Goal: Task Accomplishment & Management: Manage account settings

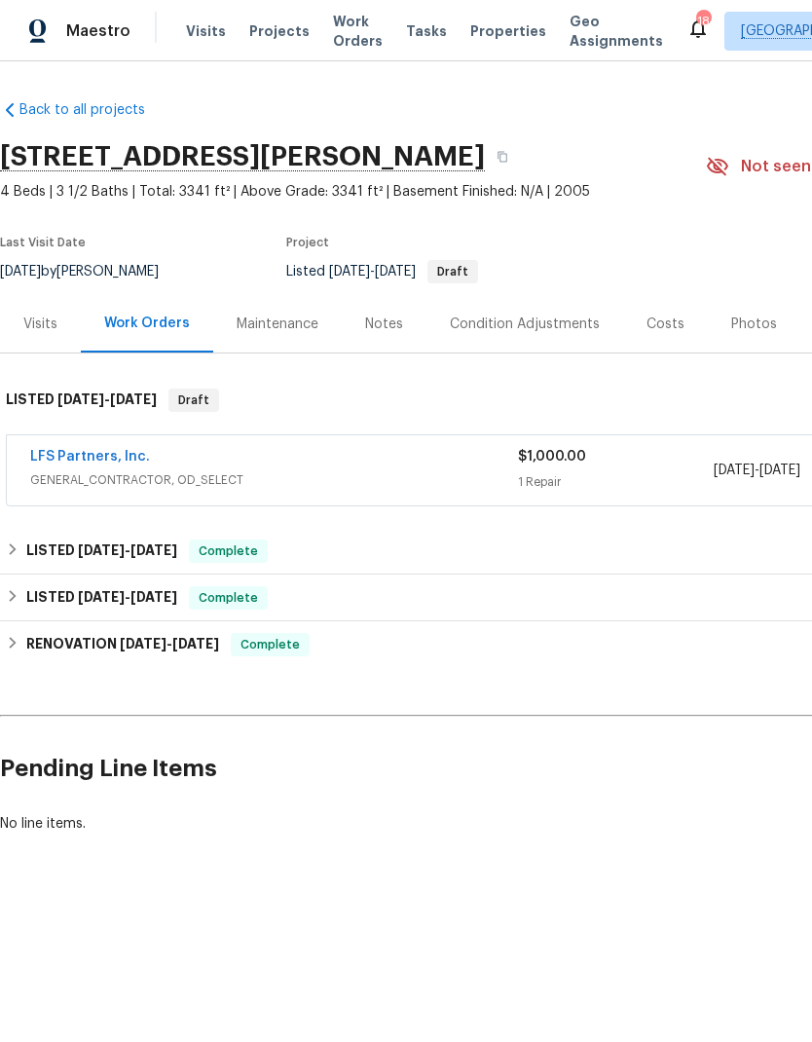
click at [396, 323] on div "Notes" at bounding box center [384, 324] width 38 height 19
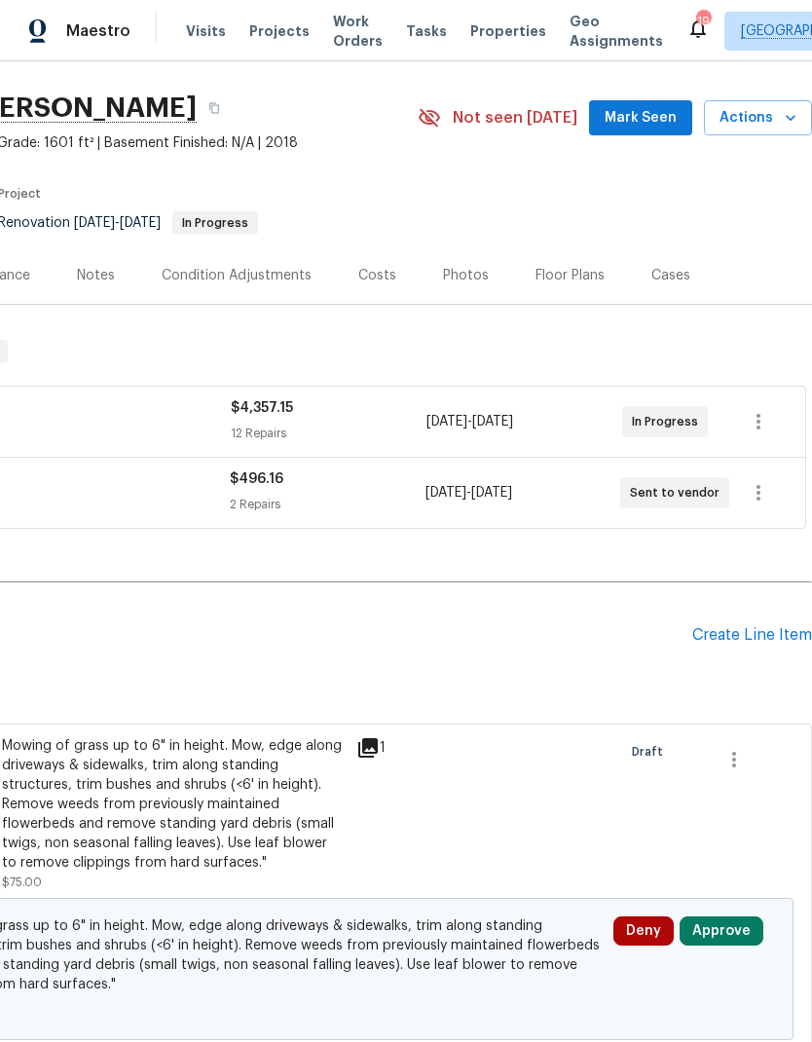
scroll to position [49, 288]
click at [748, 629] on div "Create Line Item" at bounding box center [753, 635] width 120 height 19
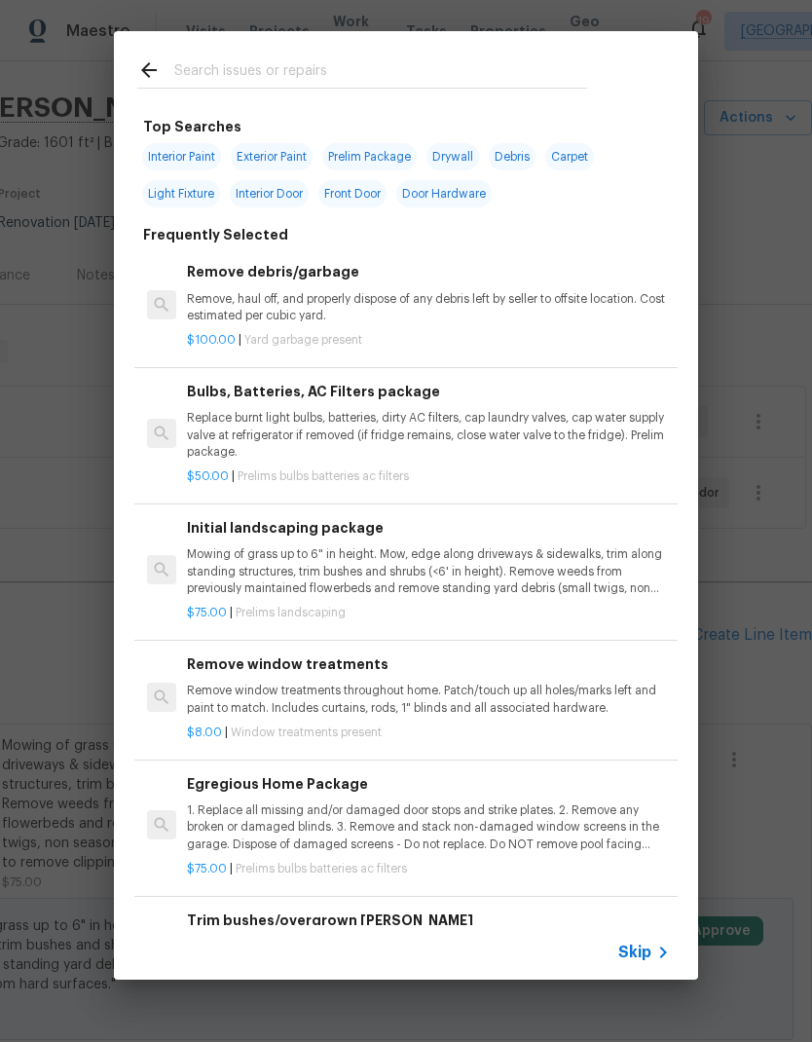
click at [213, 66] on input "text" at bounding box center [380, 72] width 413 height 29
type input "Carpet"
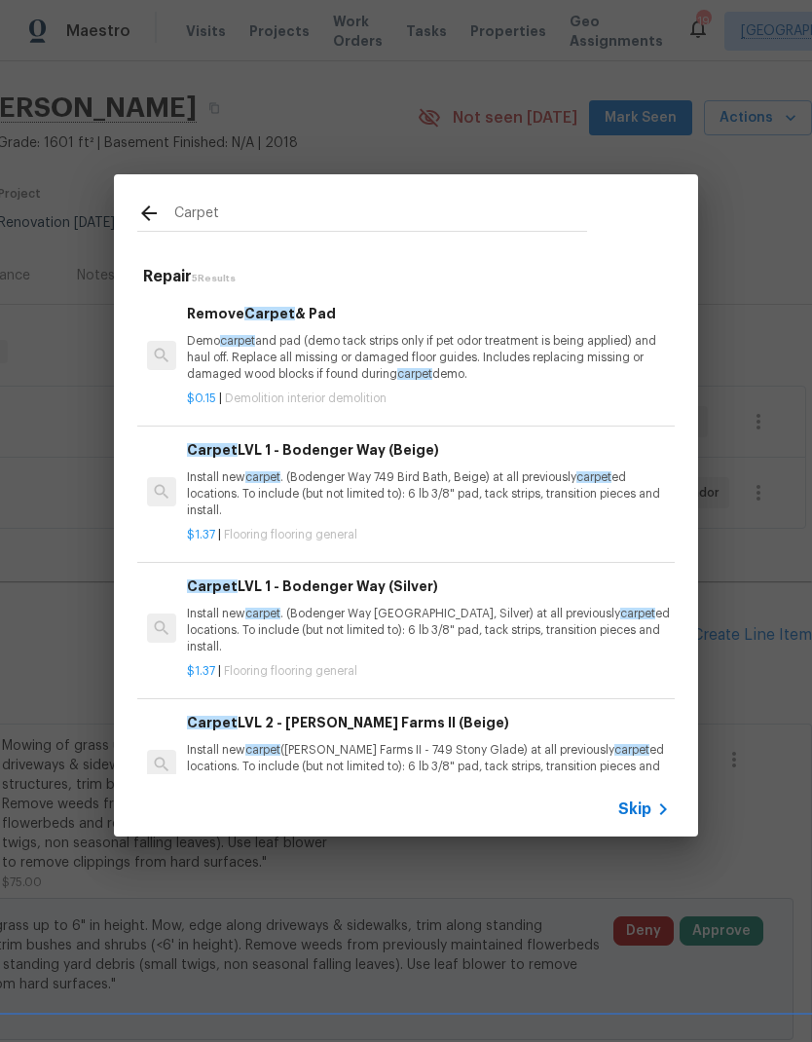
click at [224, 469] on p "Install new carpet . (Bodenger Way 749 Bird Bath, Beige) at all previously carp…" at bounding box center [428, 494] width 483 height 50
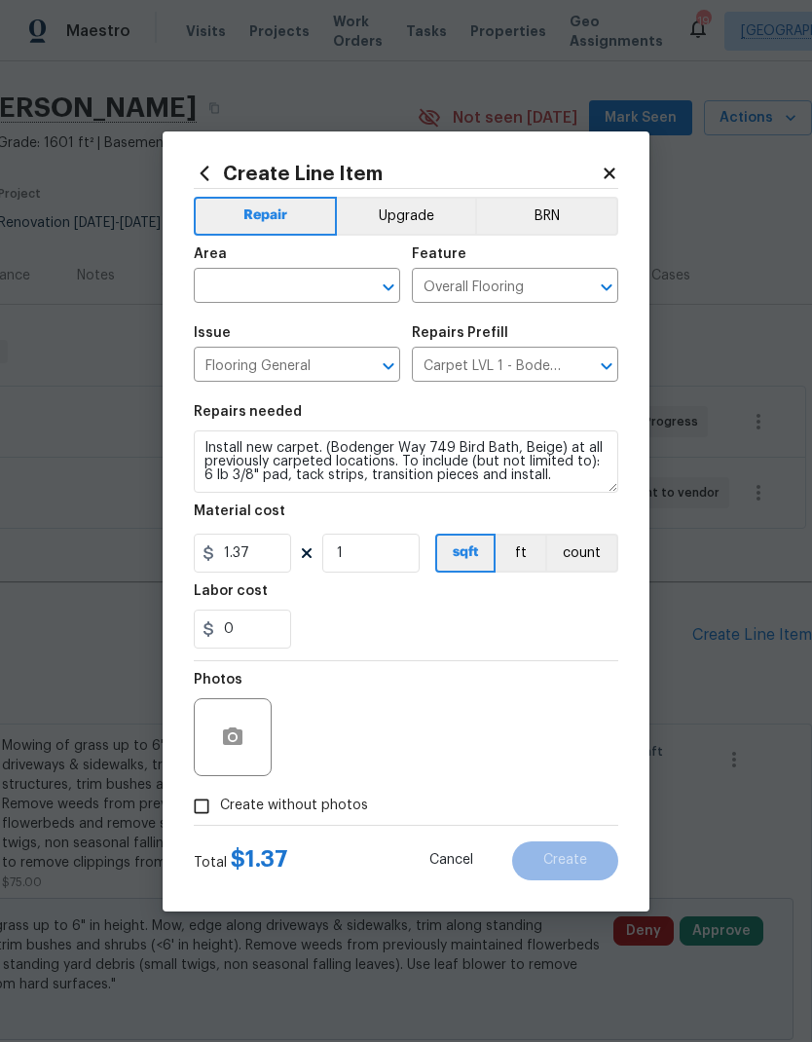
click at [224, 469] on div "Create Line Item Repair Upgrade BRN Area ​ Feature Overall Flooring ​ Issue Flo…" at bounding box center [406, 521] width 487 height 780
click at [236, 278] on input "text" at bounding box center [270, 288] width 152 height 30
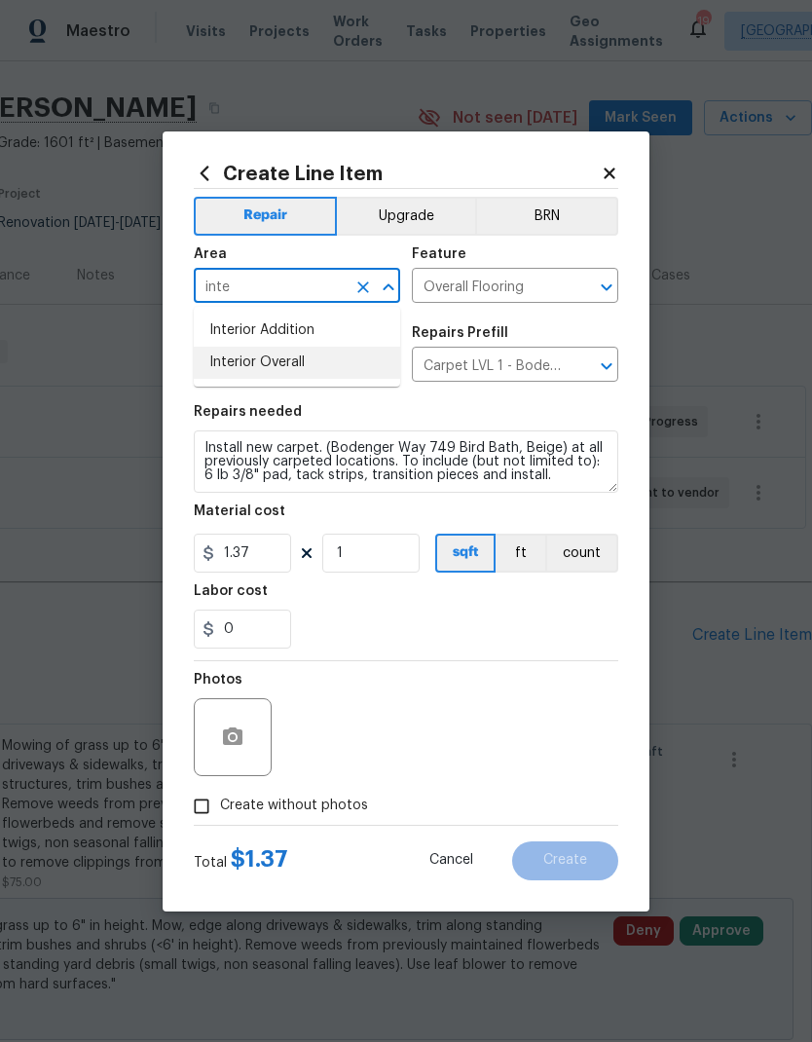
click at [233, 363] on li "Interior Overall" at bounding box center [297, 363] width 206 height 32
type input "Interior Overall"
click at [238, 556] on input "1.37" at bounding box center [242, 553] width 97 height 39
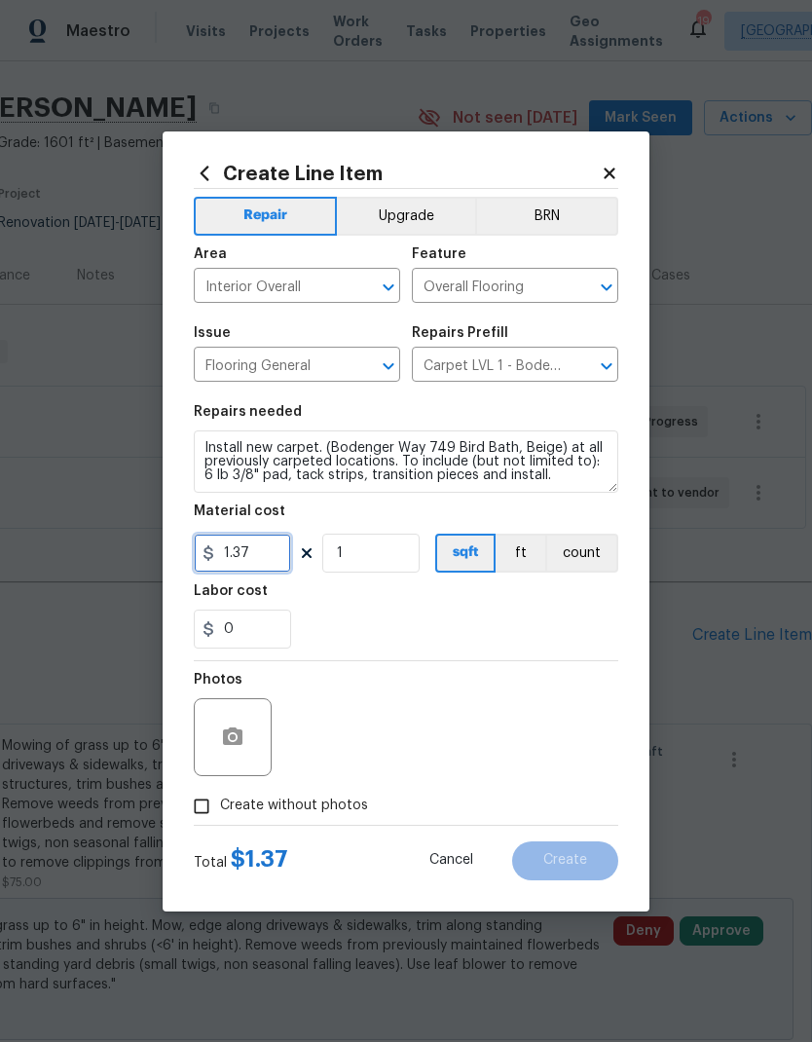
click at [241, 552] on input "1.37" at bounding box center [242, 553] width 97 height 39
click at [241, 551] on input "1.37" at bounding box center [242, 553] width 97 height 39
type input "1200"
click at [559, 609] on div "Labor cost" at bounding box center [406, 596] width 425 height 25
click at [233, 735] on icon "button" at bounding box center [232, 737] width 23 height 23
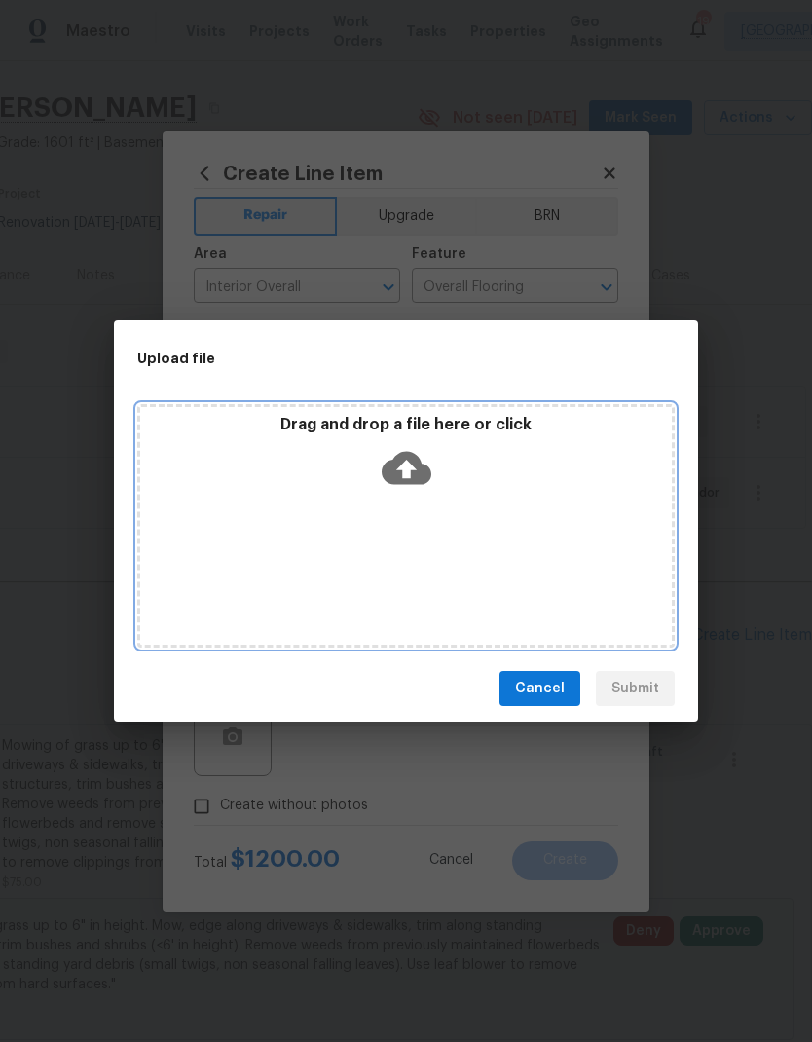
click at [412, 477] on icon at bounding box center [407, 468] width 50 height 33
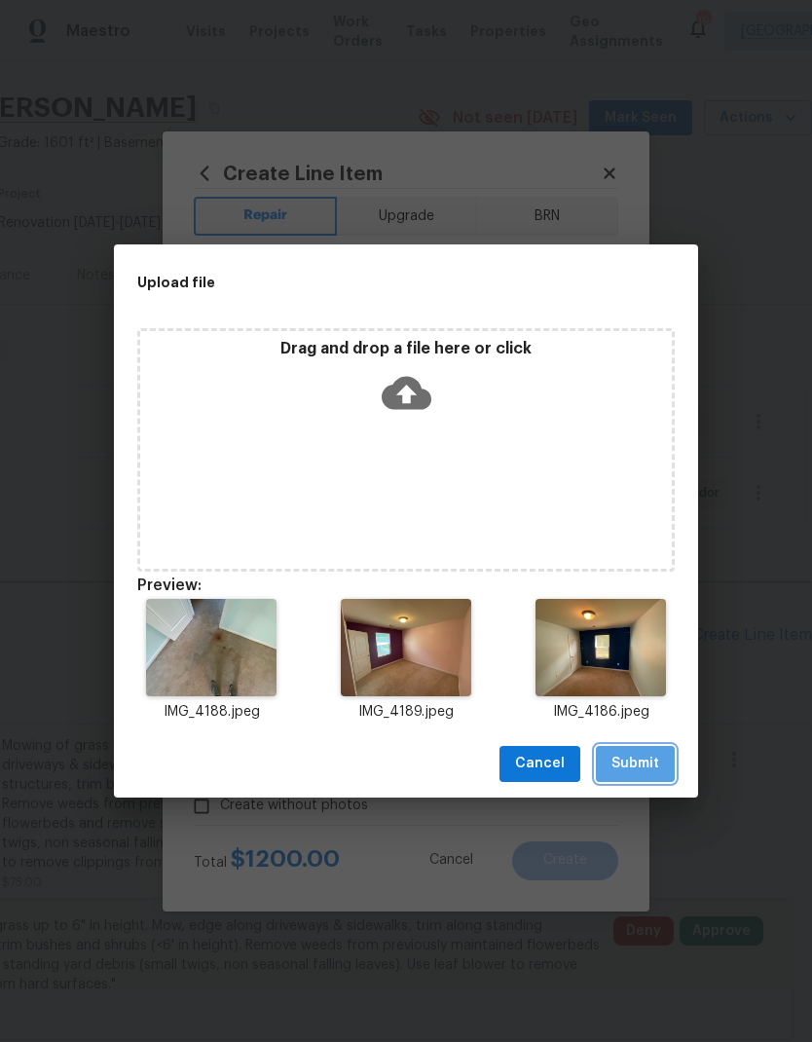
click at [649, 762] on span "Submit" at bounding box center [636, 764] width 48 height 24
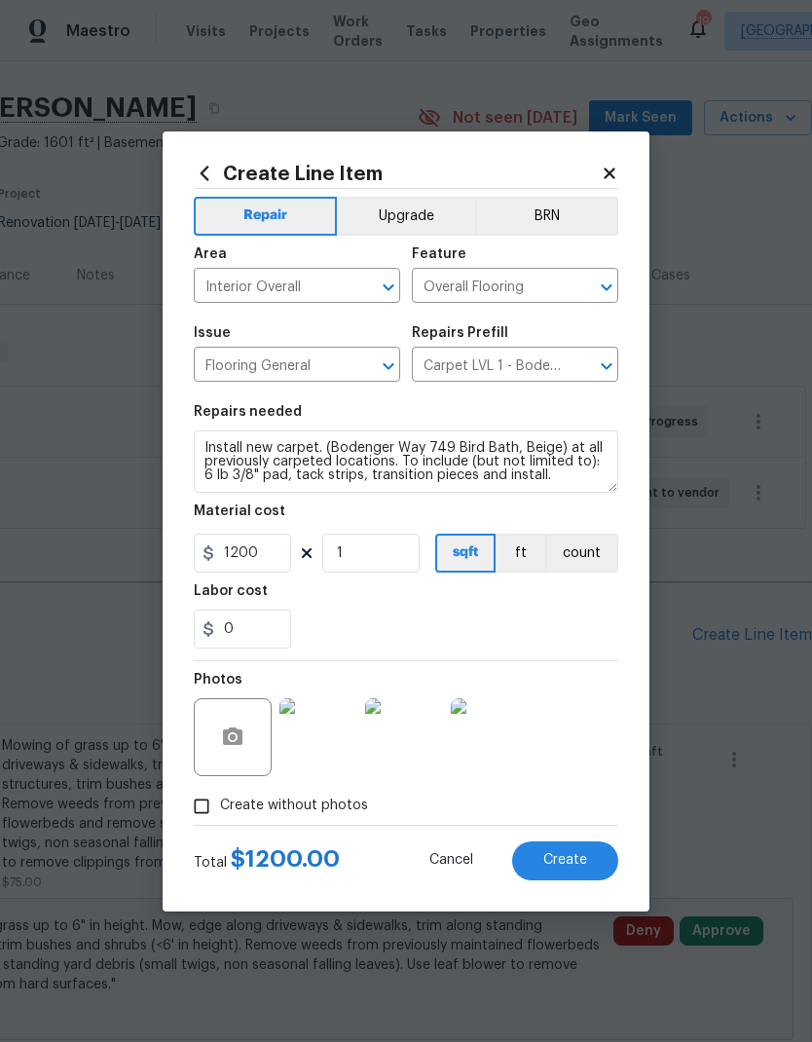
click at [547, 871] on button "Create" at bounding box center [565, 861] width 106 height 39
type input "0"
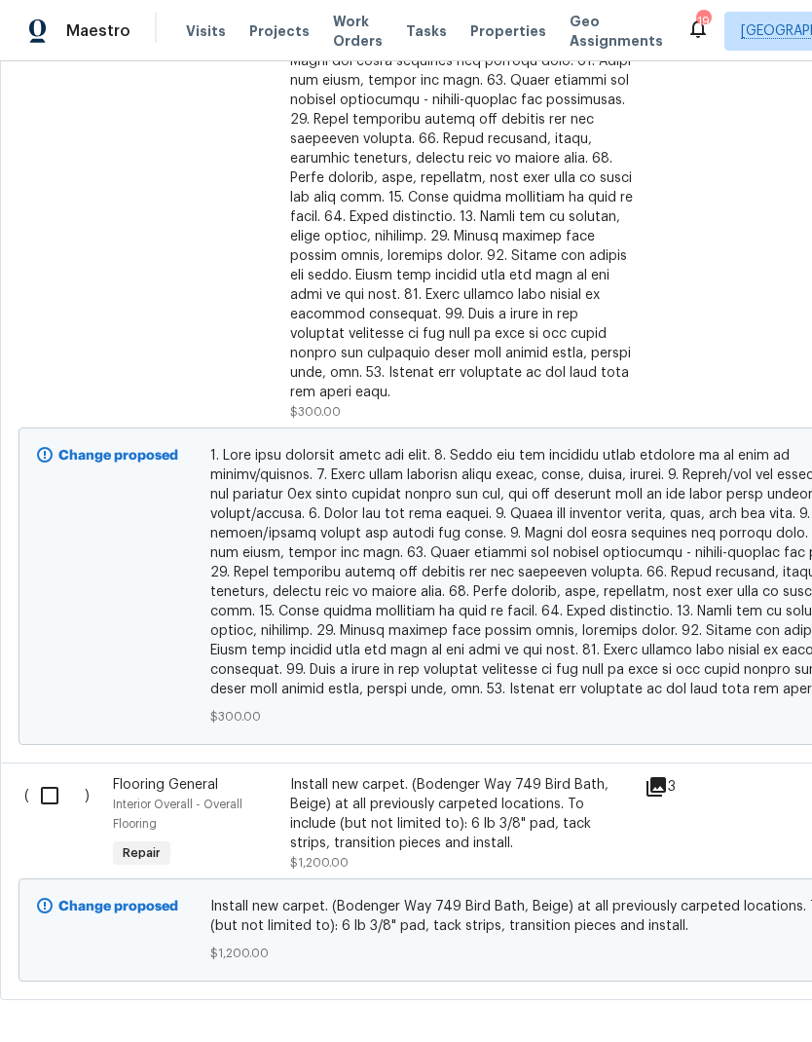
scroll to position [1510, 0]
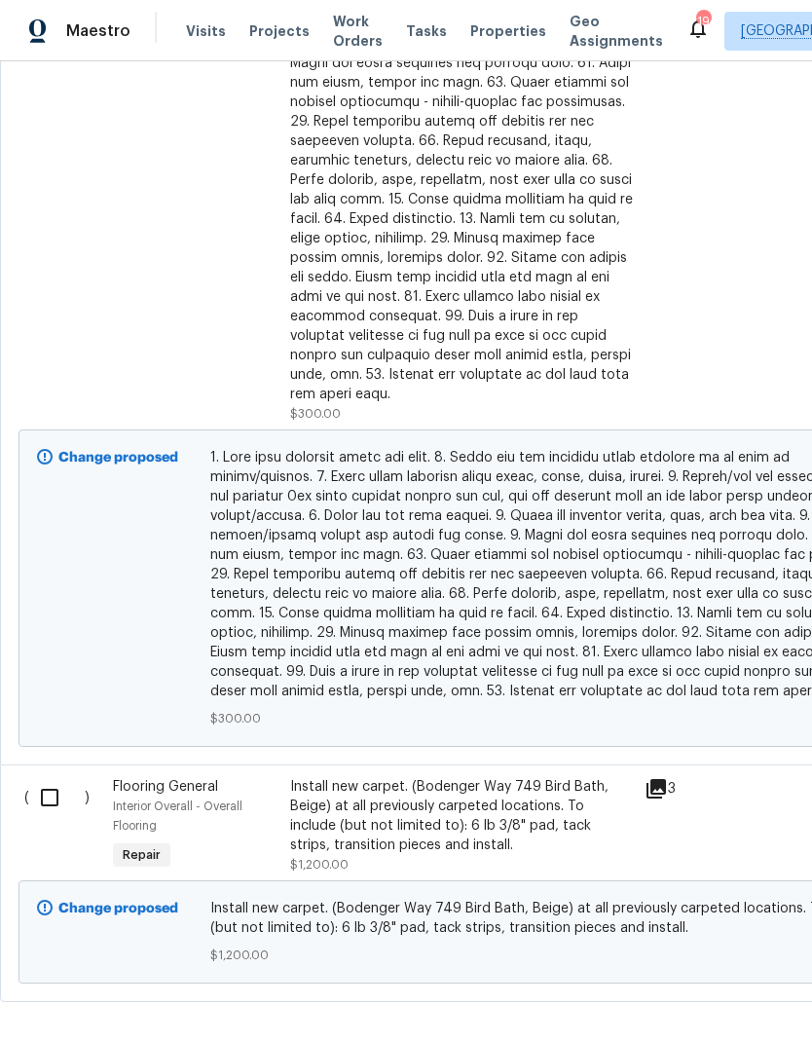
click at [53, 779] on input "checkbox" at bounding box center [57, 797] width 56 height 41
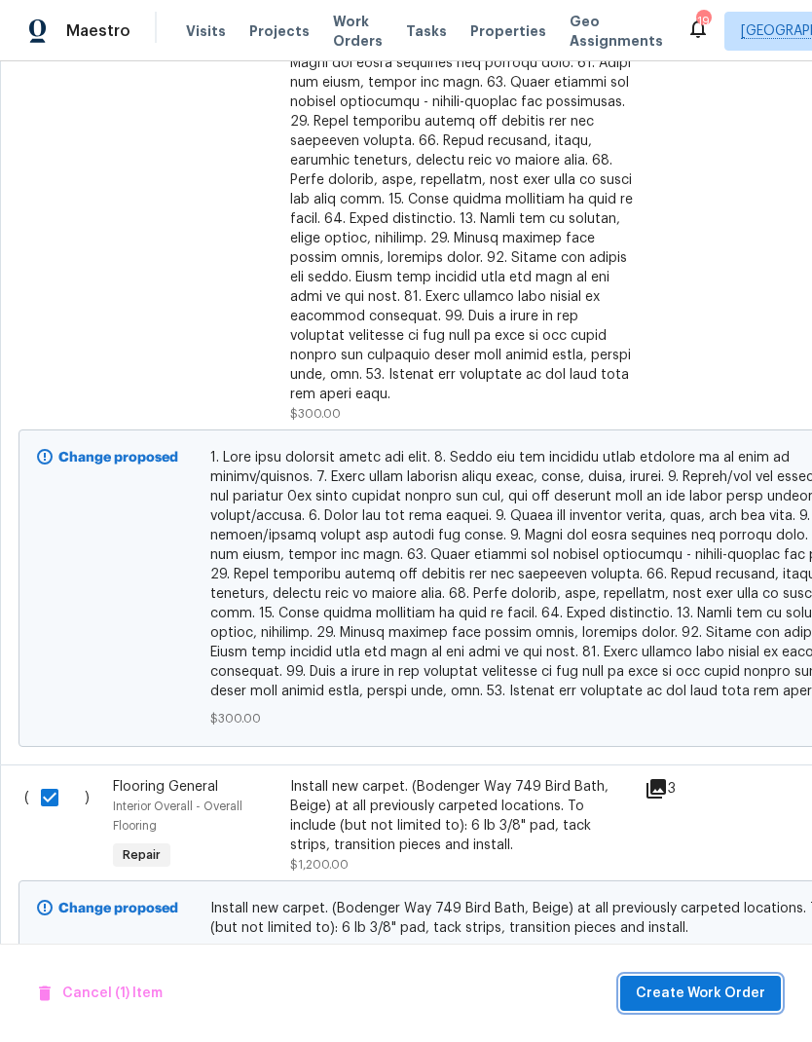
click at [725, 994] on span "Create Work Order" at bounding box center [701, 994] width 130 height 24
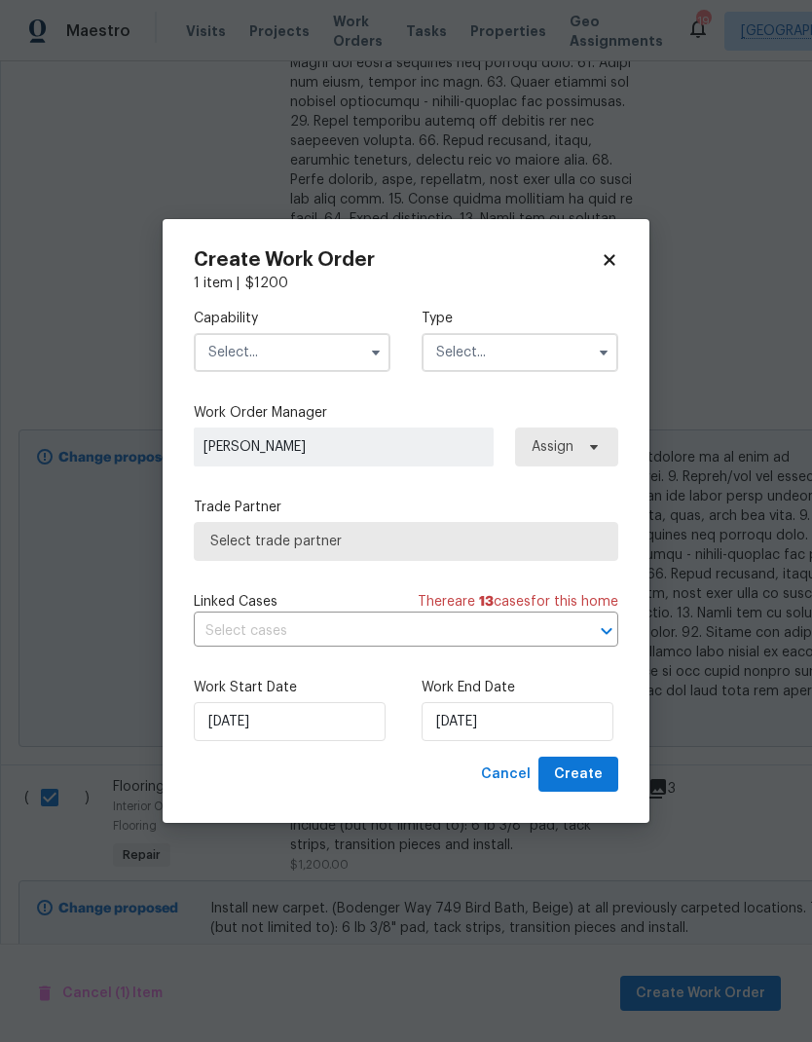
click at [335, 346] on input "text" at bounding box center [292, 352] width 197 height 39
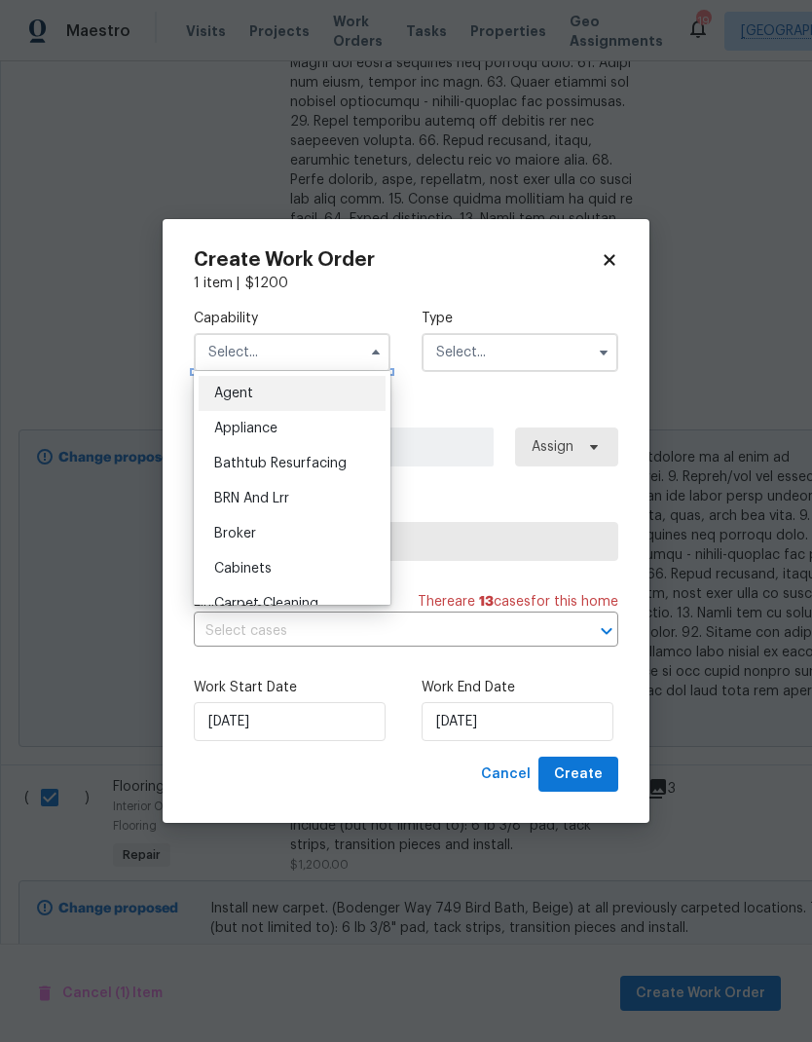
checkbox input "false"
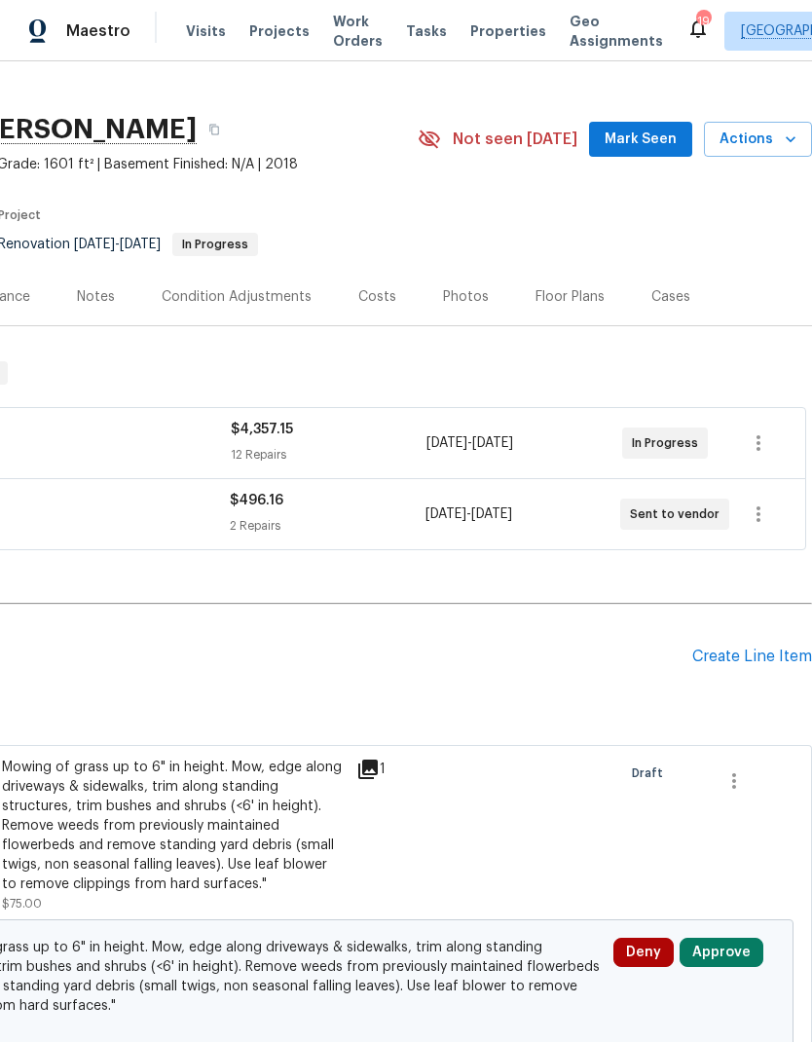
scroll to position [27, 288]
click at [756, 439] on icon "button" at bounding box center [758, 443] width 23 height 23
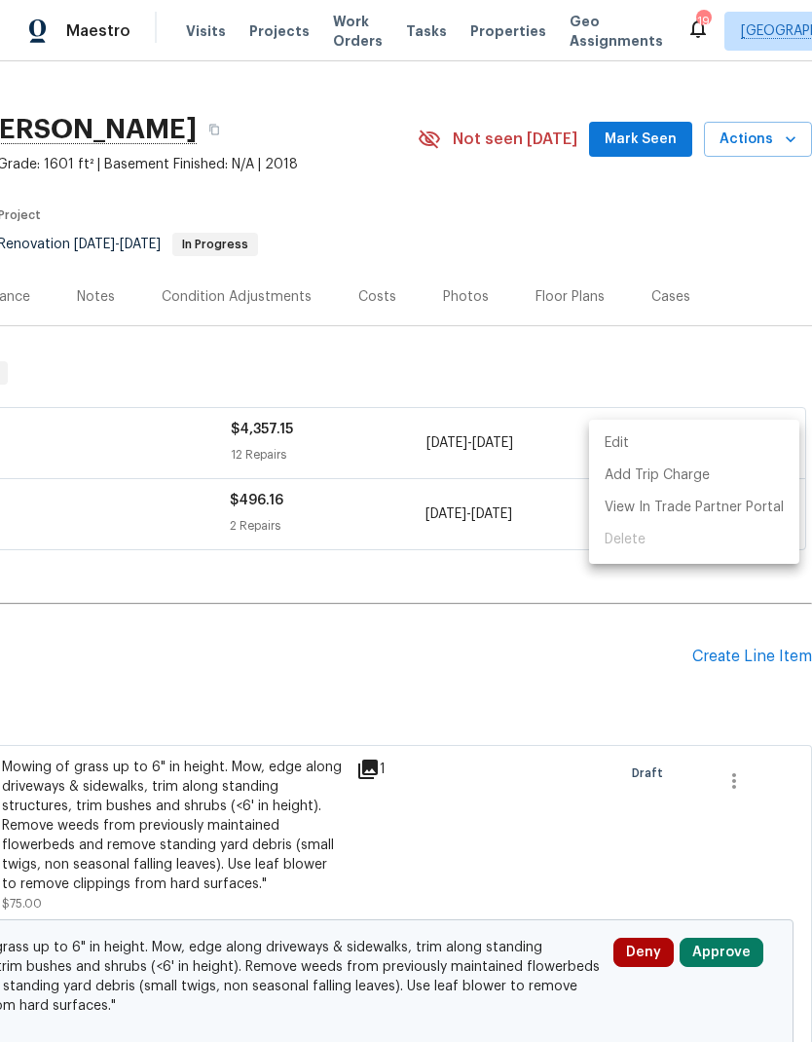
click at [622, 445] on li "Edit" at bounding box center [694, 444] width 210 height 32
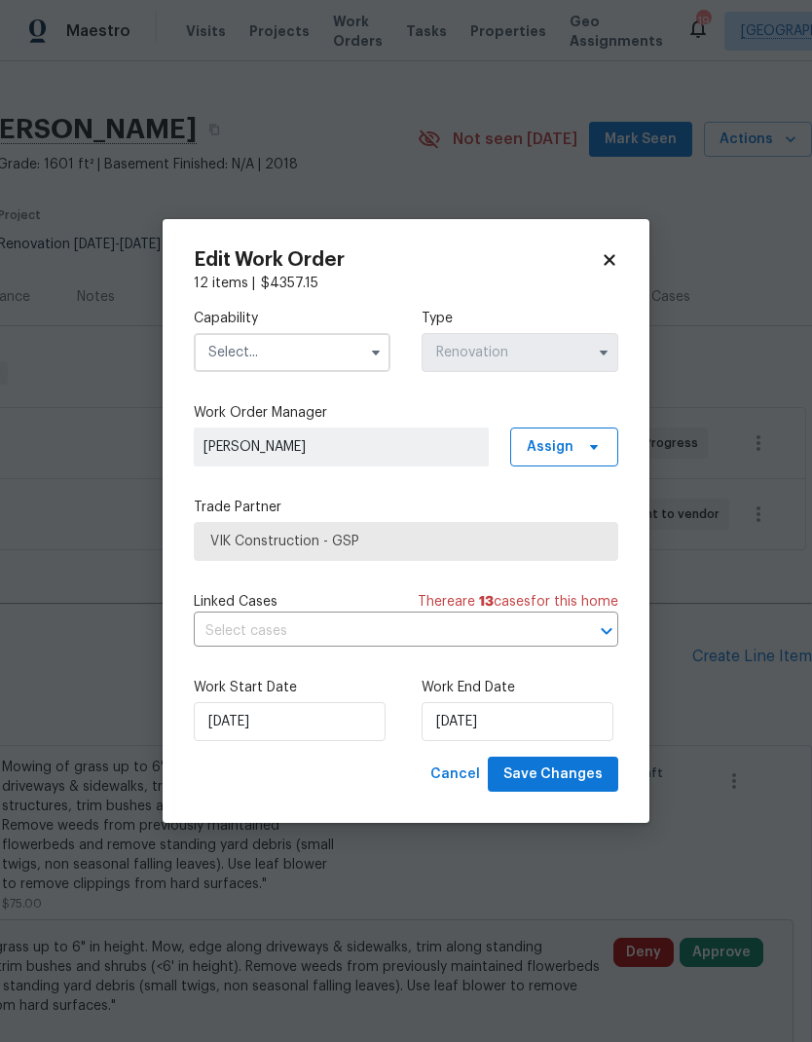
click at [263, 348] on input "text" at bounding box center [292, 352] width 197 height 39
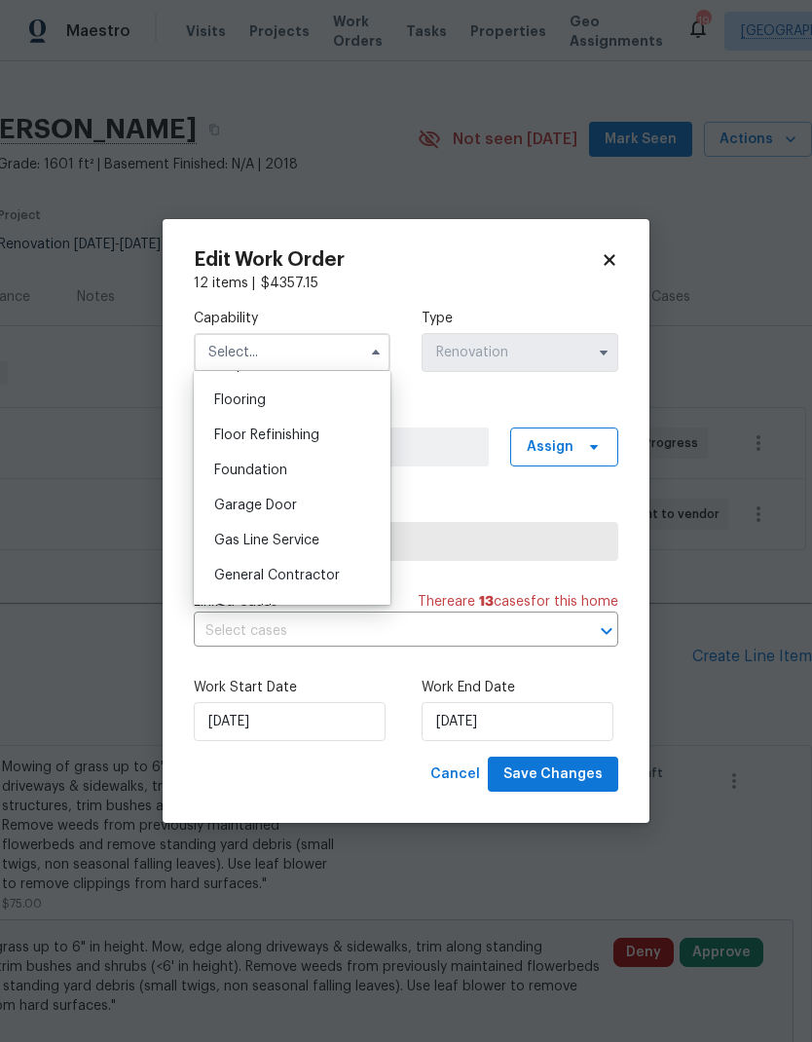
scroll to position [751, 0]
click at [239, 570] on span "General Contractor" at bounding box center [277, 574] width 126 height 14
type input "General Contractor"
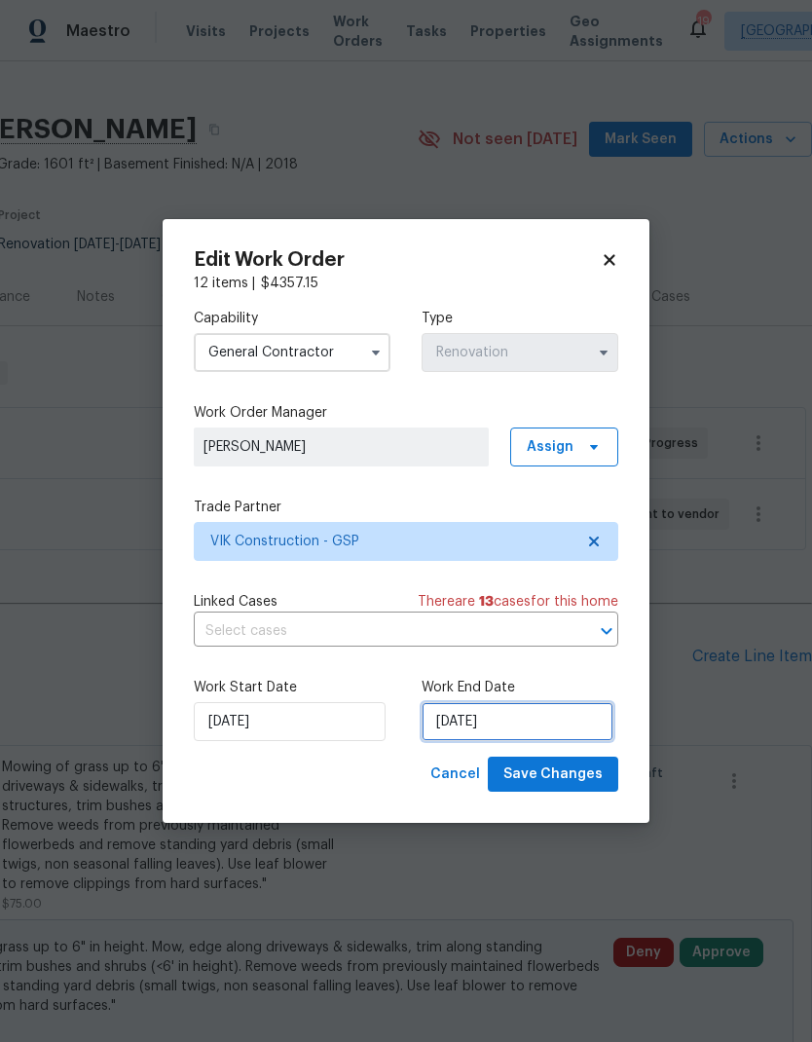
click at [469, 719] on input "[DATE]" at bounding box center [518, 721] width 192 height 39
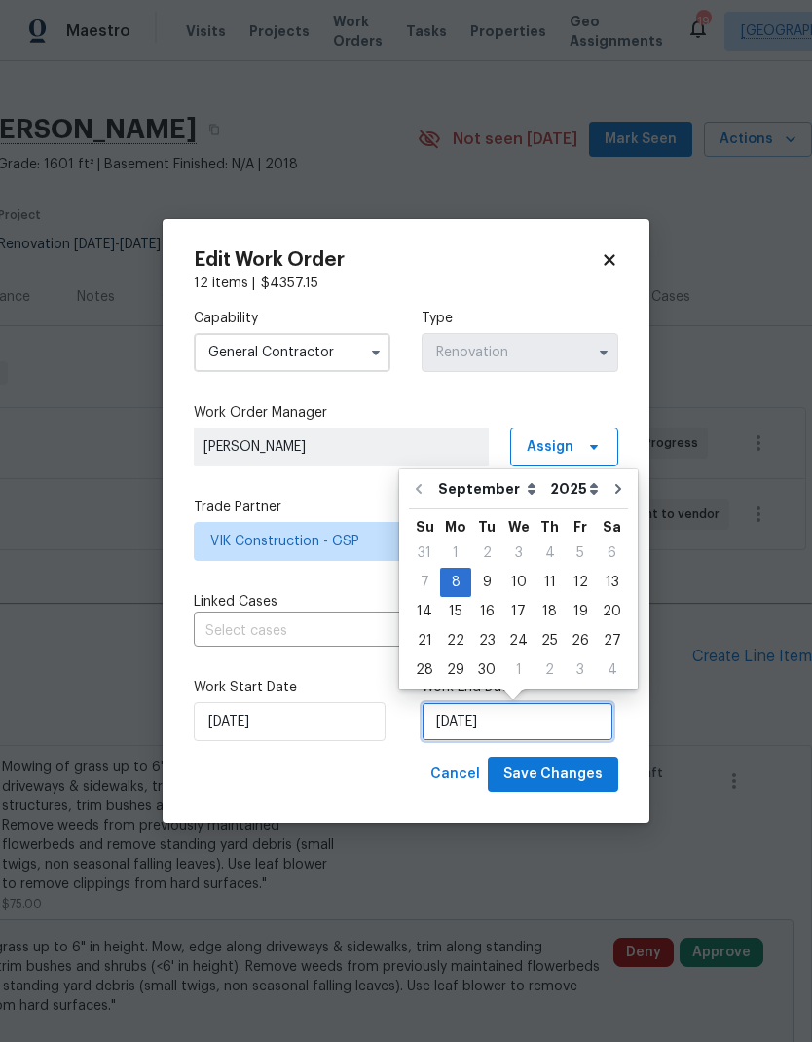
scroll to position [15, 0]
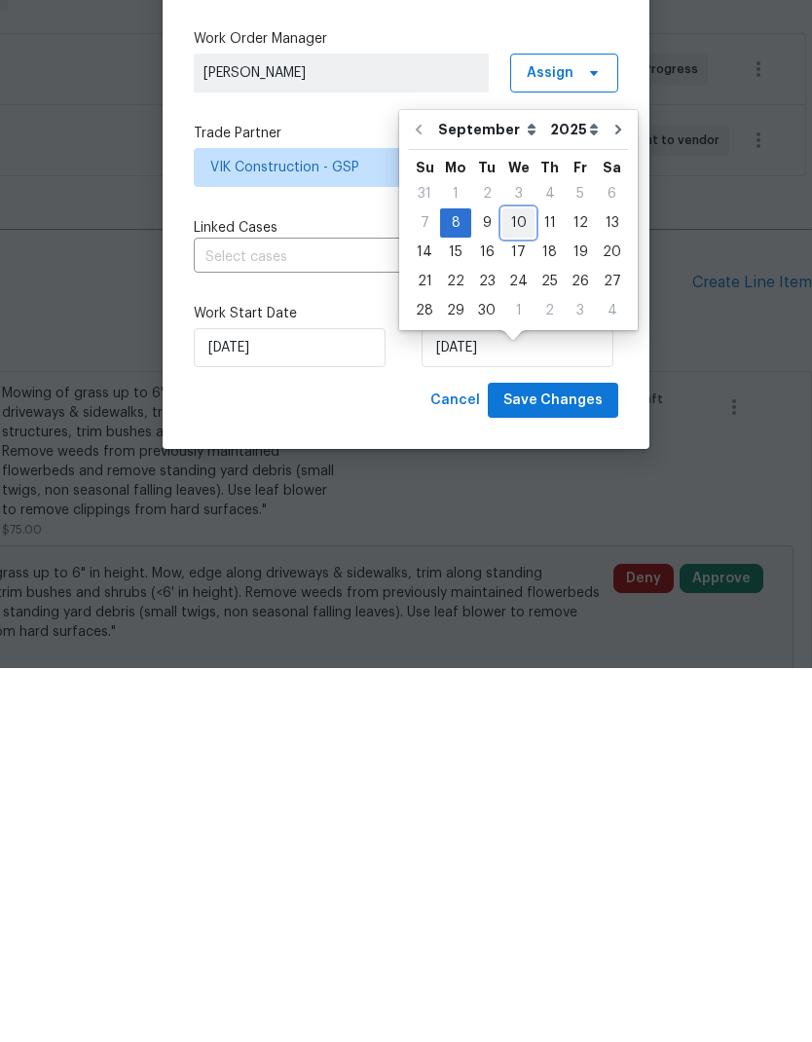
click at [517, 583] on div "10" at bounding box center [519, 596] width 32 height 27
type input "[DATE]"
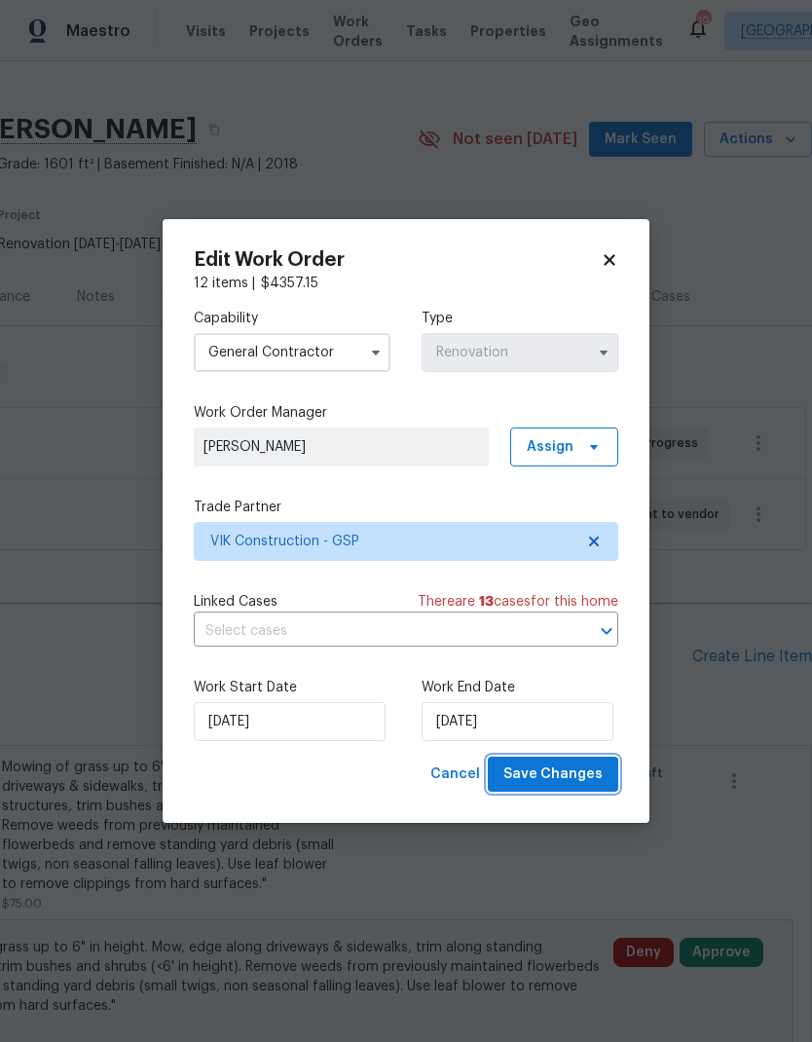
click at [557, 772] on span "Save Changes" at bounding box center [553, 775] width 99 height 24
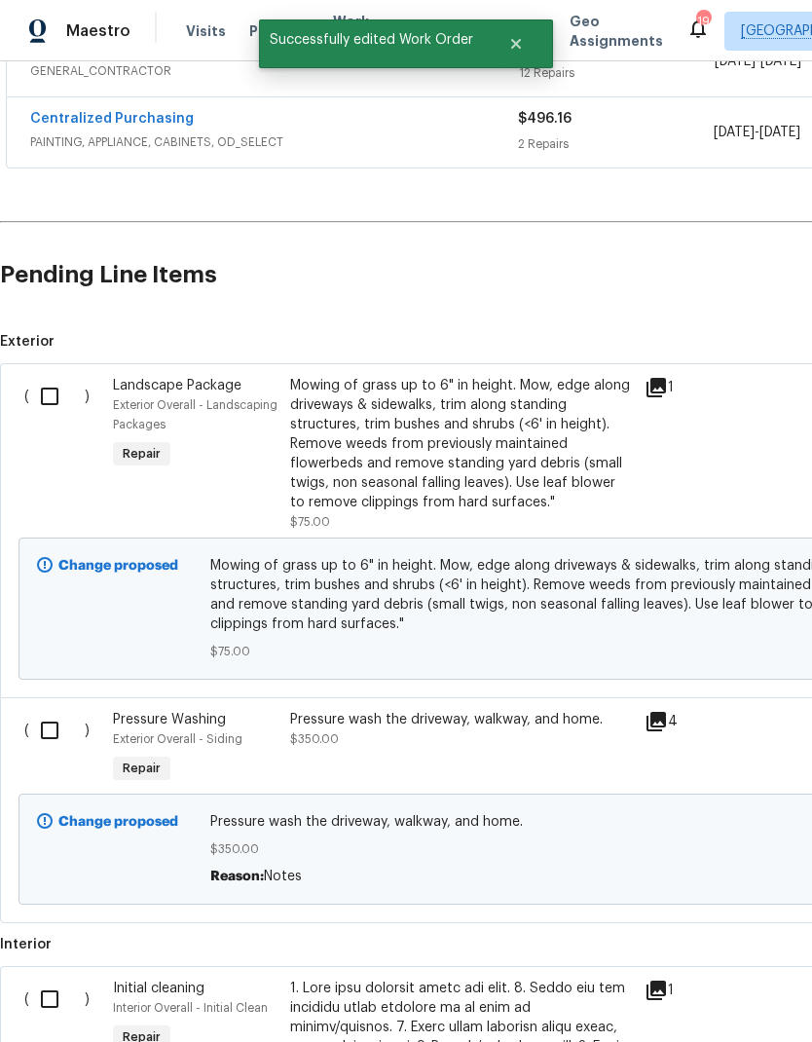
scroll to position [428, -1]
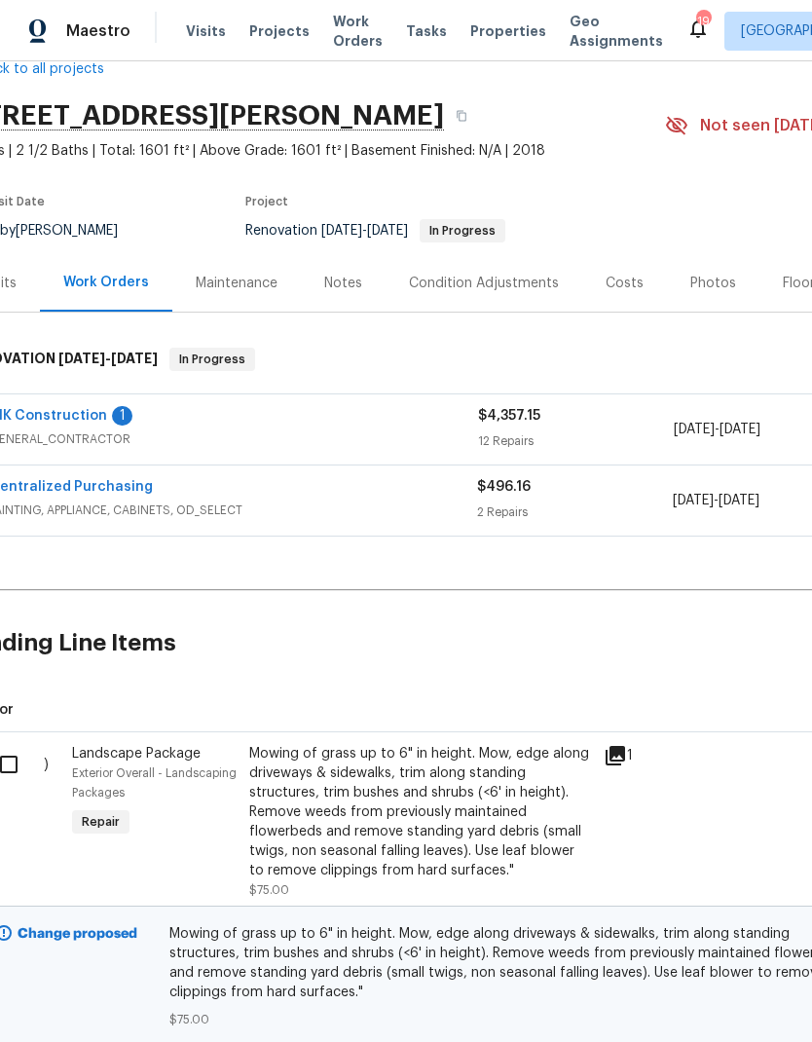
scroll to position [41, 36]
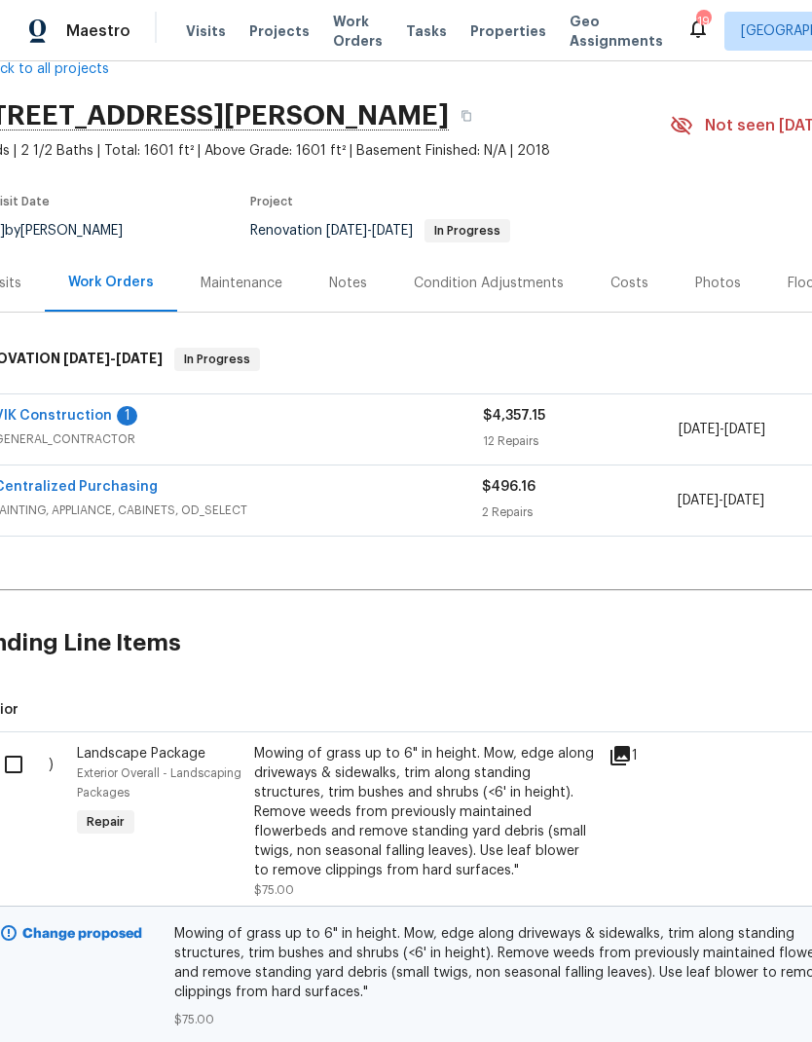
click at [58, 413] on link "VIK Construction" at bounding box center [53, 416] width 118 height 14
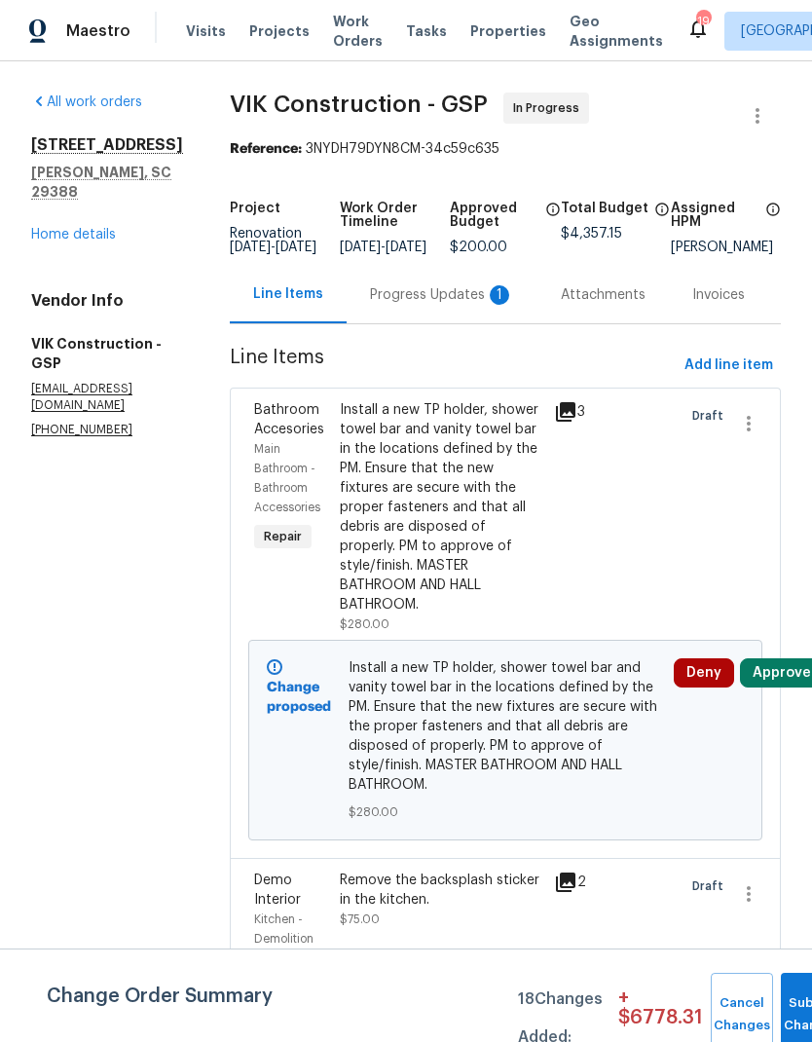
click at [441, 305] on div "Progress Updates 1" at bounding box center [442, 294] width 144 height 19
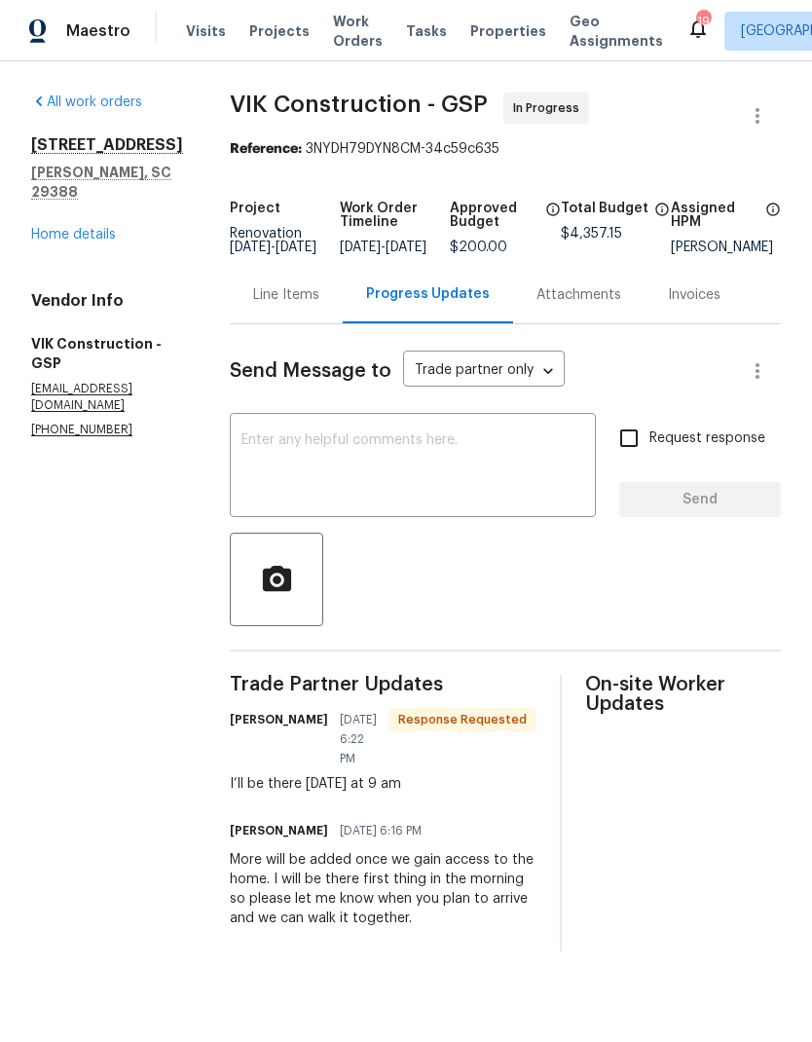
click at [458, 475] on textarea at bounding box center [413, 467] width 343 height 68
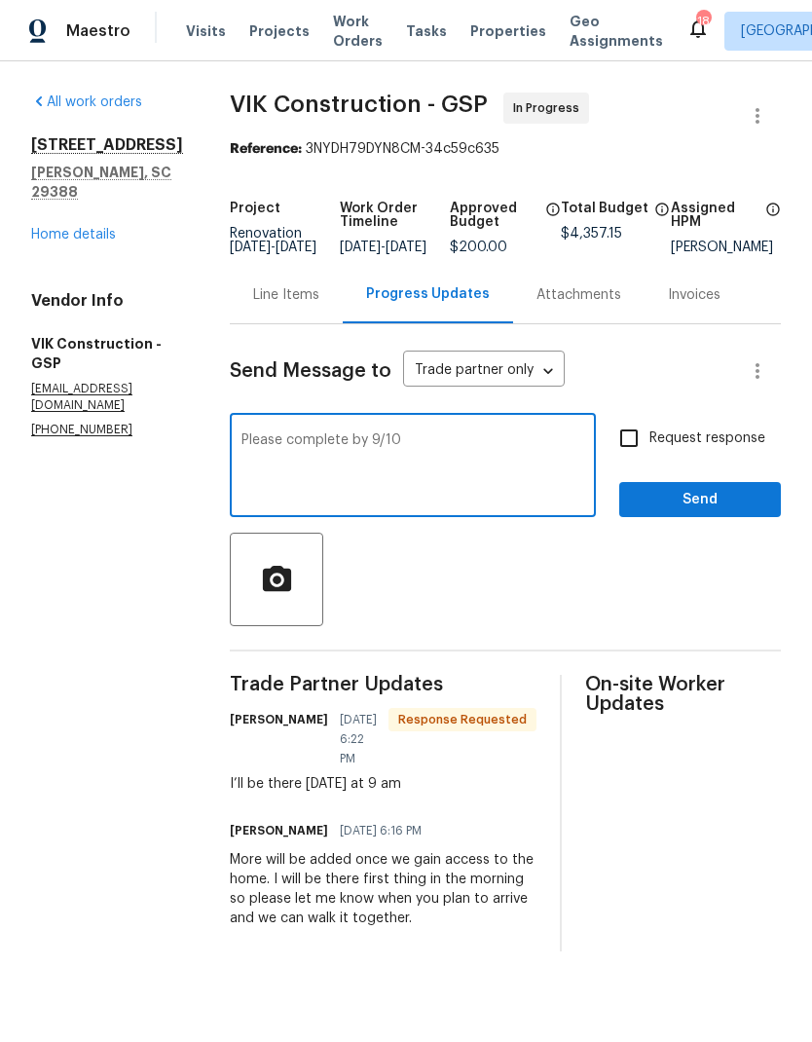
type textarea "Please complete by 9/10"
click at [637, 453] on input "Request response" at bounding box center [629, 438] width 41 height 41
checkbox input "true"
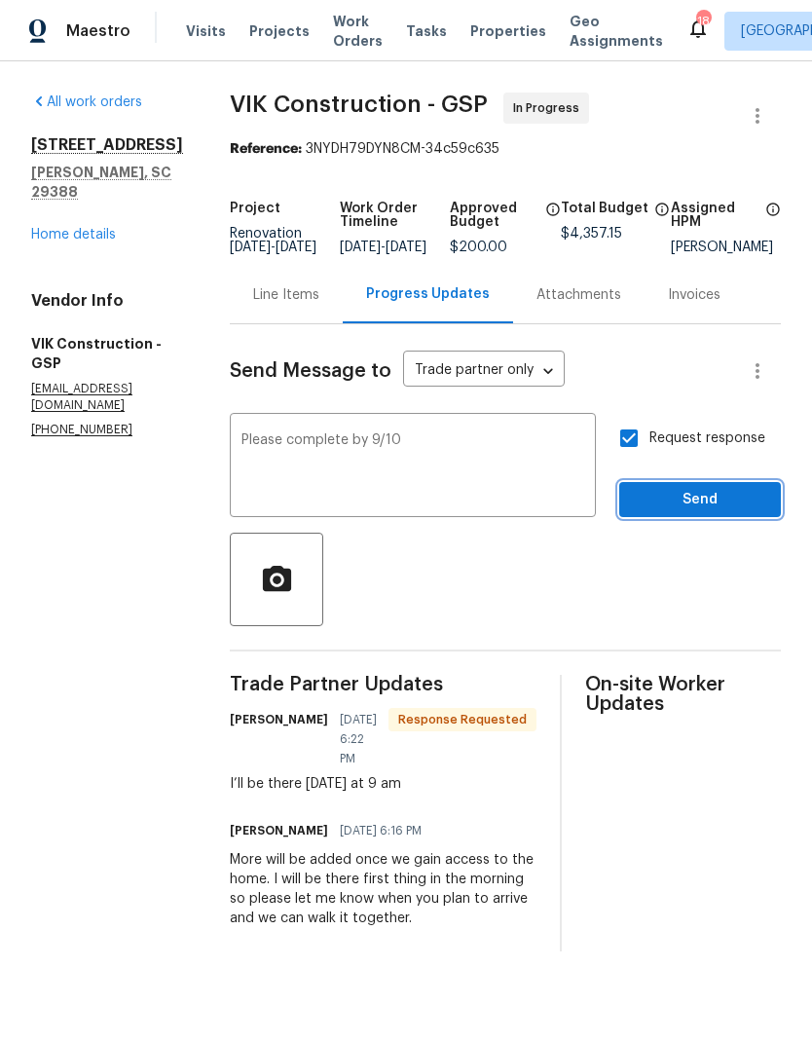
click at [714, 511] on span "Send" at bounding box center [700, 500] width 131 height 24
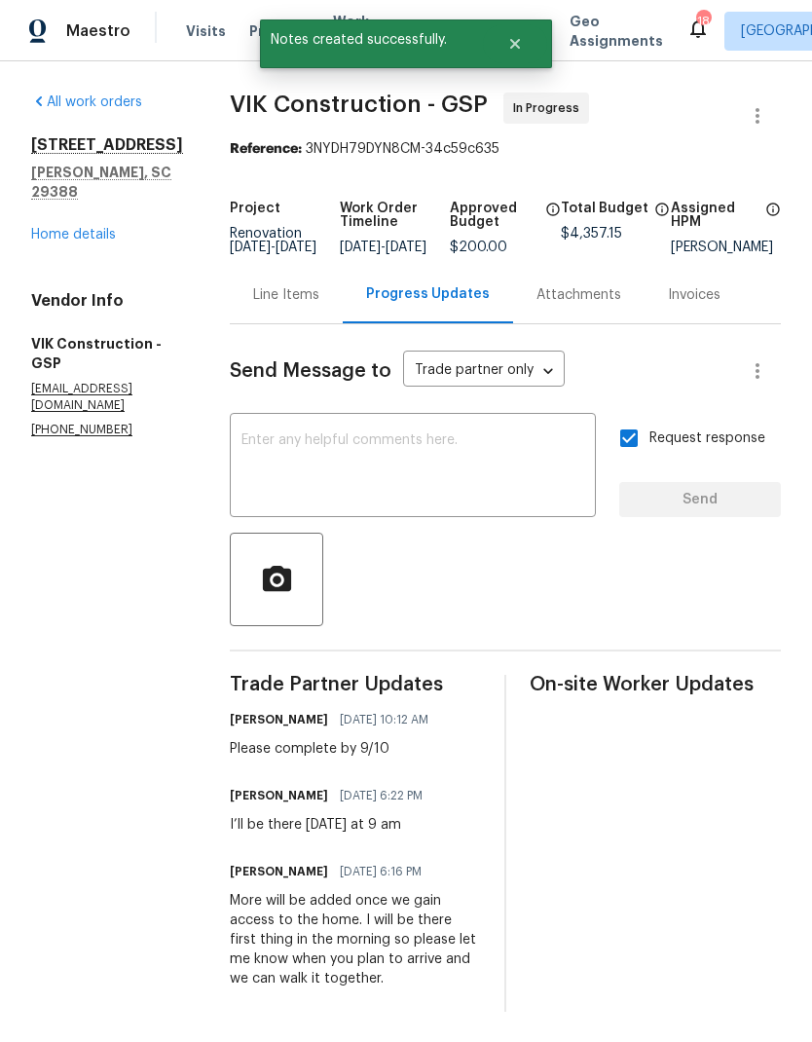
click at [68, 228] on link "Home details" at bounding box center [73, 235] width 85 height 14
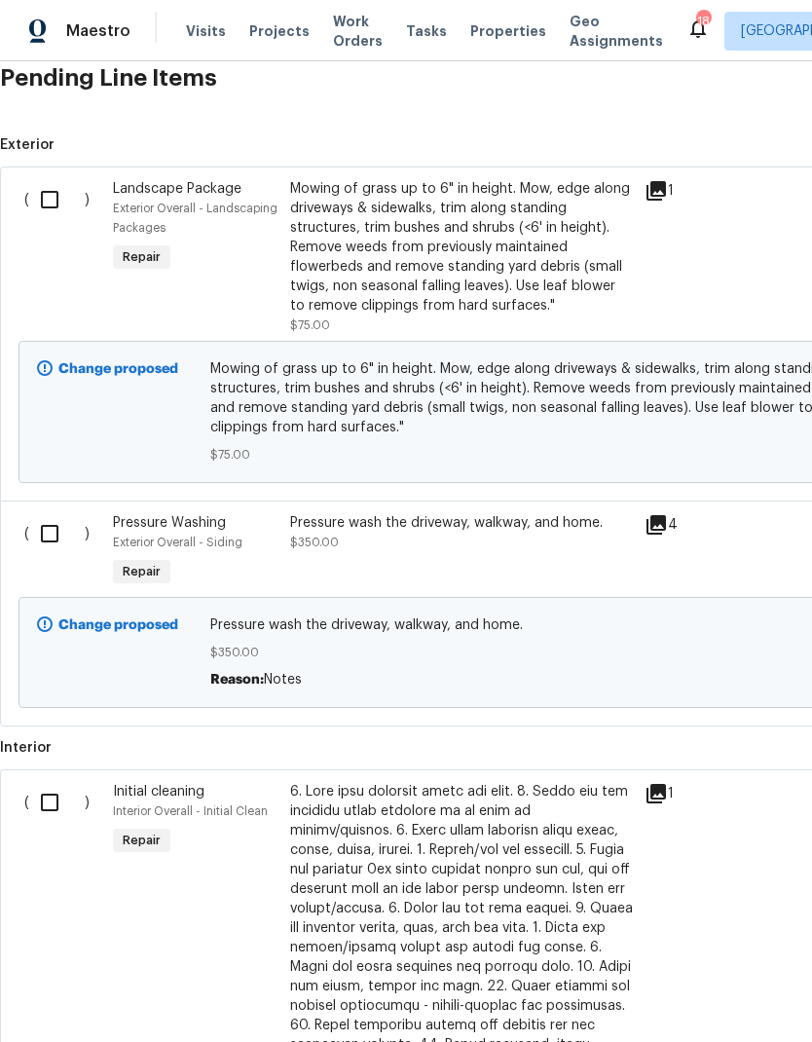
scroll to position [604, 0]
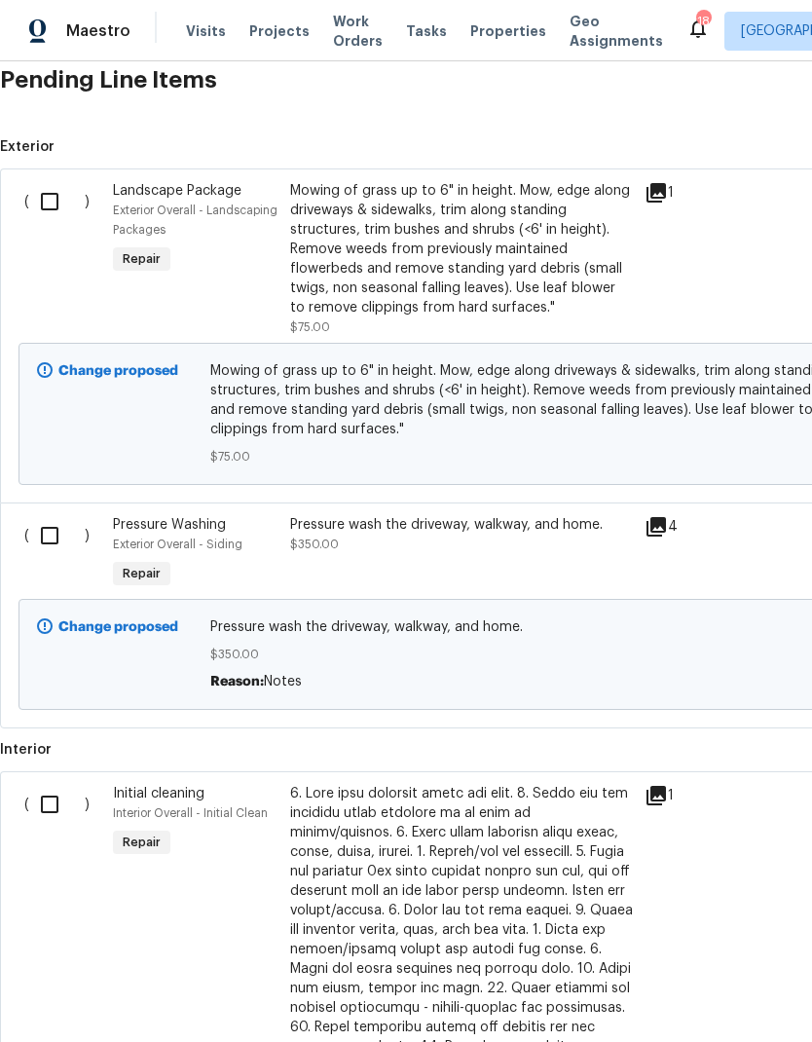
click at [51, 193] on input "checkbox" at bounding box center [57, 201] width 56 height 41
checkbox input "true"
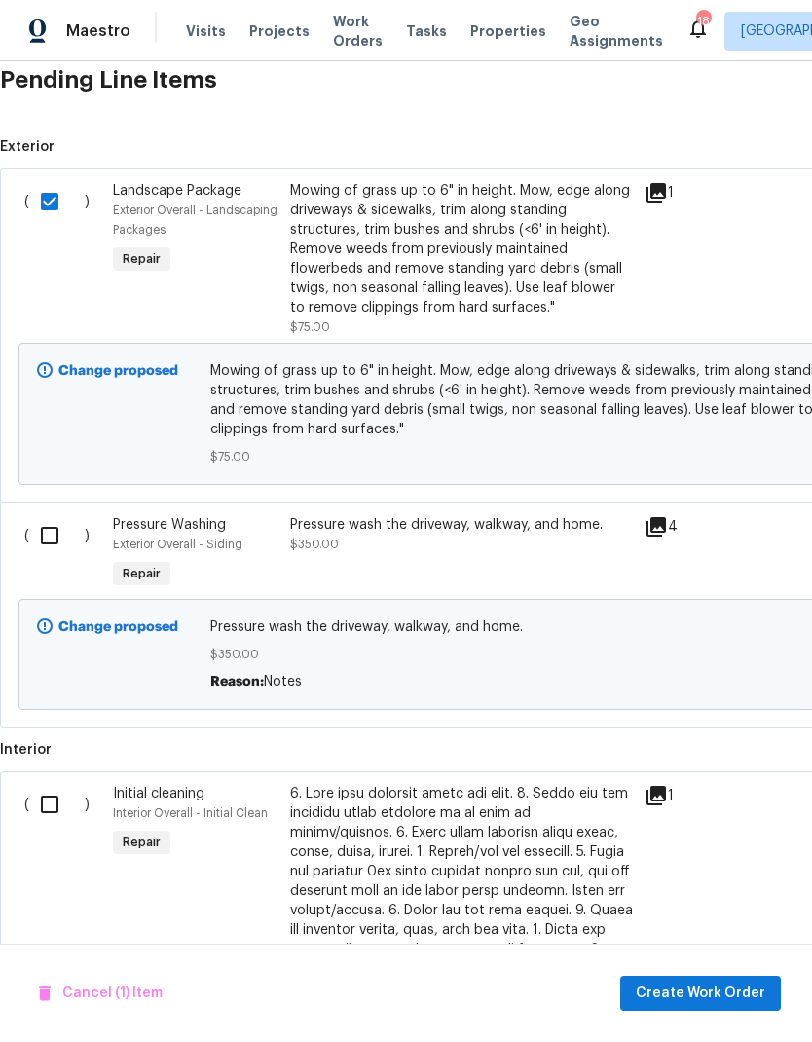
click at [73, 530] on input "checkbox" at bounding box center [57, 535] width 56 height 41
checkbox input "true"
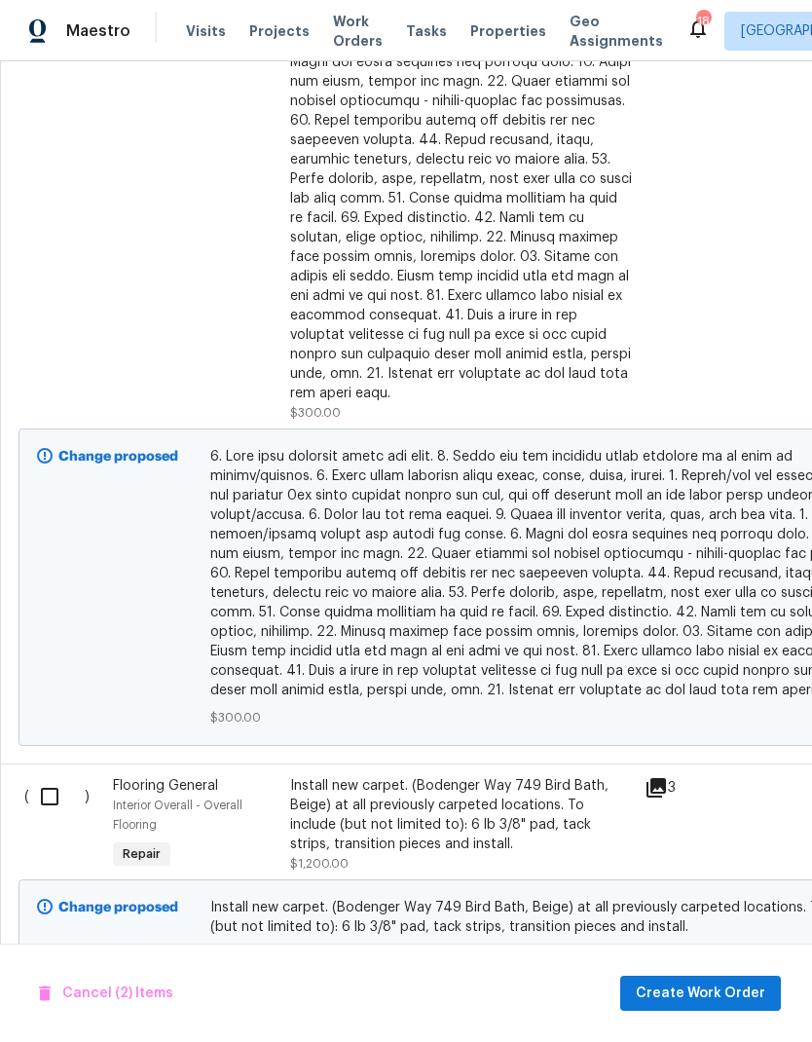
scroll to position [1510, 0]
click at [726, 985] on span "Create Work Order" at bounding box center [701, 994] width 130 height 24
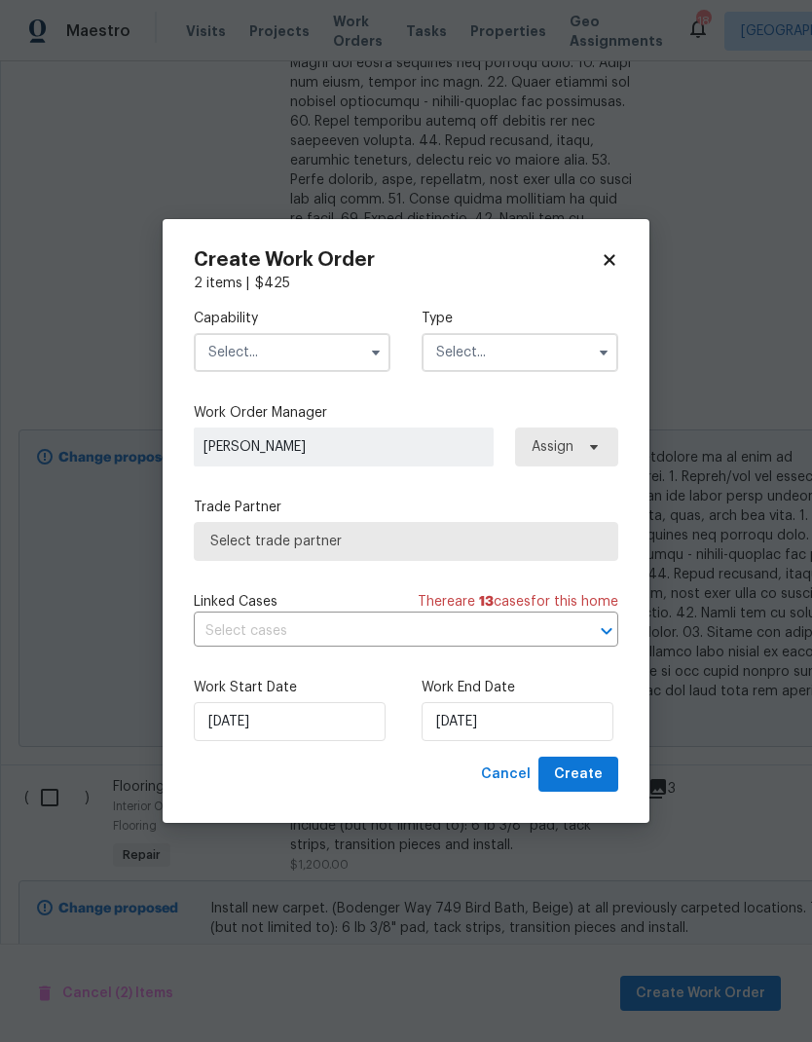
click at [346, 350] on input "text" at bounding box center [292, 352] width 197 height 39
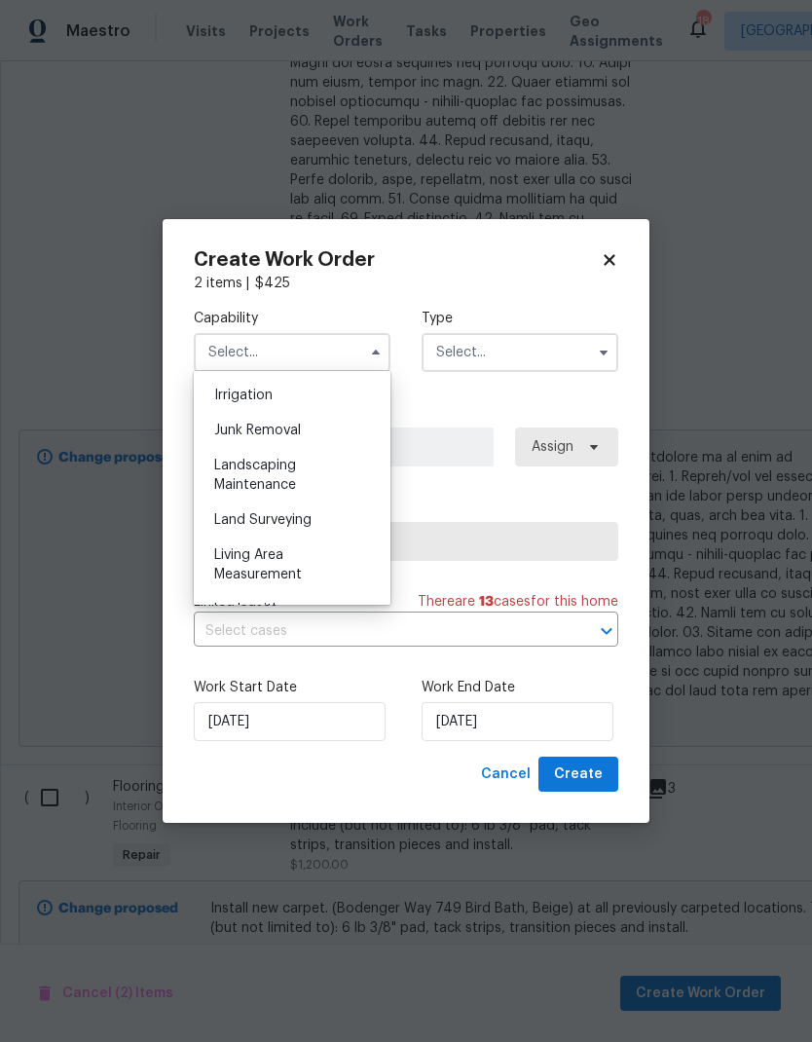
scroll to position [1265, 0]
click at [276, 423] on span "Landscaping Maintenance" at bounding box center [255, 419] width 82 height 33
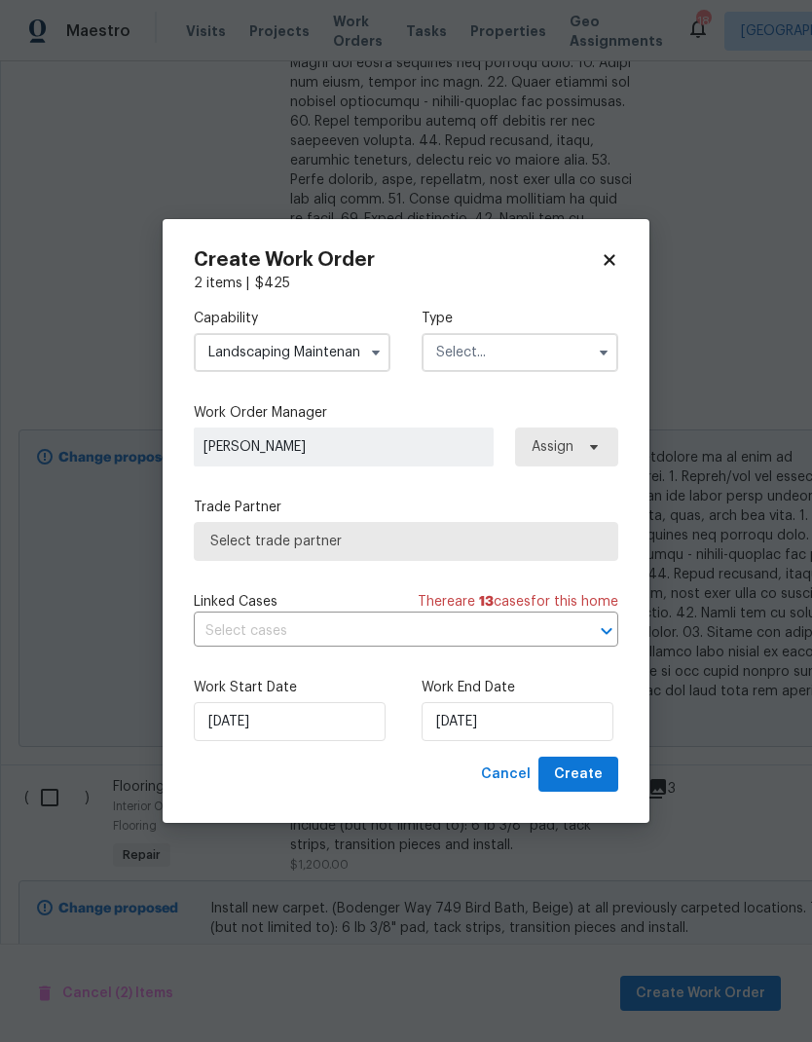
type input "Landscaping Maintenance"
click at [528, 348] on input "text" at bounding box center [520, 352] width 197 height 39
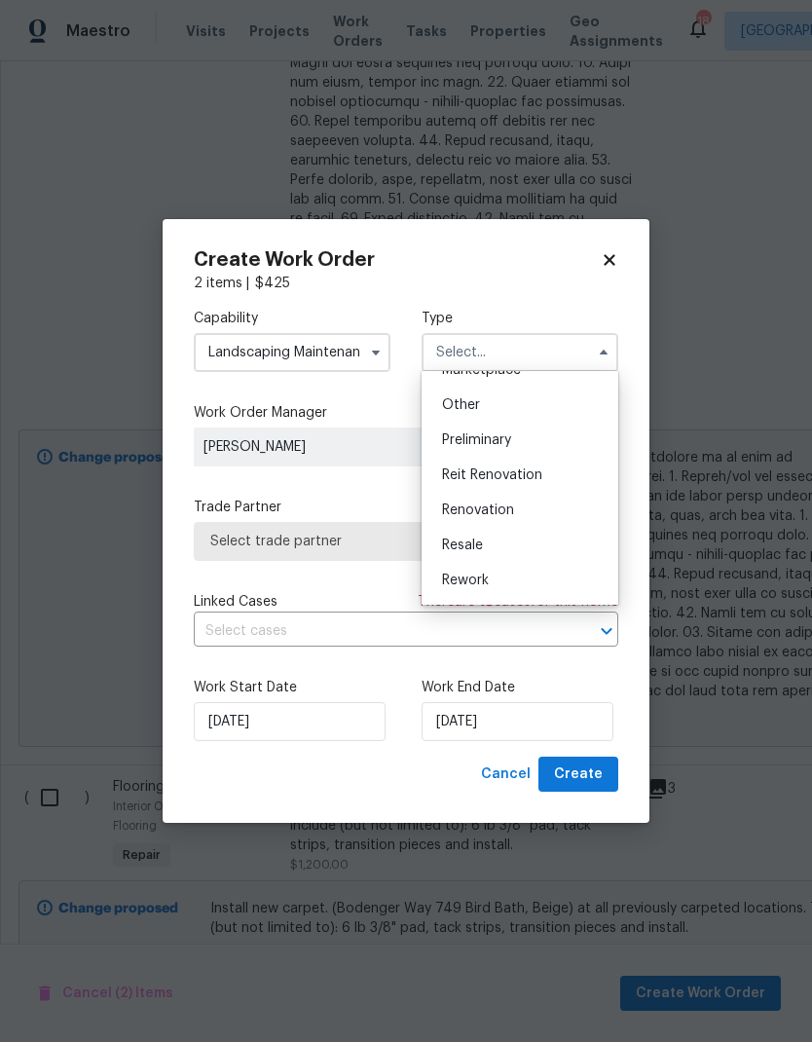
scroll to position [435, 0]
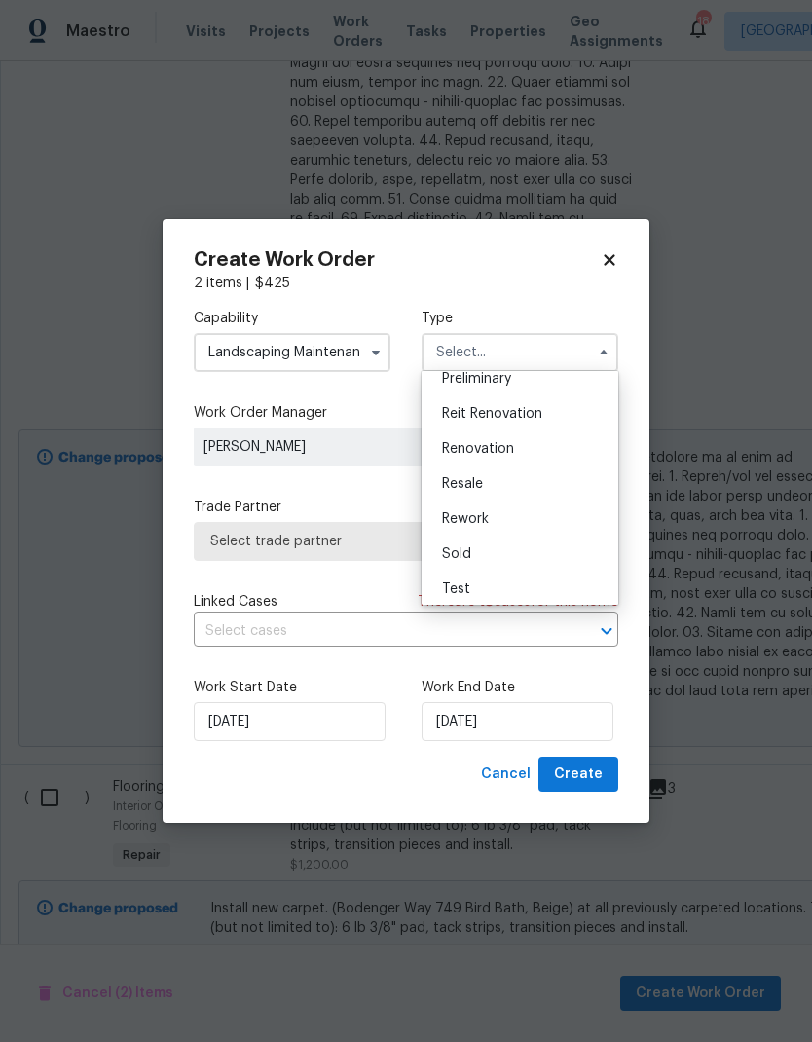
click at [490, 462] on div "Renovation" at bounding box center [520, 449] width 187 height 35
type input "Renovation"
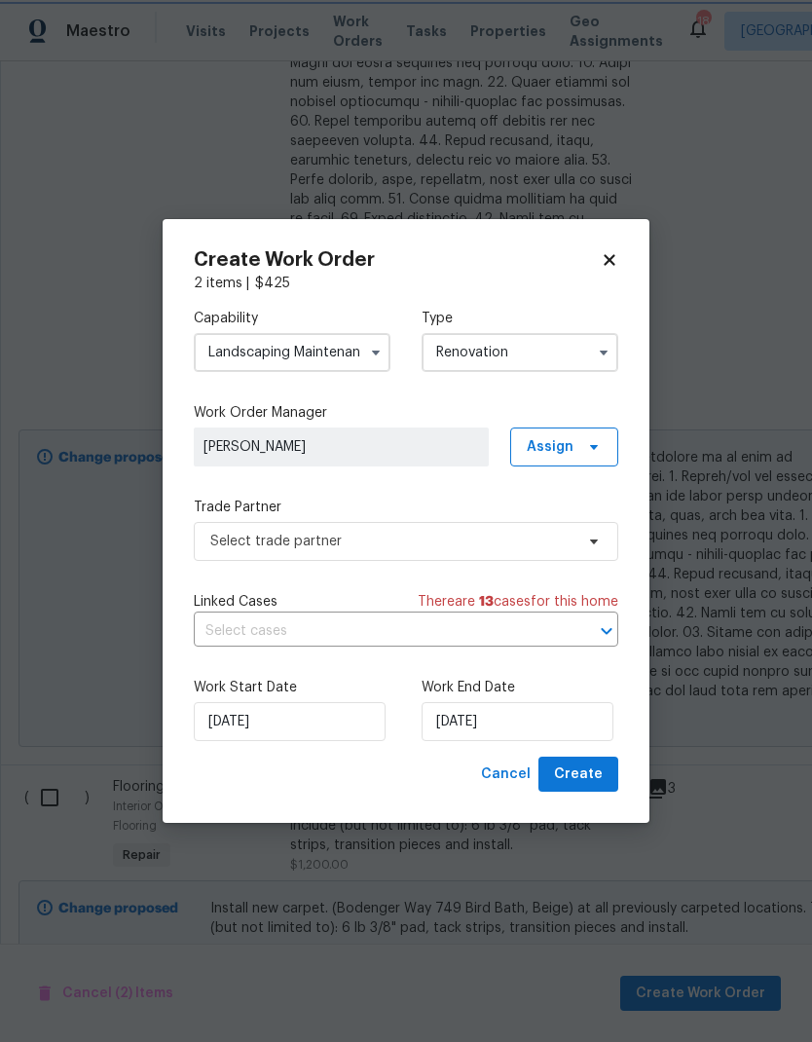
scroll to position [0, 0]
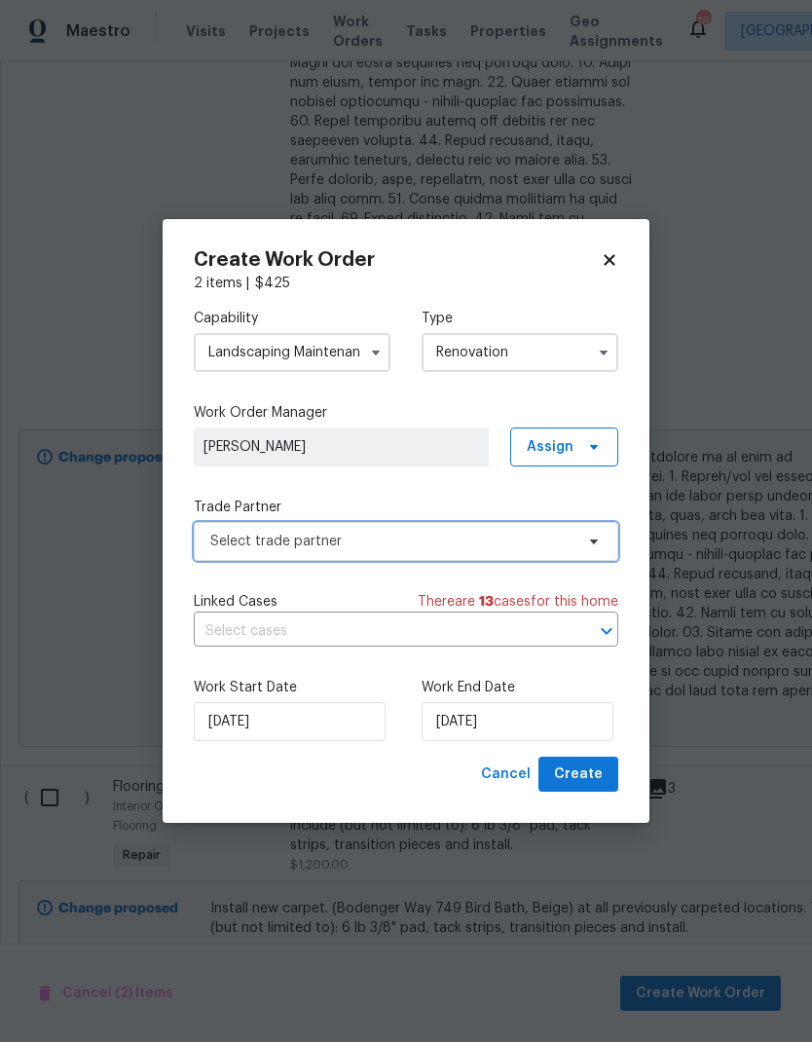
click at [500, 542] on span "Select trade partner" at bounding box center [391, 541] width 363 height 19
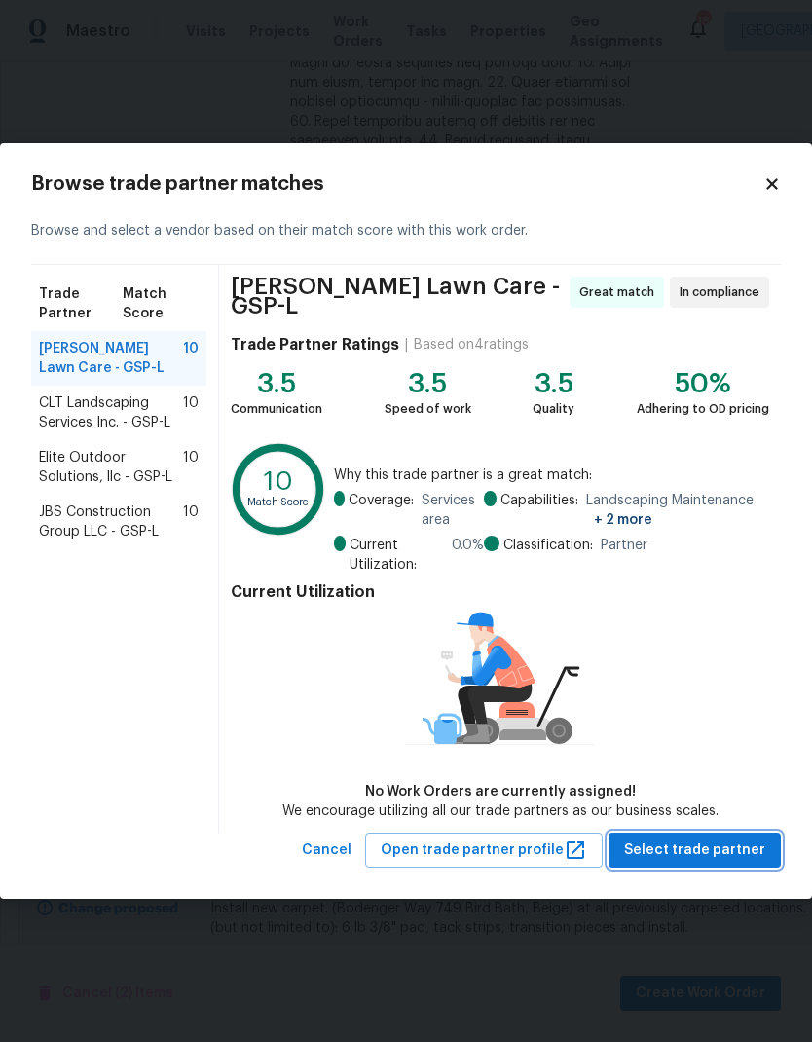
click at [683, 833] on button "Select trade partner" at bounding box center [695, 851] width 172 height 36
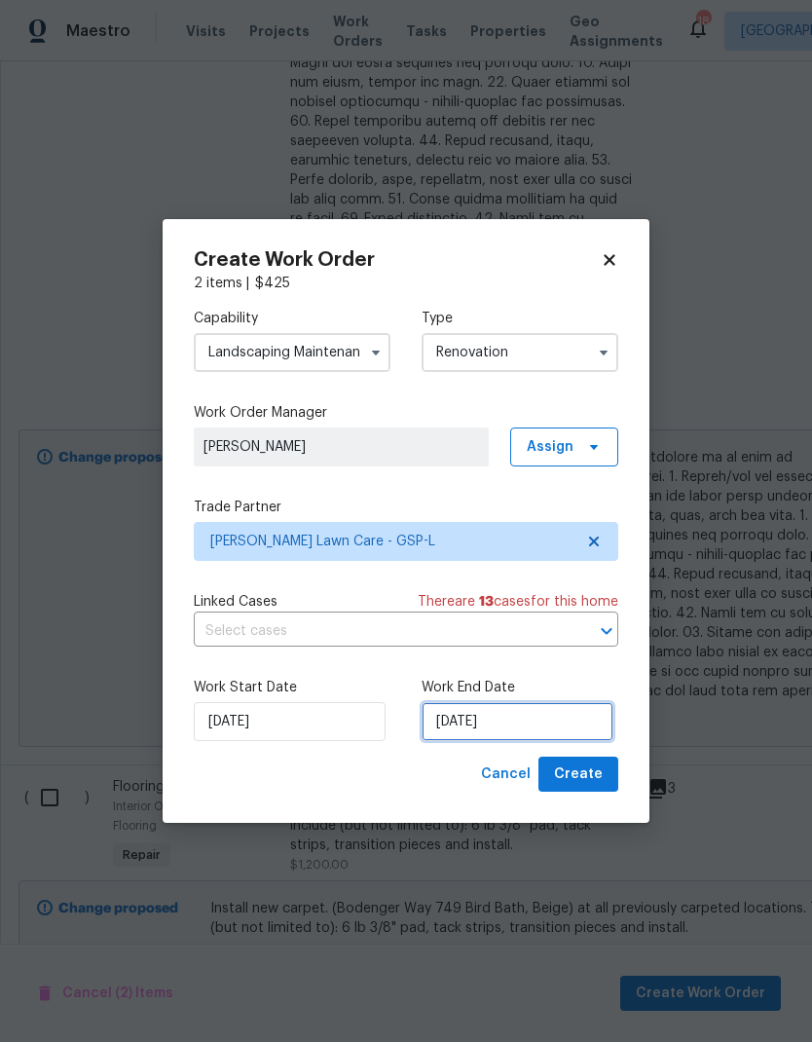
click at [480, 716] on input "[DATE]" at bounding box center [518, 721] width 192 height 39
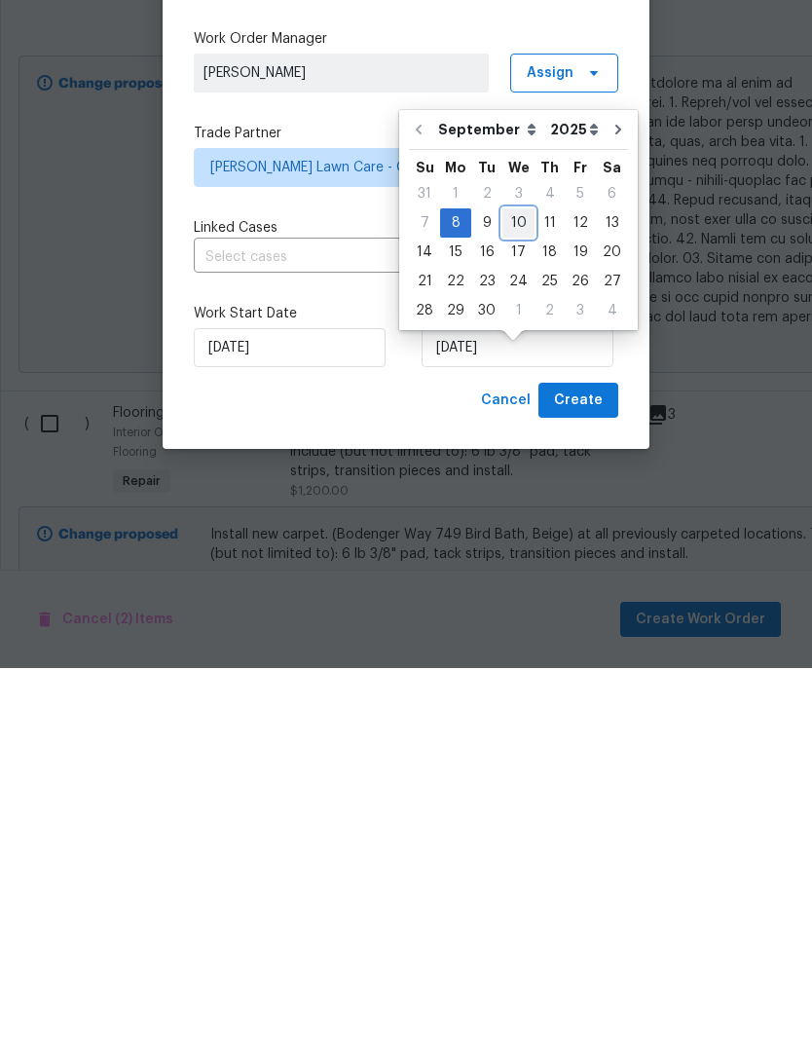
click at [503, 583] on div "10" at bounding box center [519, 596] width 32 height 27
type input "[DATE]"
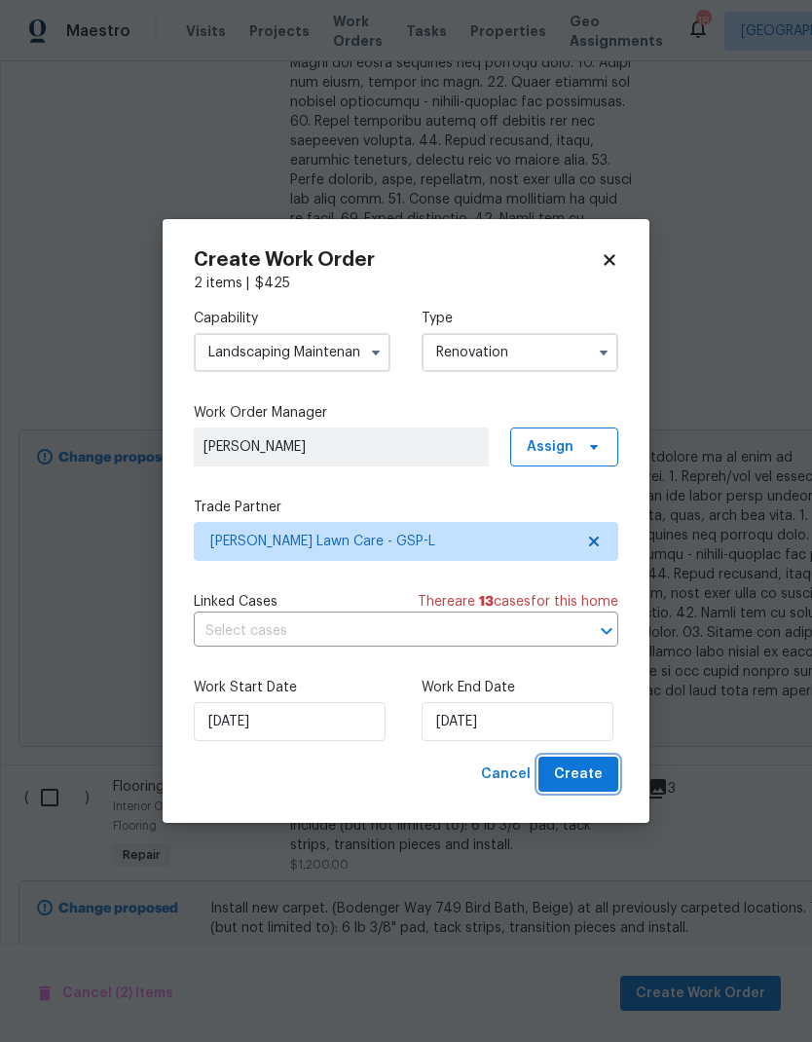
click at [589, 775] on span "Create" at bounding box center [578, 775] width 49 height 24
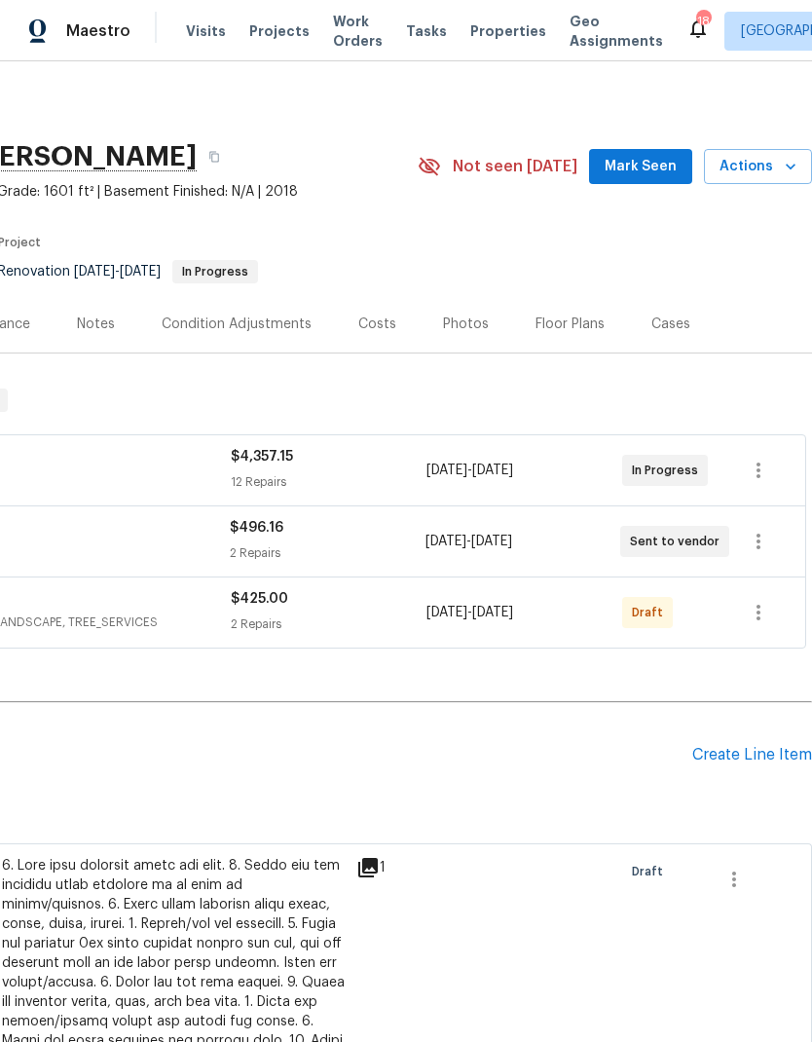
scroll to position [0, 288]
click at [761, 601] on icon "button" at bounding box center [758, 612] width 23 height 23
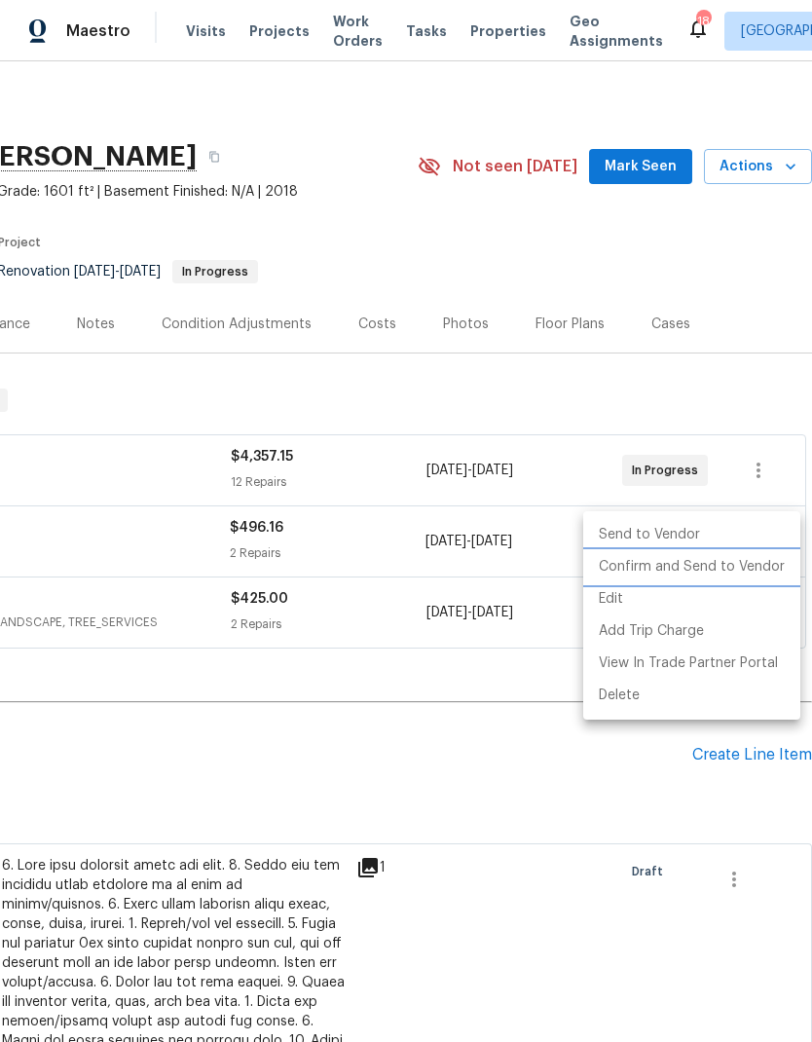
click at [654, 572] on li "Confirm and Send to Vendor" at bounding box center [691, 567] width 217 height 32
click at [424, 599] on div at bounding box center [406, 521] width 812 height 1042
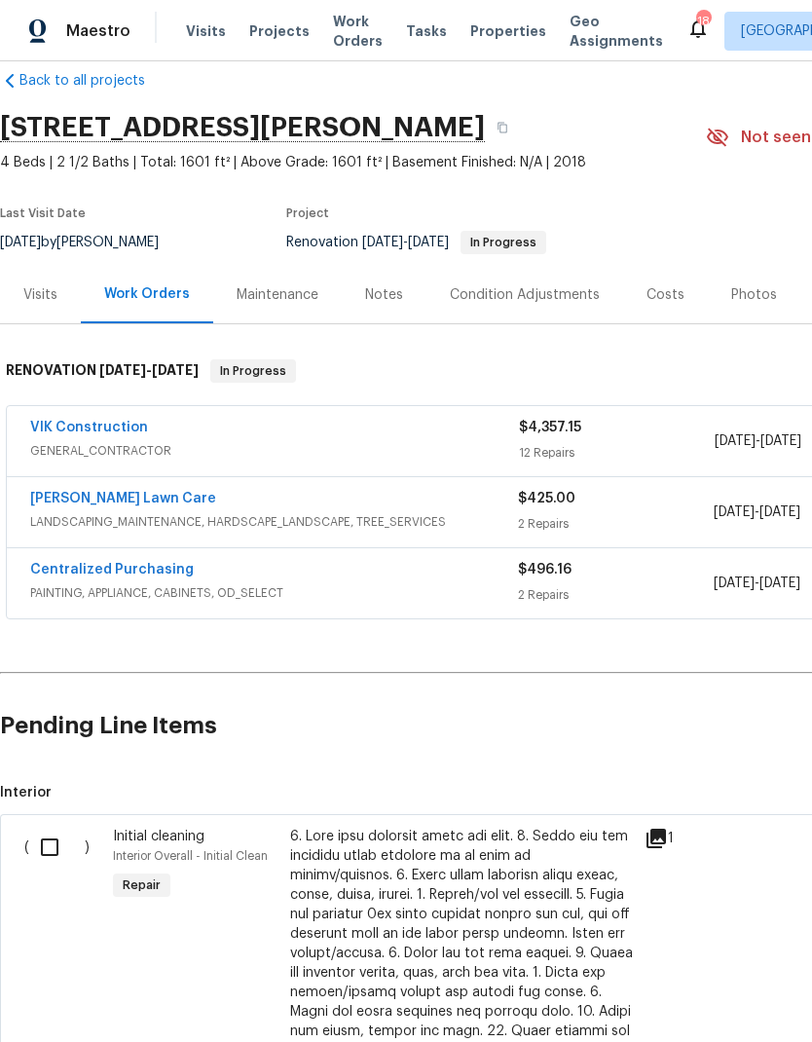
scroll to position [30, 0]
click at [131, 491] on link "Lemmon Lawn Care" at bounding box center [123, 498] width 186 height 14
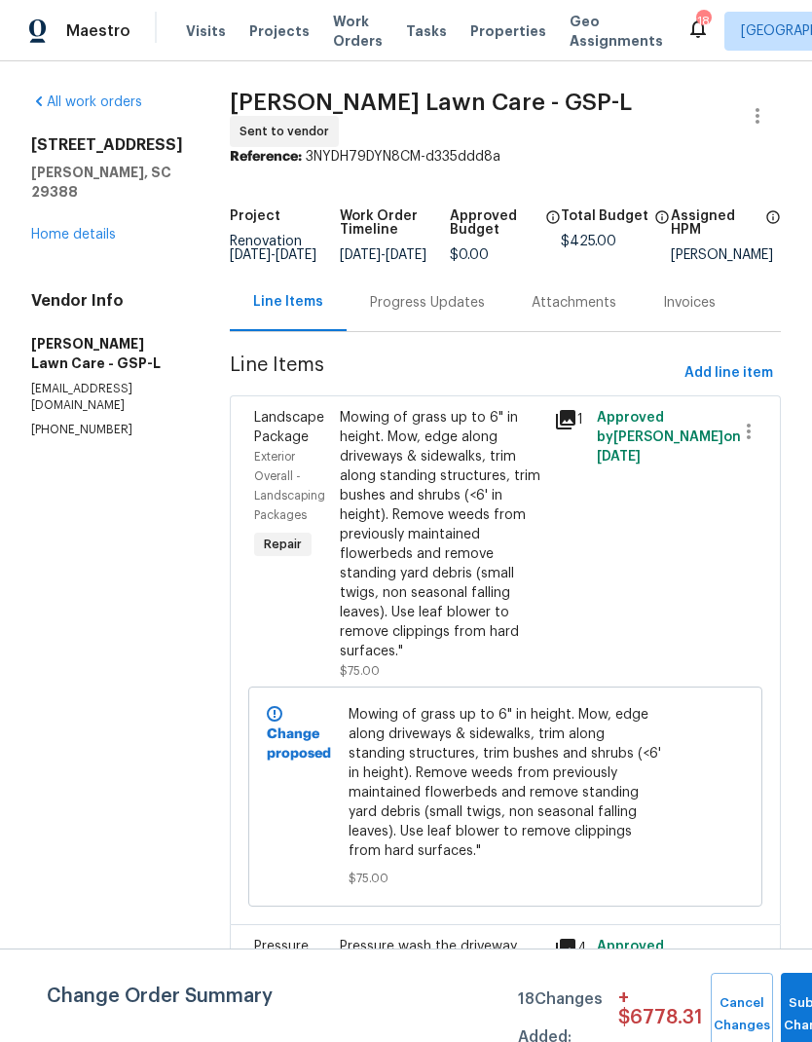
click at [447, 312] on div "Progress Updates" at bounding box center [427, 302] width 115 height 19
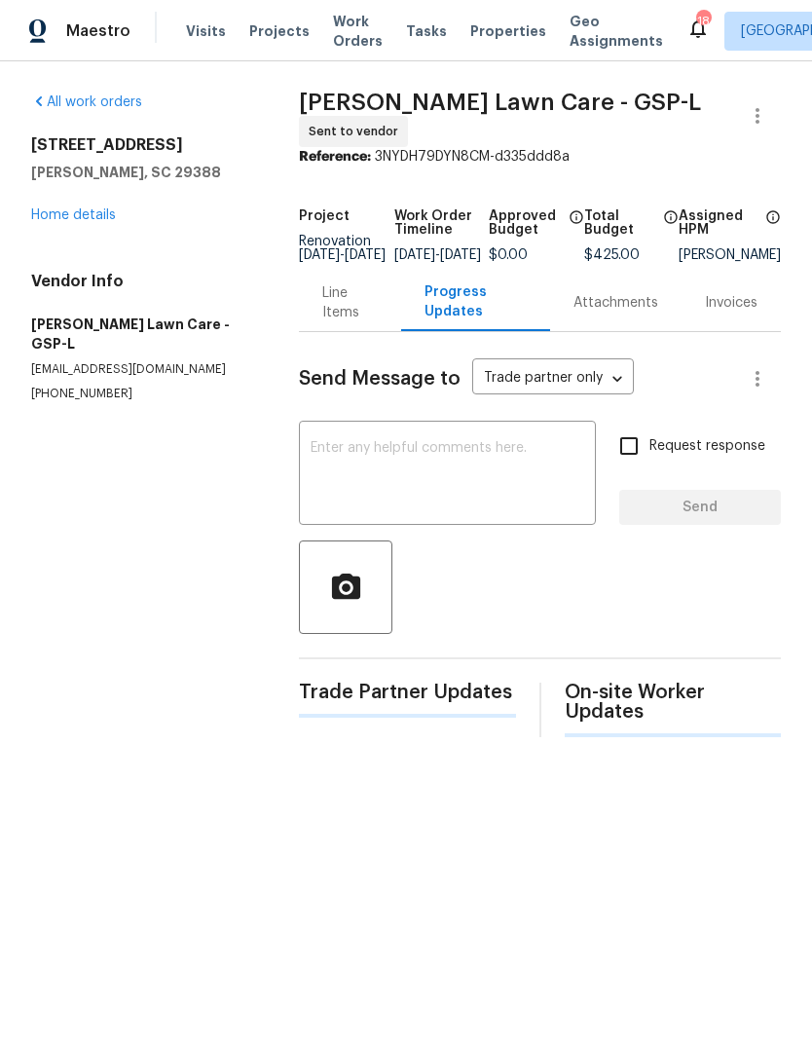
click at [449, 473] on textarea at bounding box center [448, 475] width 274 height 68
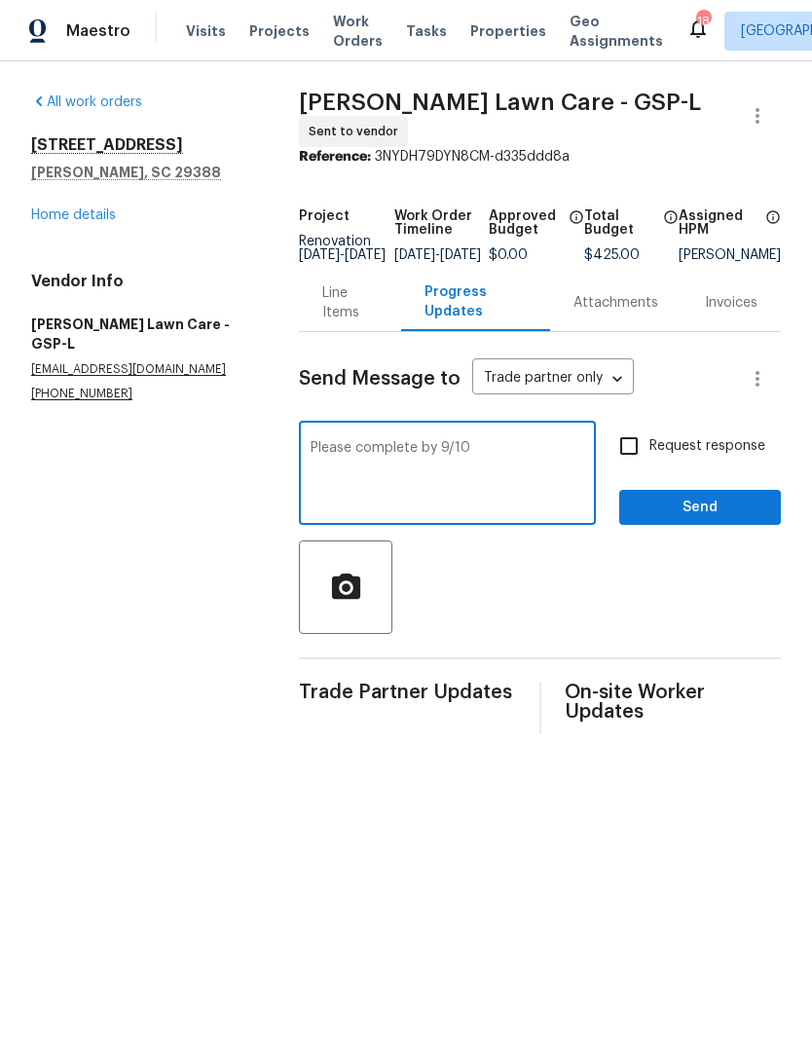
type textarea "Please complete by 9/10"
click at [632, 467] on input "Request response" at bounding box center [629, 446] width 41 height 41
checkbox input "true"
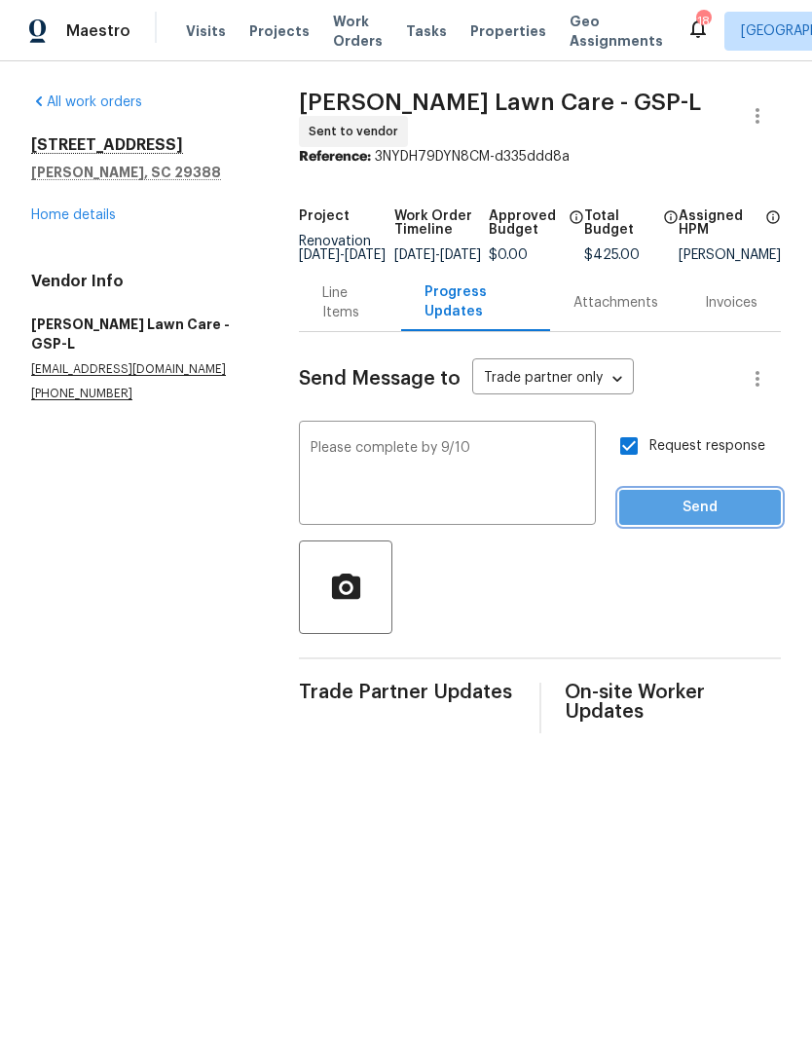
click at [726, 508] on span "Send" at bounding box center [700, 508] width 131 height 24
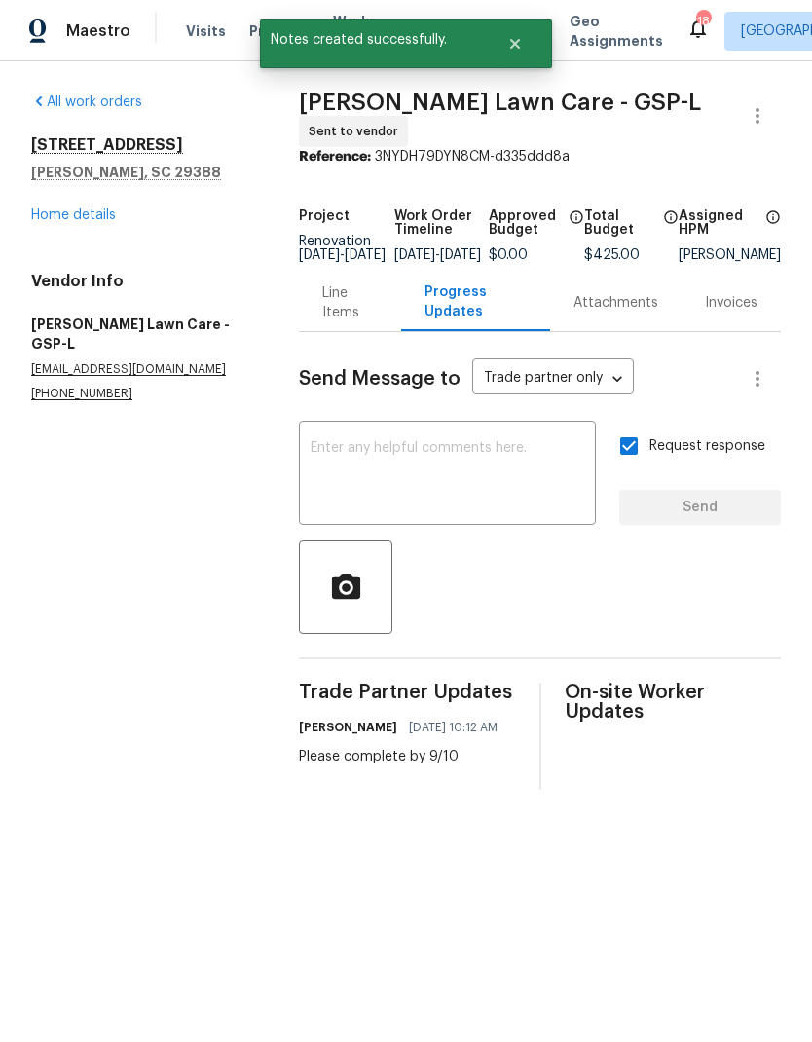
click at [65, 218] on link "Home details" at bounding box center [73, 215] width 85 height 14
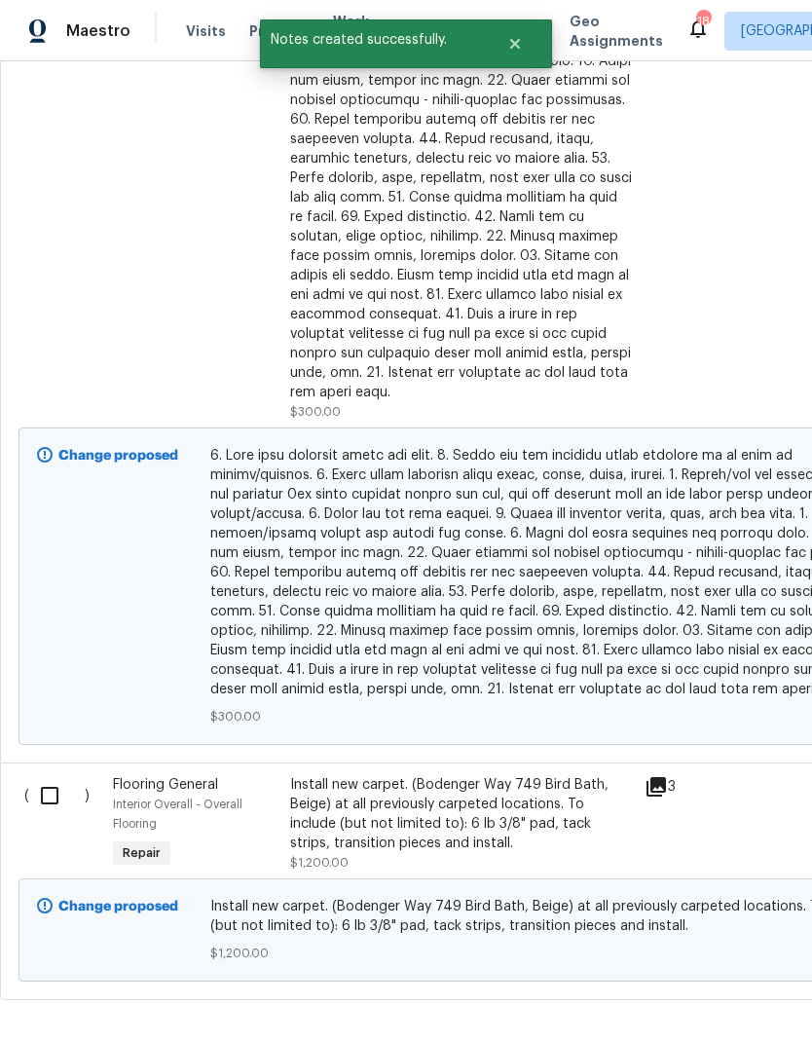
scroll to position [977, -1]
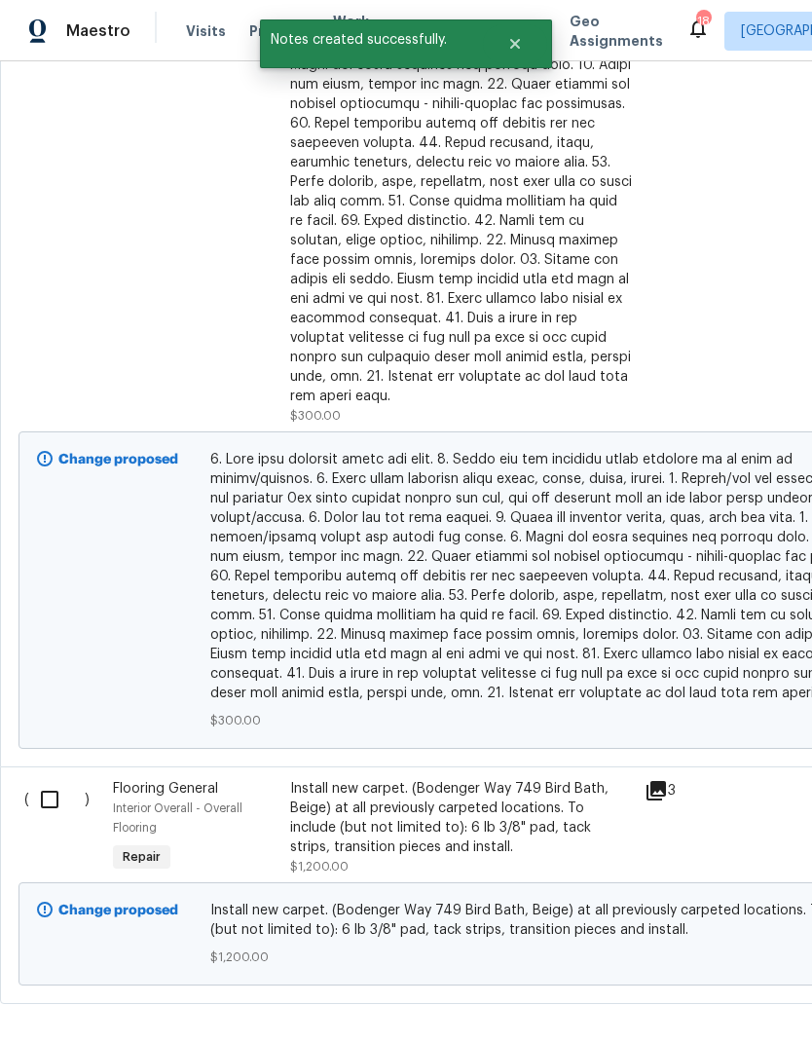
click at [56, 779] on input "checkbox" at bounding box center [57, 799] width 56 height 41
checkbox input "true"
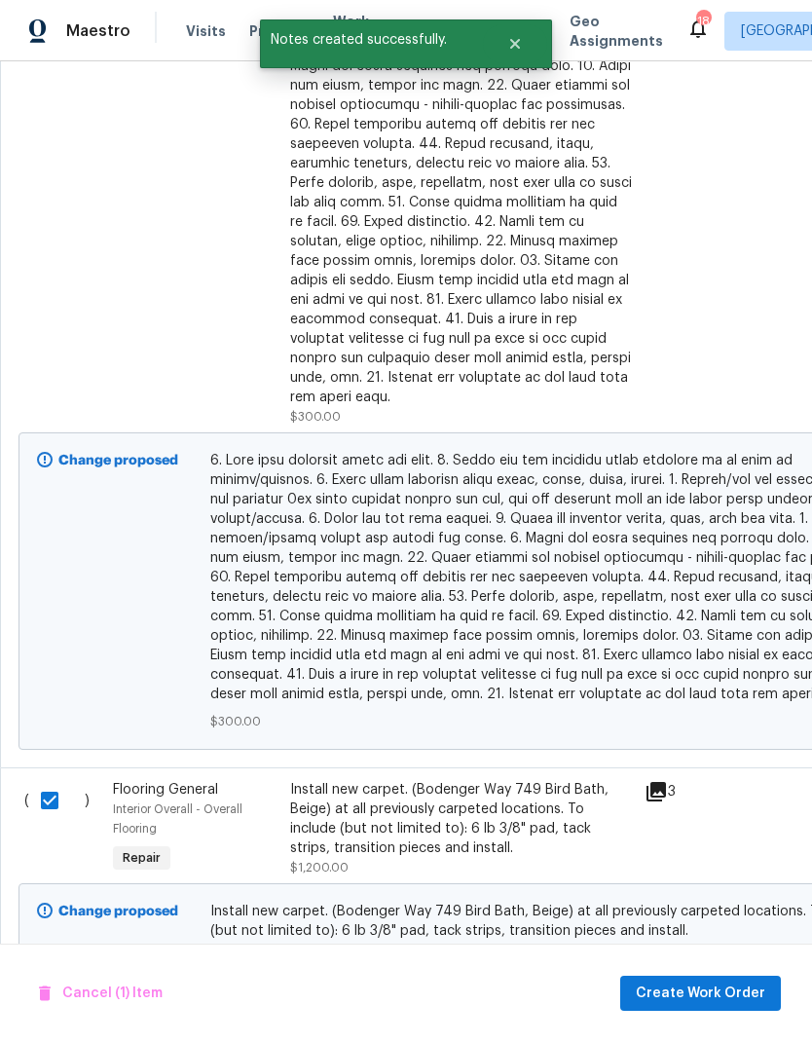
click at [734, 989] on span "Create Work Order" at bounding box center [701, 994] width 130 height 24
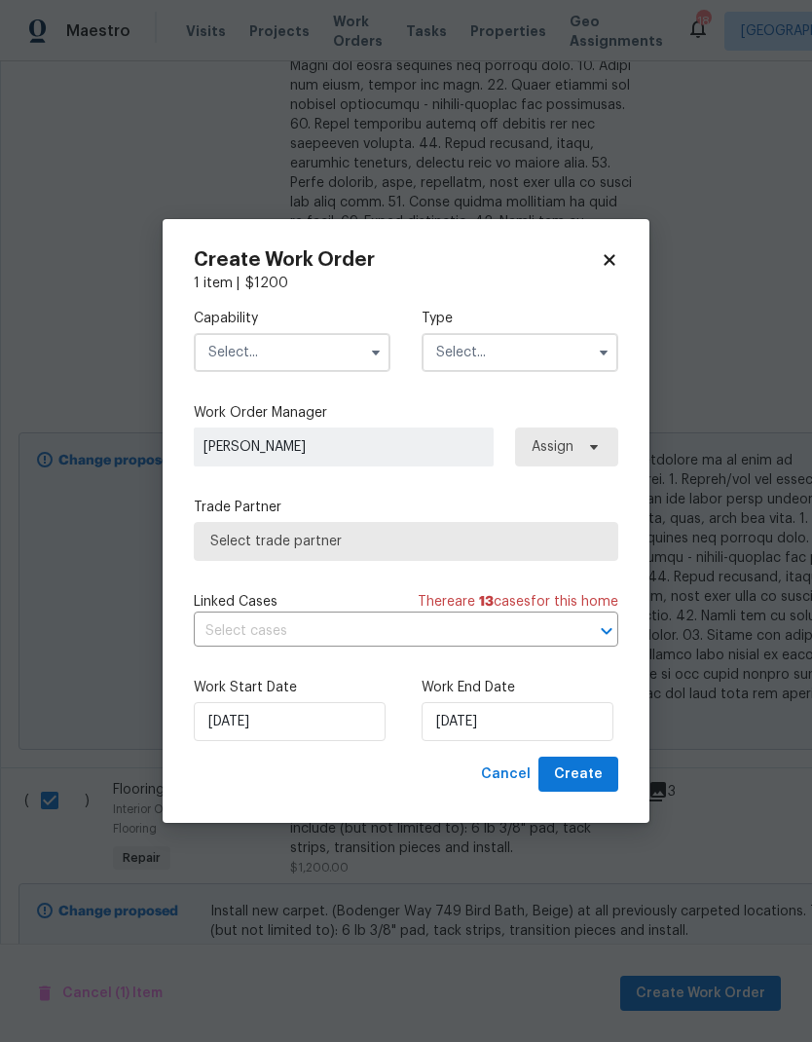
click at [322, 343] on input "text" at bounding box center [292, 352] width 197 height 39
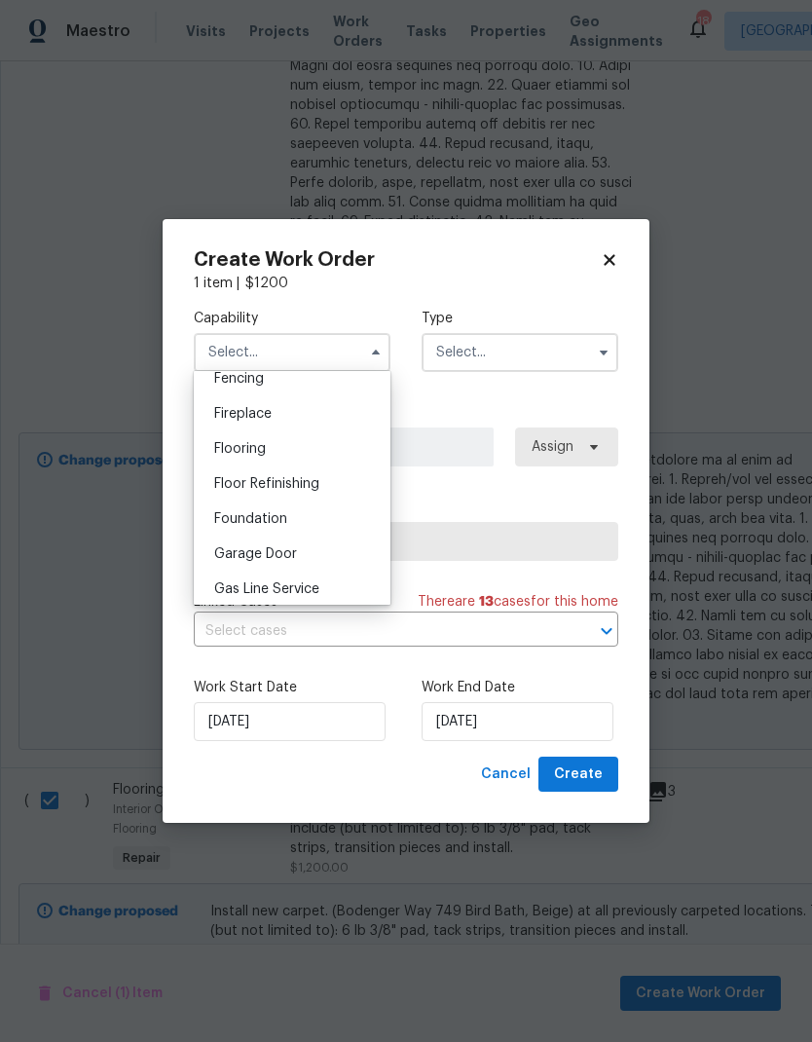
scroll to position [699, 0]
click at [255, 454] on span "Flooring" at bounding box center [240, 450] width 52 height 14
type input "Flooring"
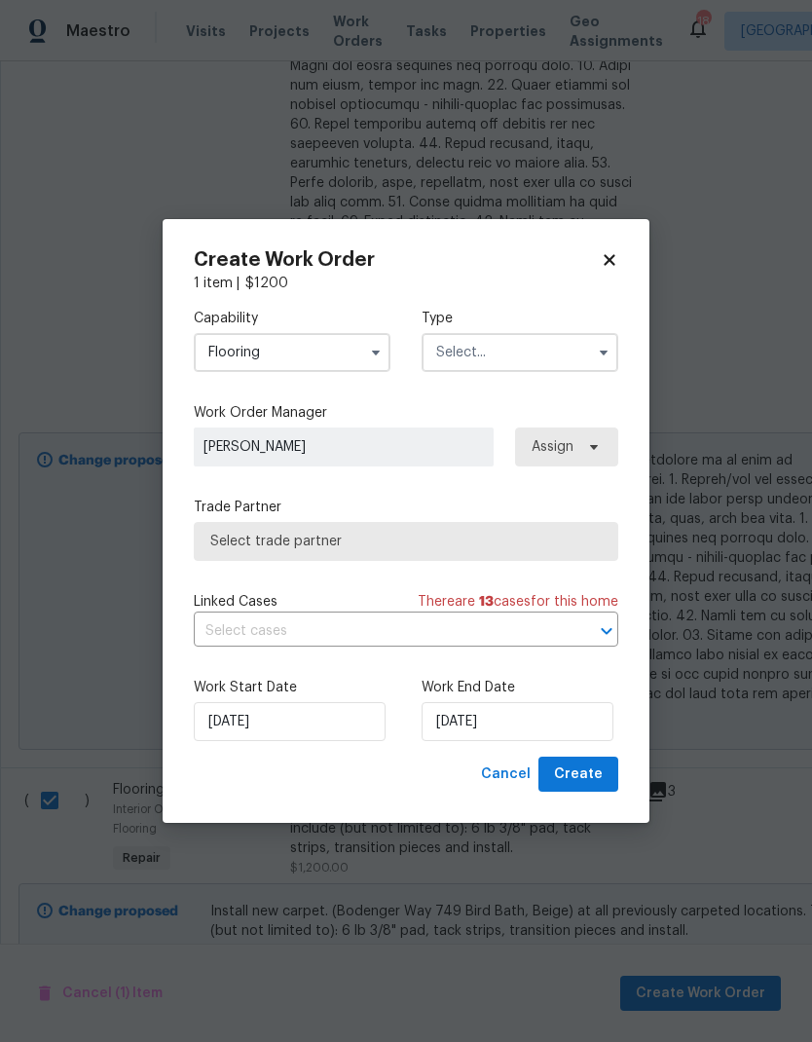
click at [545, 356] on input "text" at bounding box center [520, 352] width 197 height 39
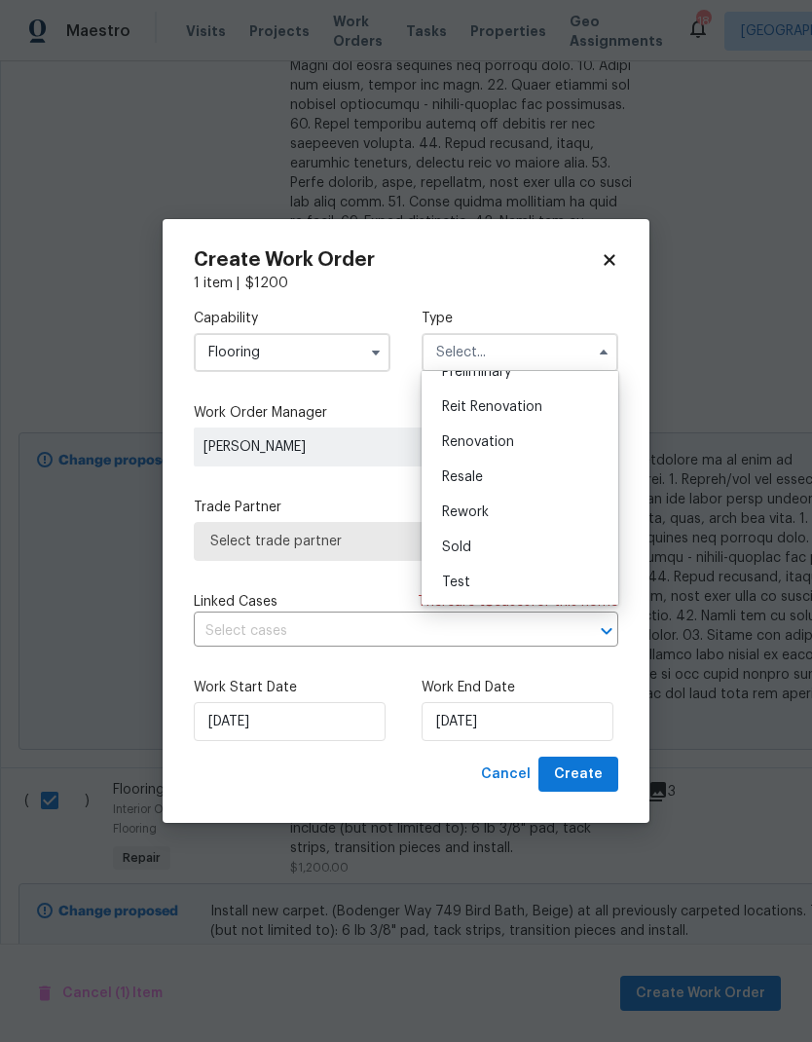
scroll to position [442, 0]
click at [506, 442] on span "Renovation" at bounding box center [478, 442] width 72 height 14
type input "Renovation"
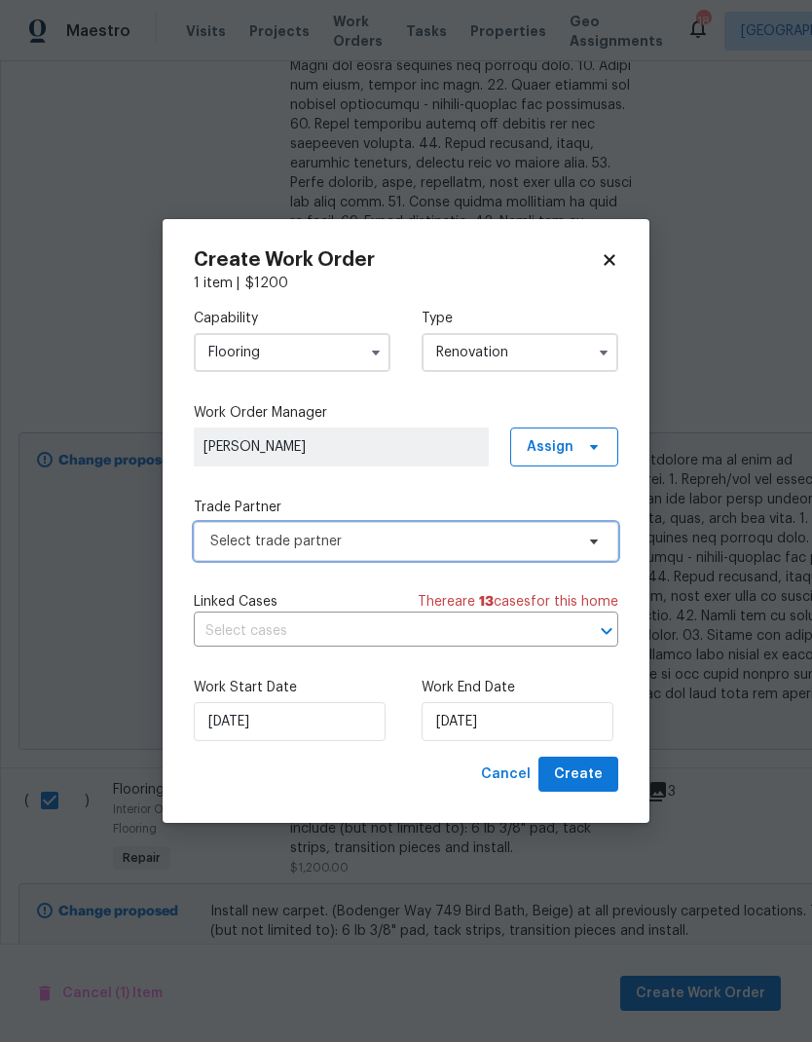
click at [515, 544] on span "Select trade partner" at bounding box center [391, 541] width 363 height 19
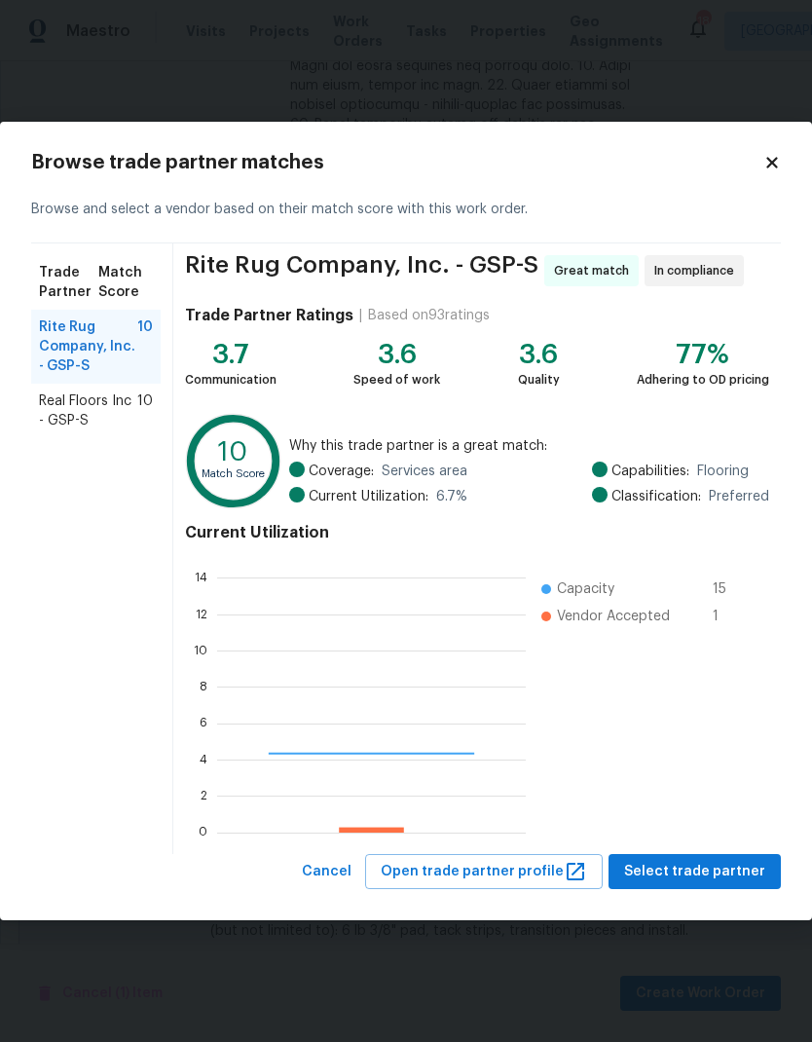
scroll to position [273, 309]
click at [107, 422] on span "Real Floors Inc - GSP-S" at bounding box center [88, 411] width 98 height 39
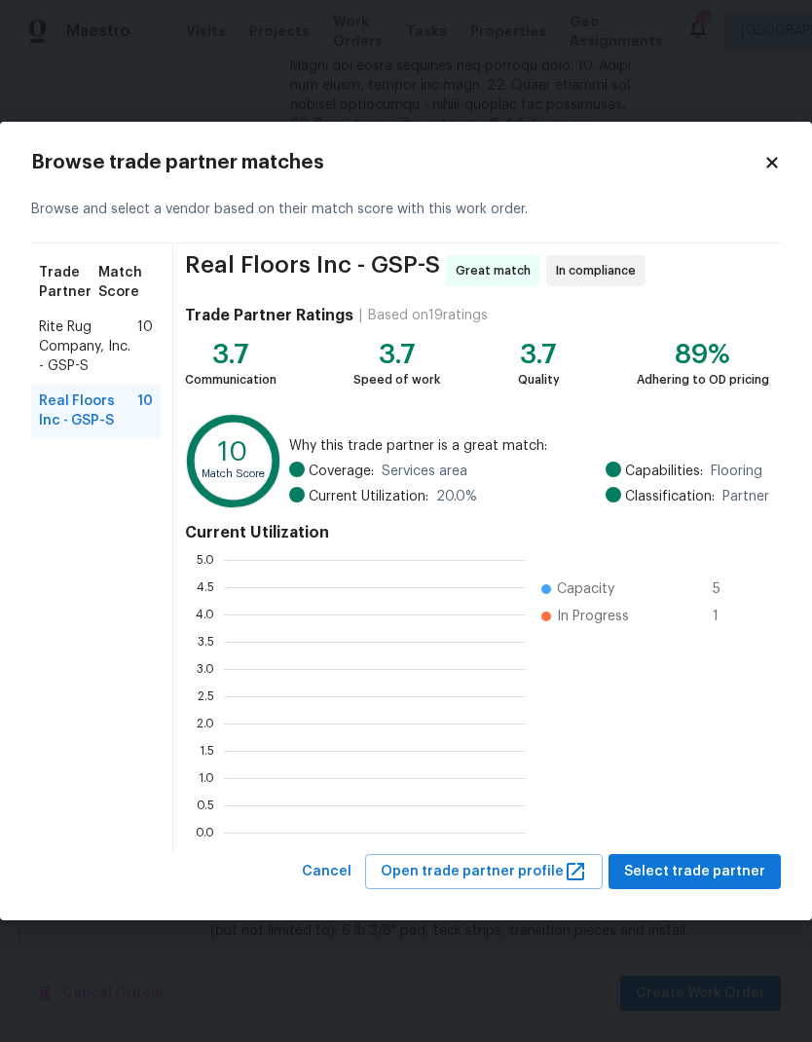
scroll to position [2, 2]
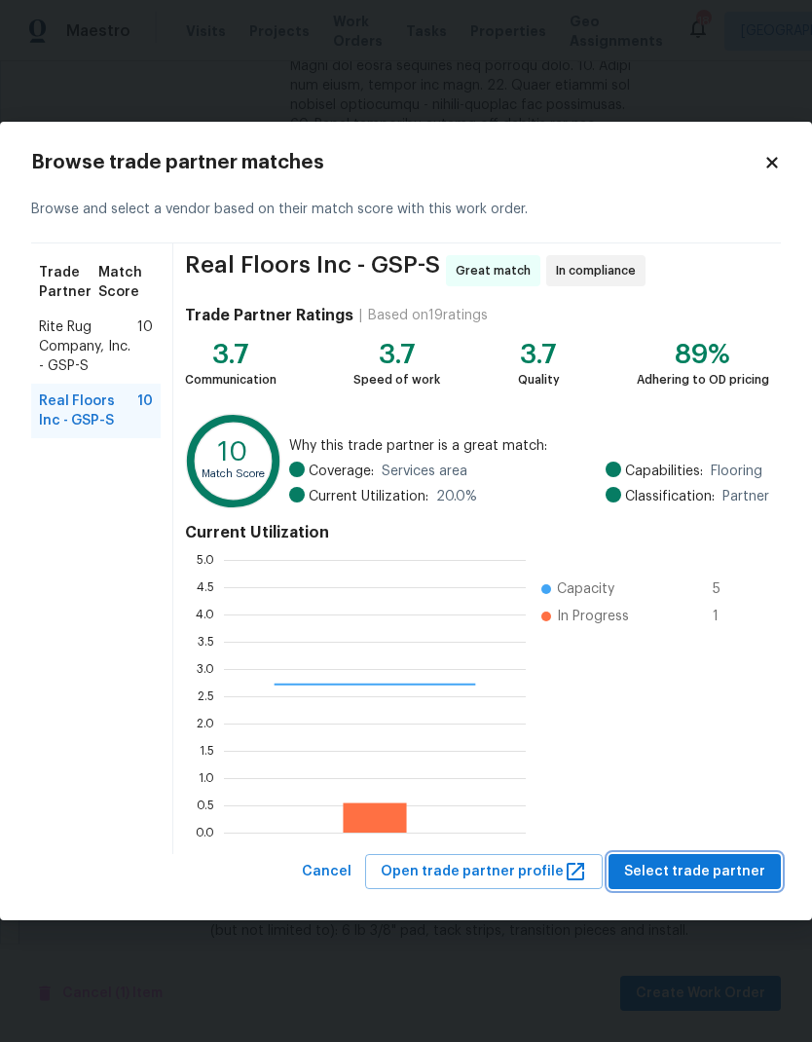
click at [745, 877] on span "Select trade partner" at bounding box center [694, 872] width 141 height 24
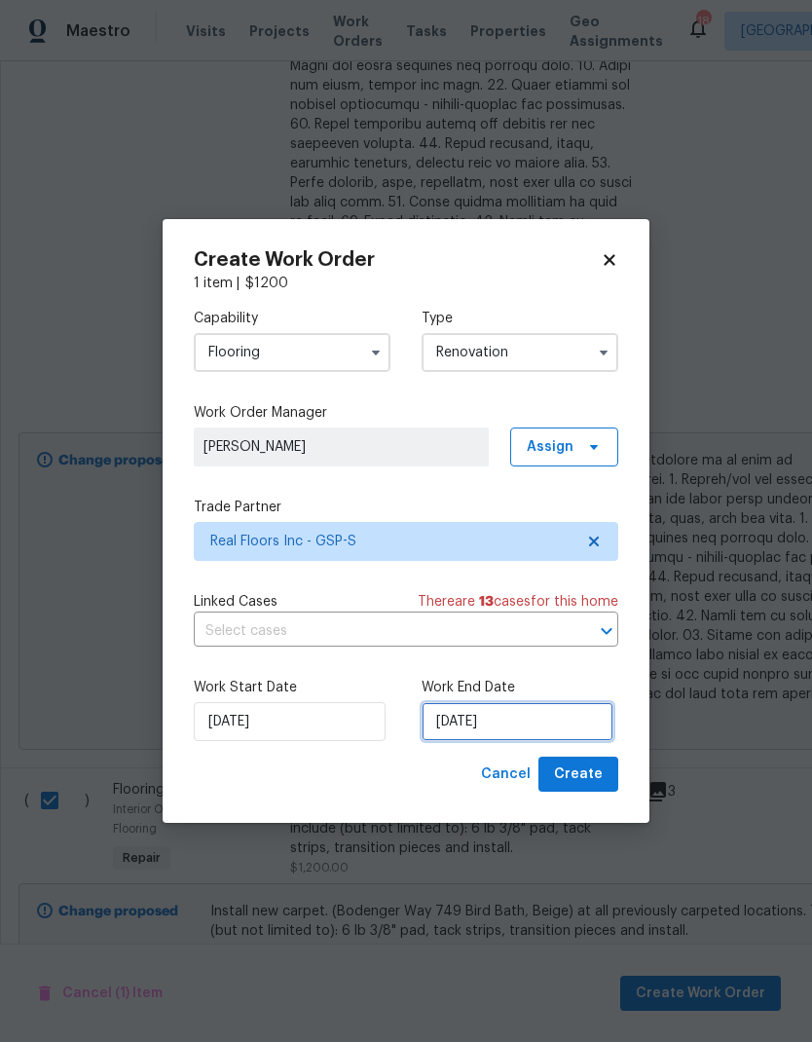
click at [507, 719] on input "[DATE]" at bounding box center [518, 721] width 192 height 39
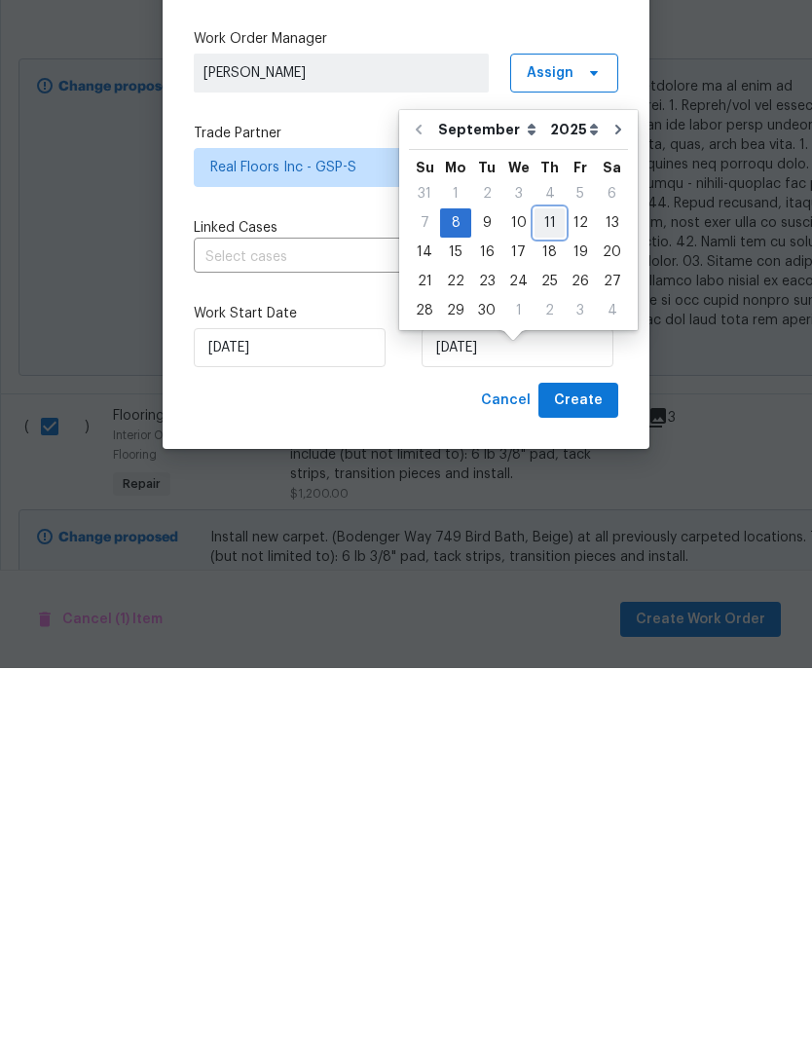
click at [545, 583] on div "11" at bounding box center [550, 596] width 30 height 27
type input "9/11/2025"
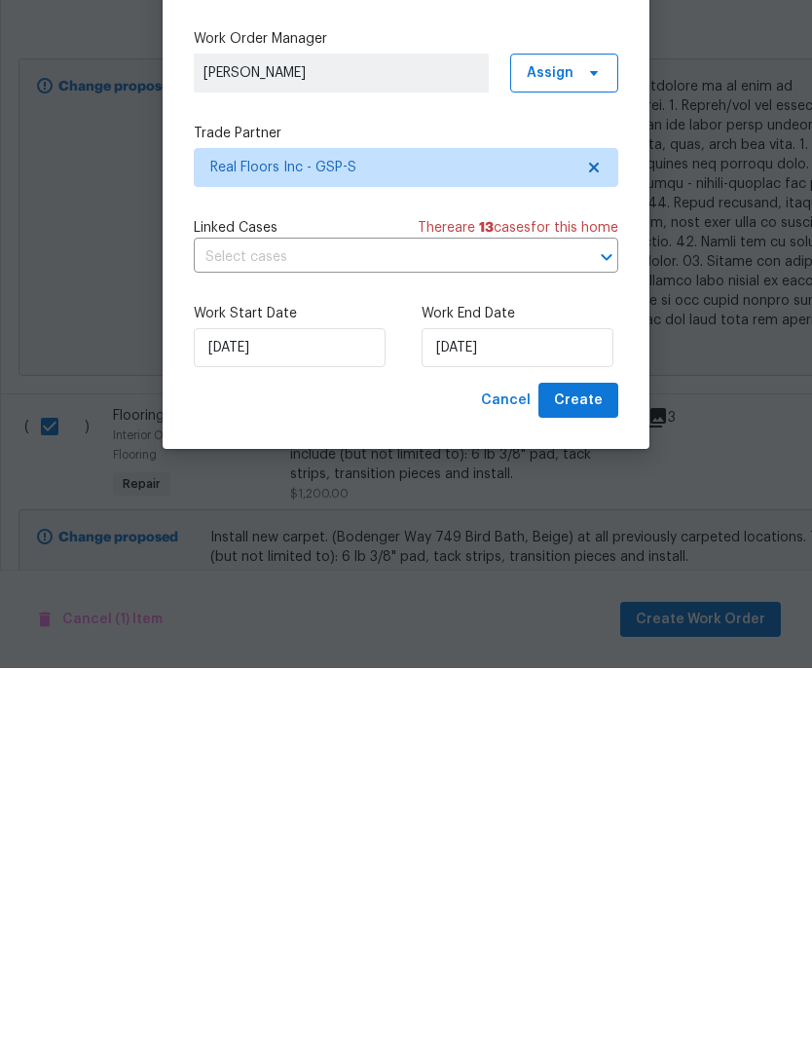
scroll to position [78, 0]
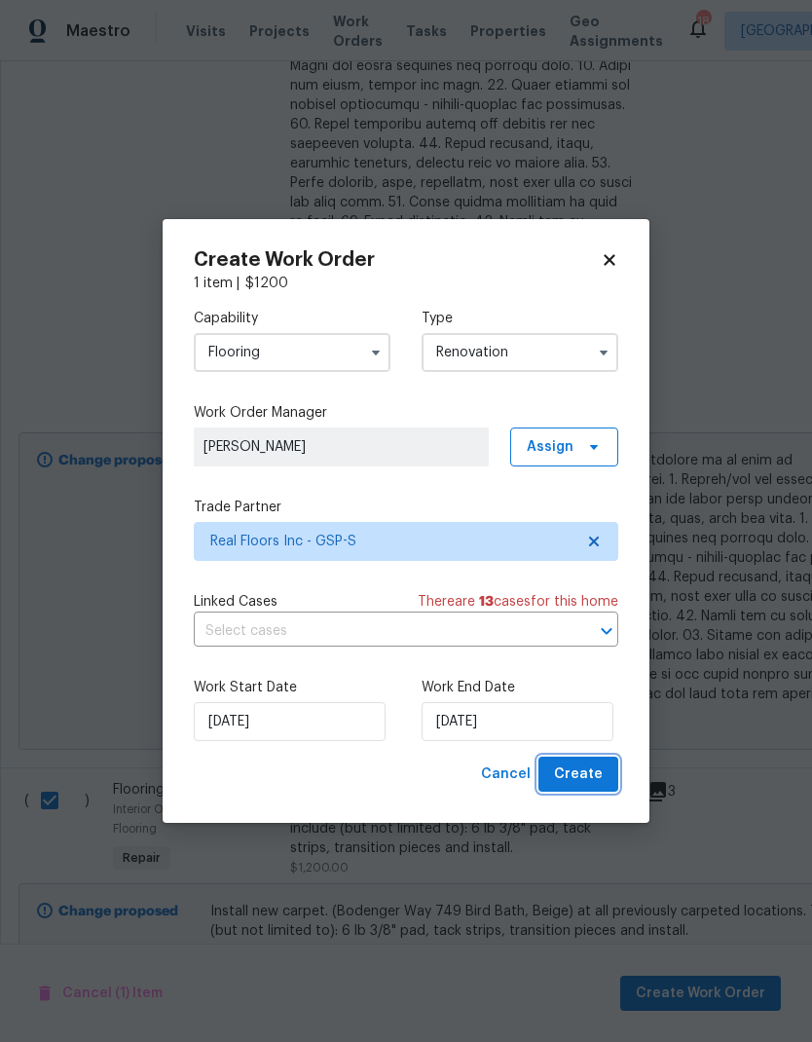
click at [585, 774] on span "Create" at bounding box center [578, 775] width 49 height 24
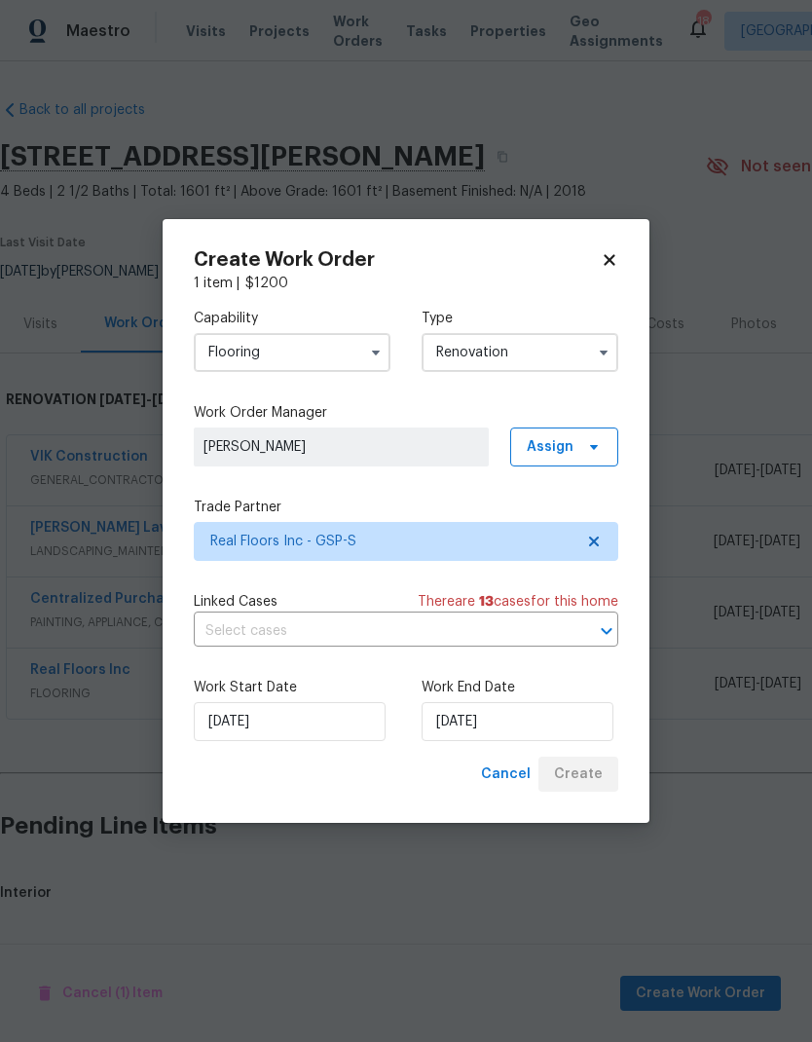
scroll to position [0, 0]
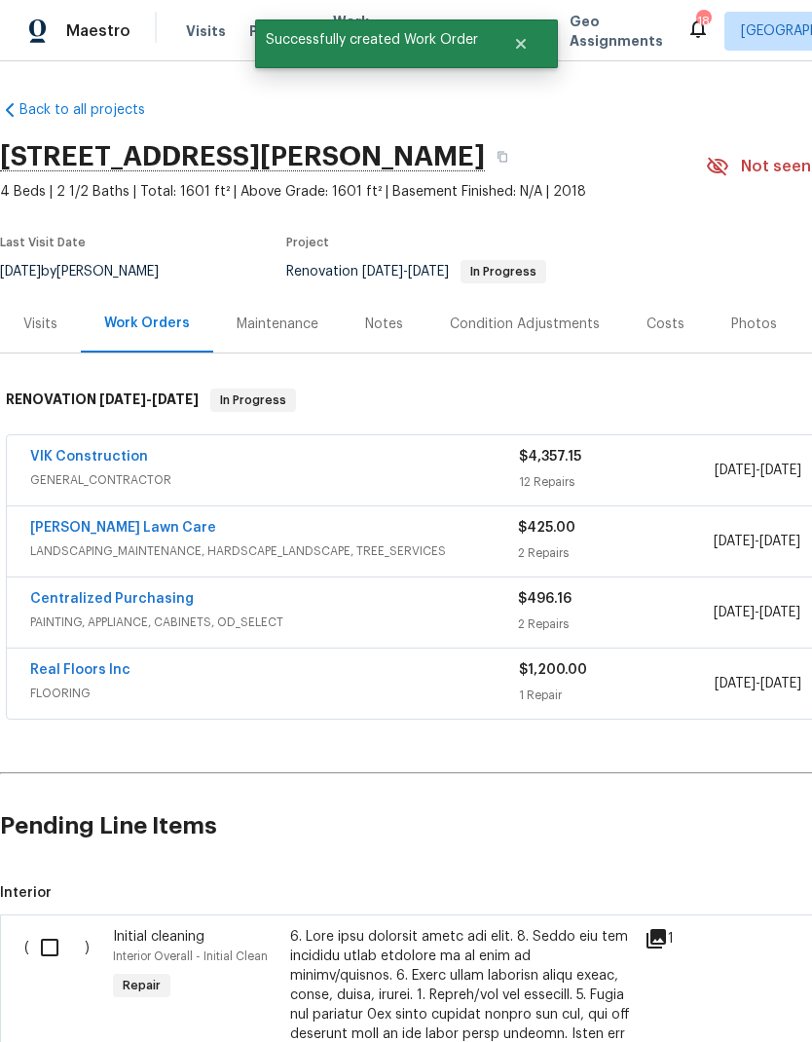
click at [51, 942] on input "checkbox" at bounding box center [57, 947] width 56 height 41
checkbox input "true"
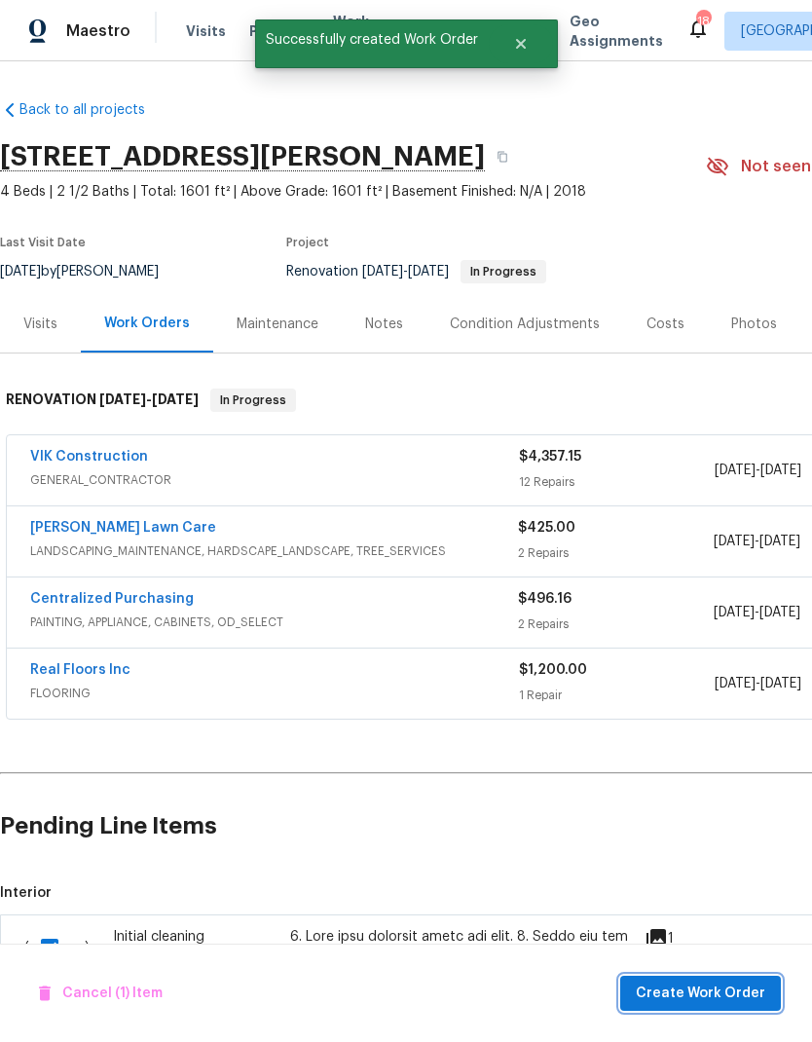
click at [741, 986] on span "Create Work Order" at bounding box center [701, 994] width 130 height 24
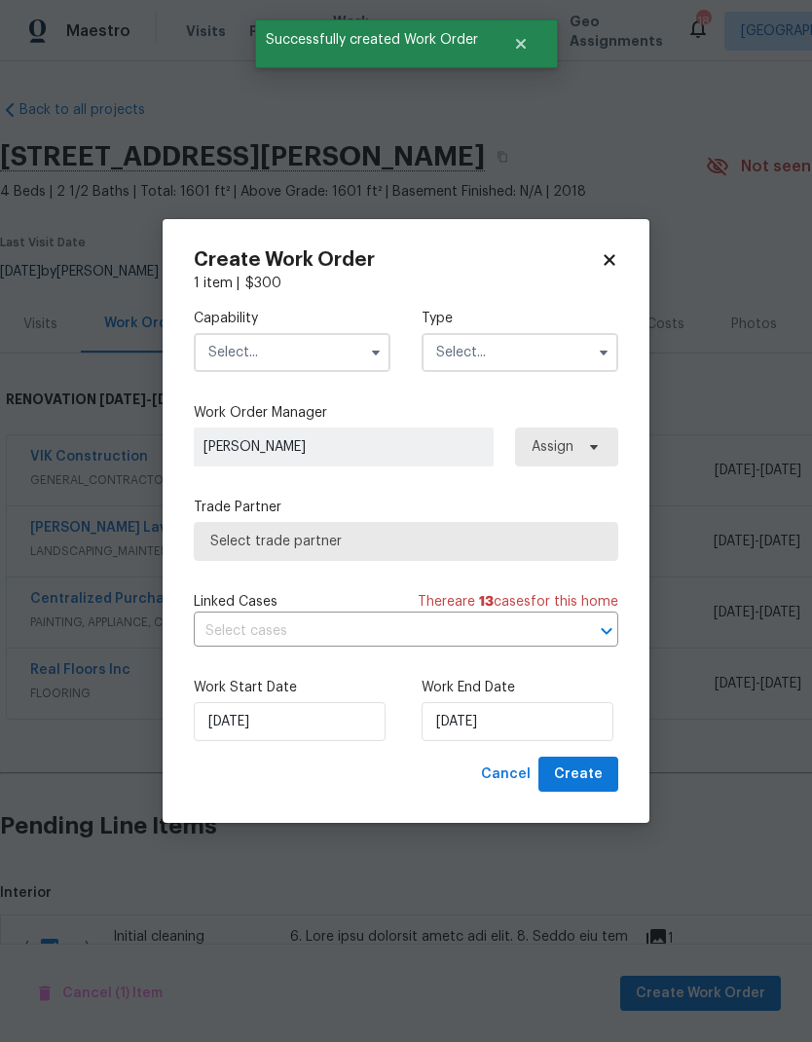
click at [346, 345] on input "text" at bounding box center [292, 352] width 197 height 39
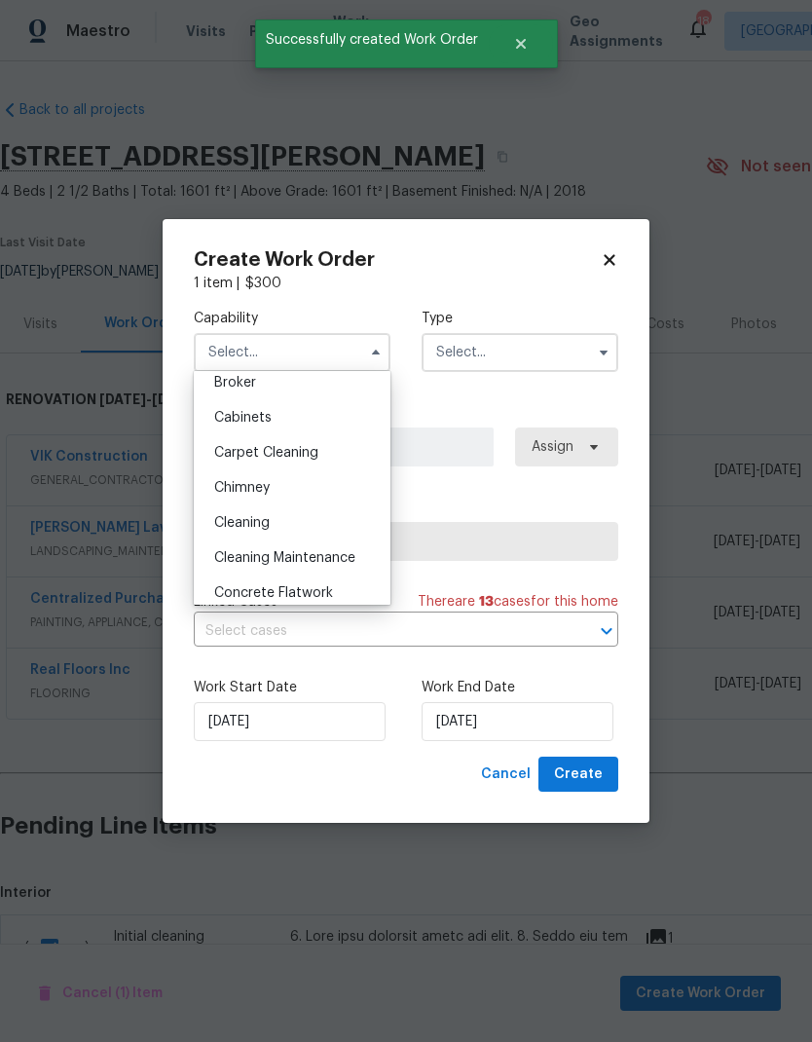
scroll to position [152, 0]
click at [264, 508] on div "Cleaning" at bounding box center [292, 522] width 187 height 35
type input "Cleaning"
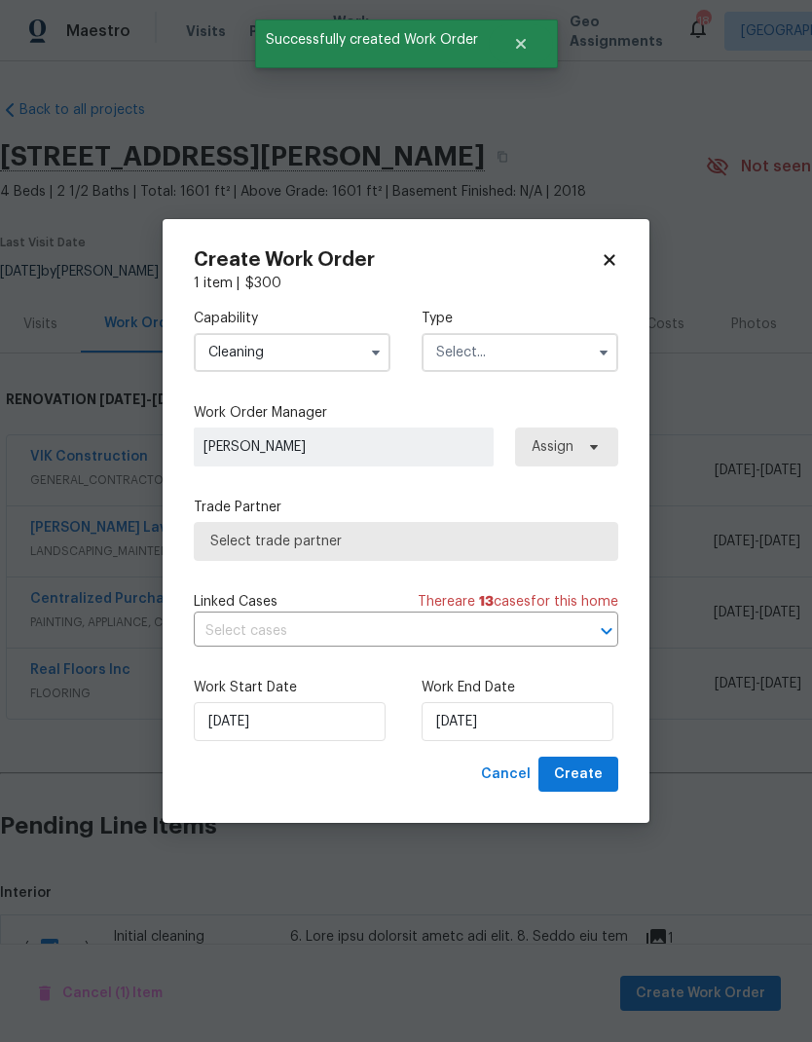
click at [549, 350] on input "text" at bounding box center [520, 352] width 197 height 39
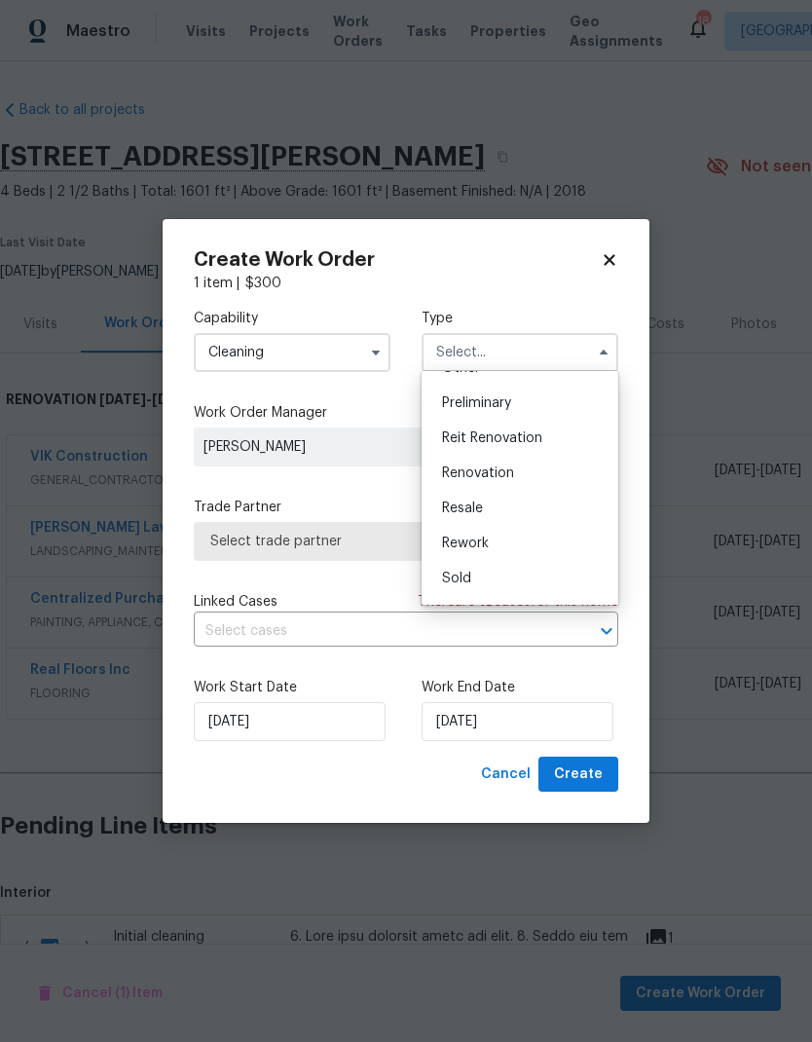
scroll to position [410, 0]
click at [502, 473] on span "Renovation" at bounding box center [478, 475] width 72 height 14
type input "Renovation"
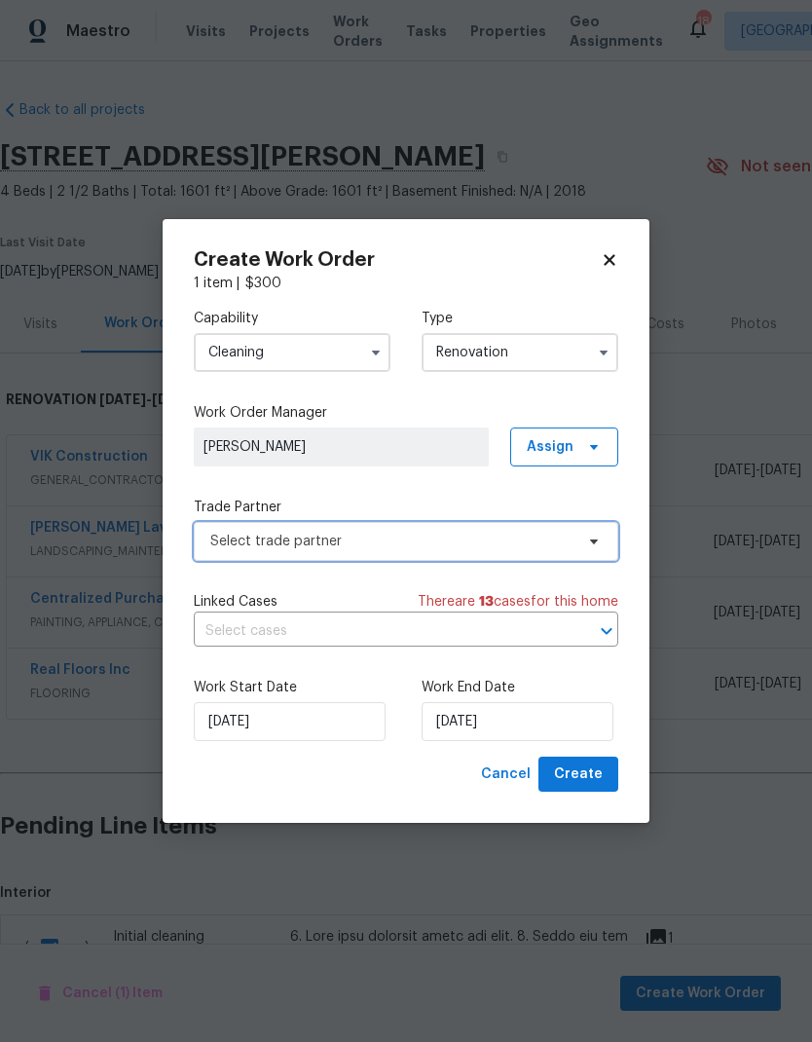
click at [576, 542] on span "Select trade partner" at bounding box center [406, 541] width 425 height 39
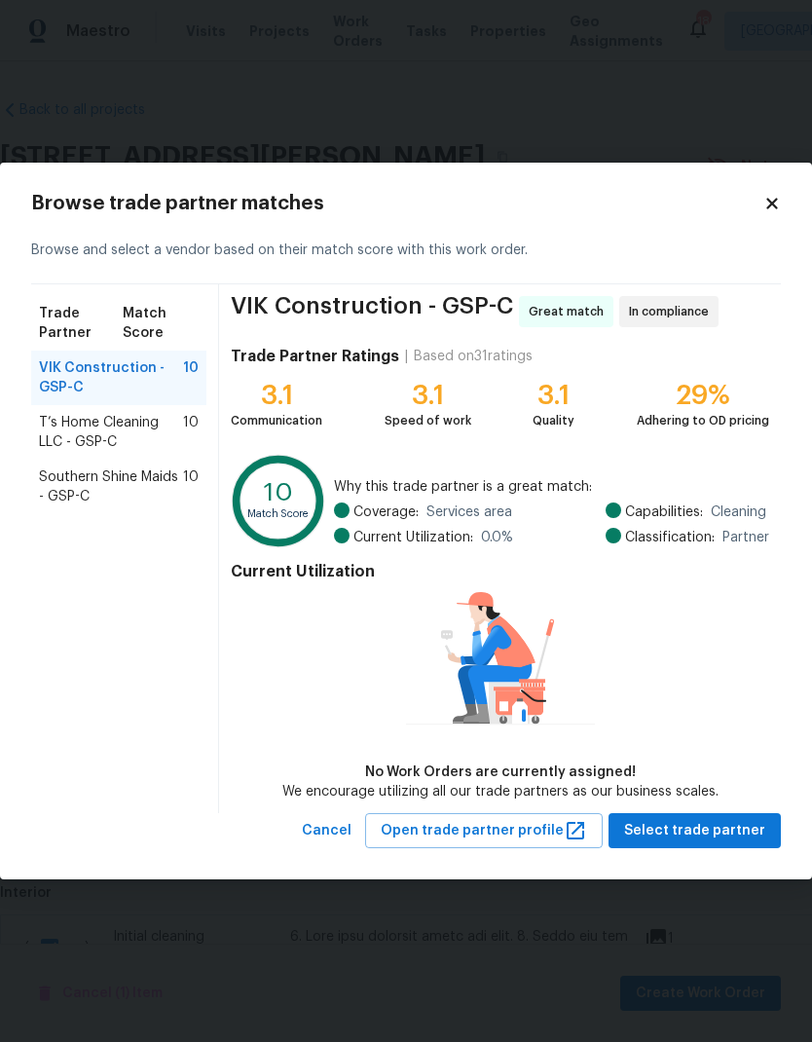
click at [144, 479] on span "Southern Shine Maids - GSP-C" at bounding box center [111, 487] width 144 height 39
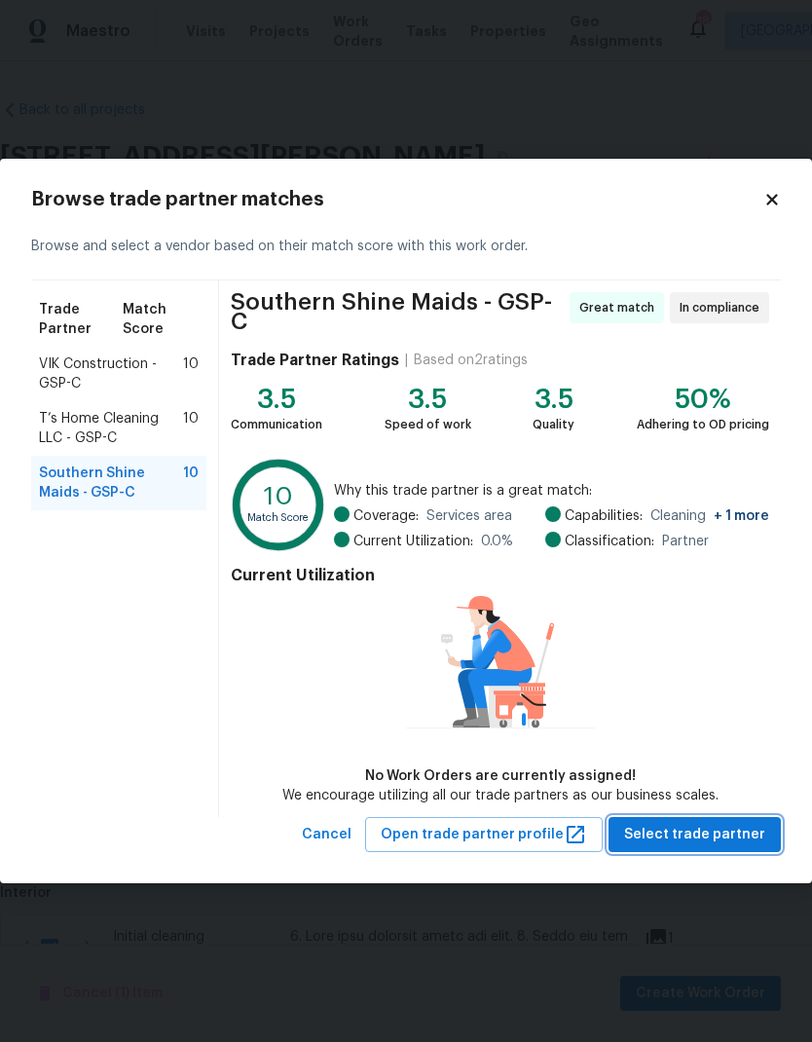
click at [742, 817] on button "Select trade partner" at bounding box center [695, 835] width 172 height 36
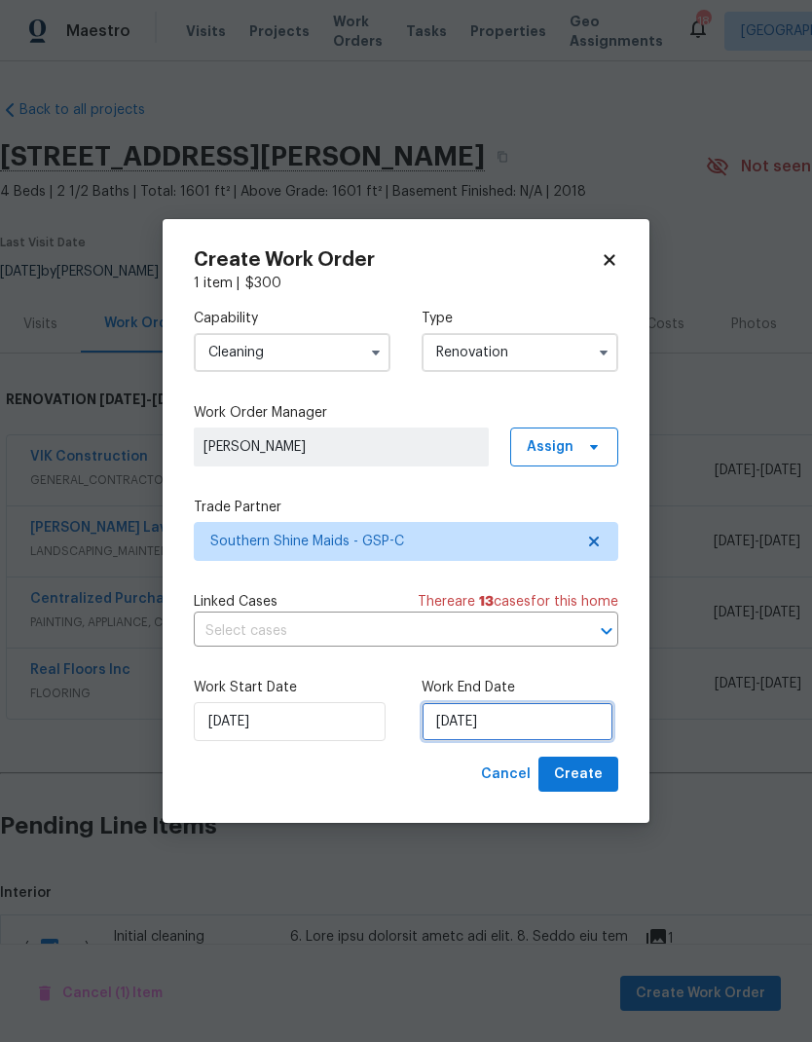
click at [534, 703] on input "[DATE]" at bounding box center [518, 721] width 192 height 39
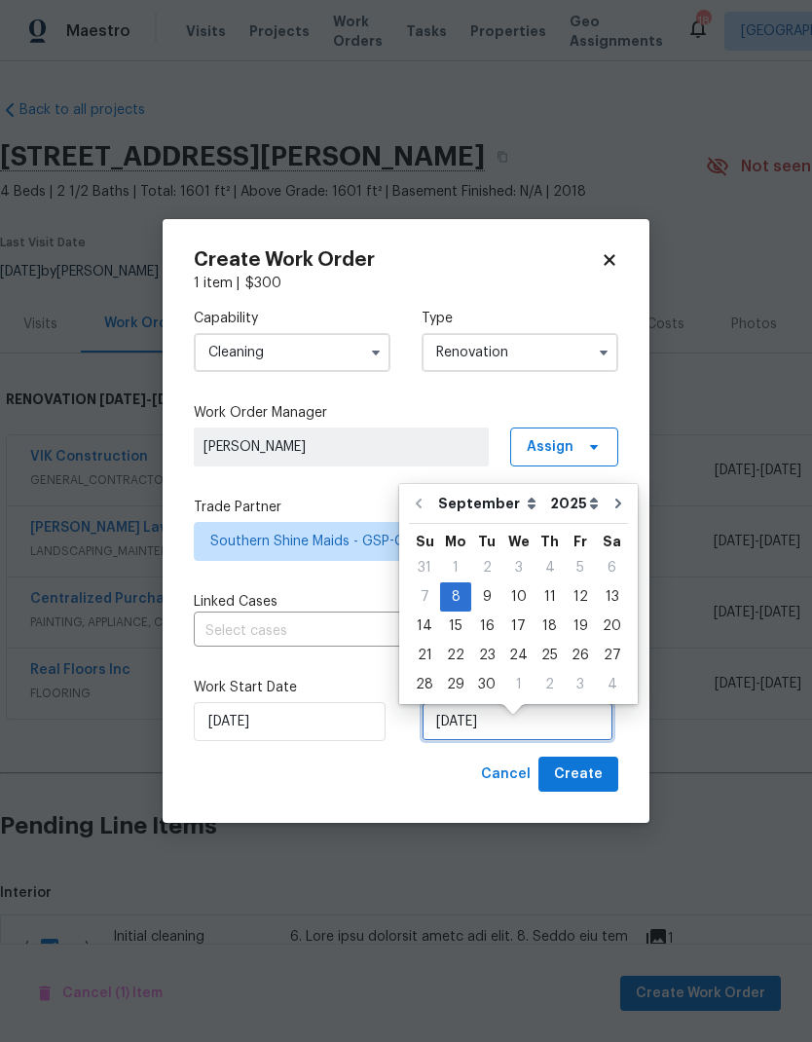
scroll to position [15, 0]
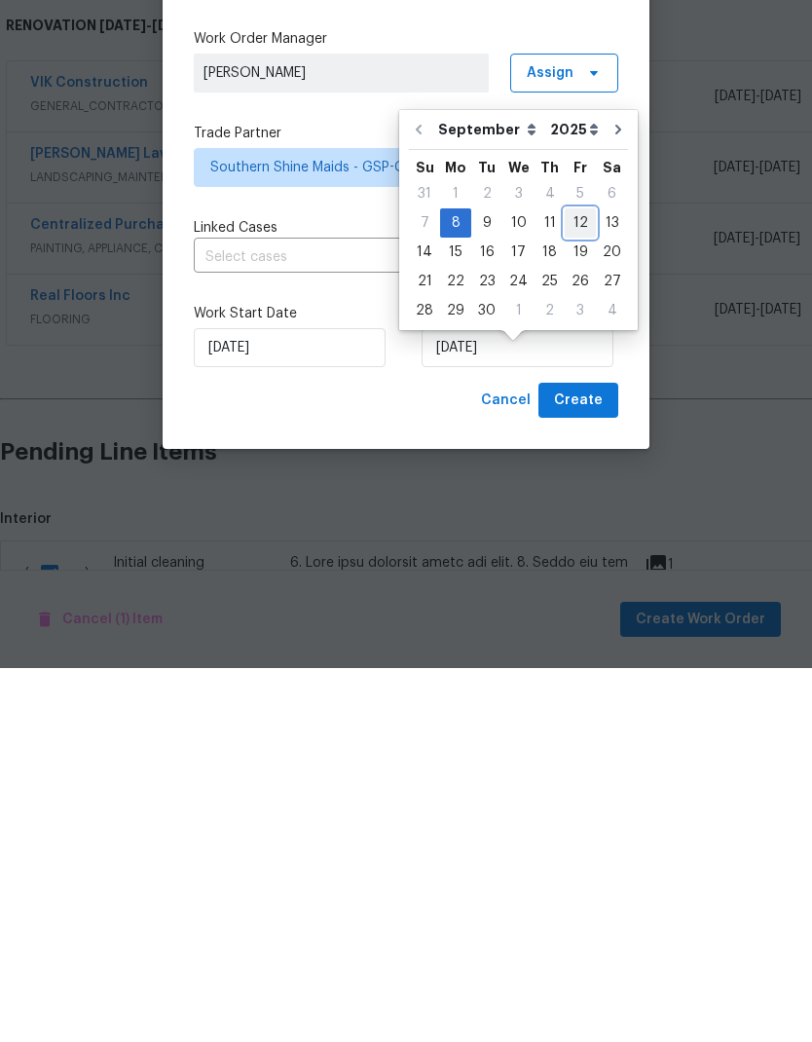
click at [577, 583] on div "12" at bounding box center [580, 596] width 31 height 27
type input "9/12/2025"
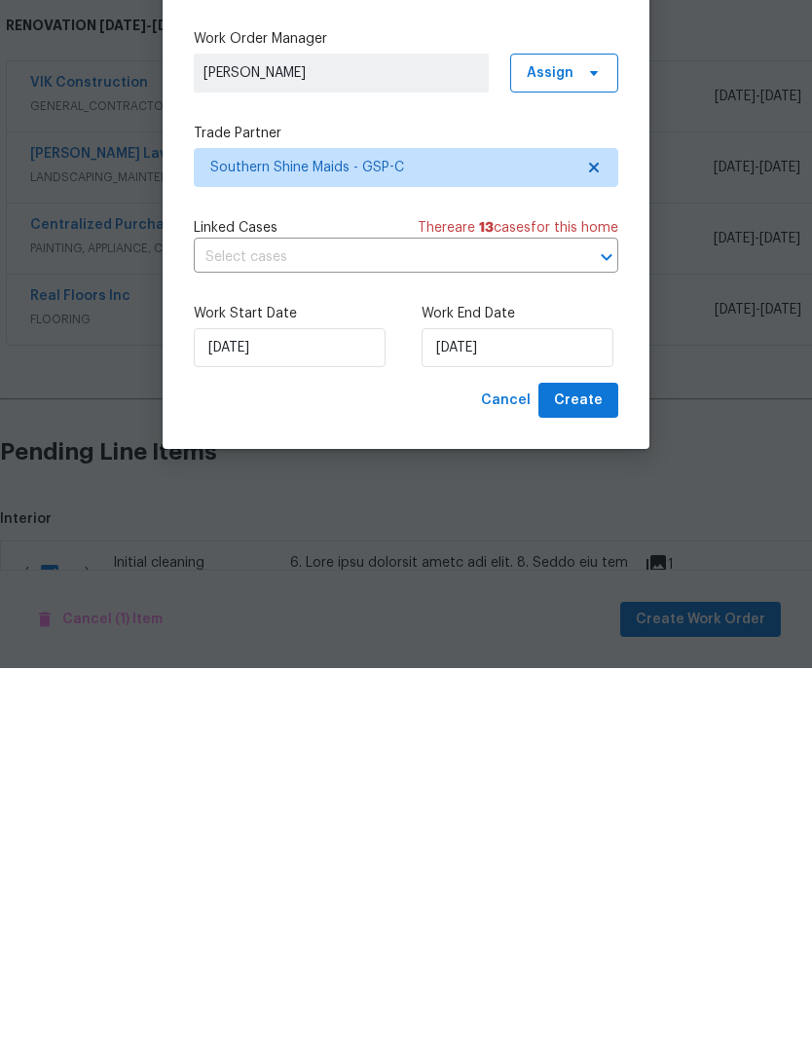
scroll to position [78, 0]
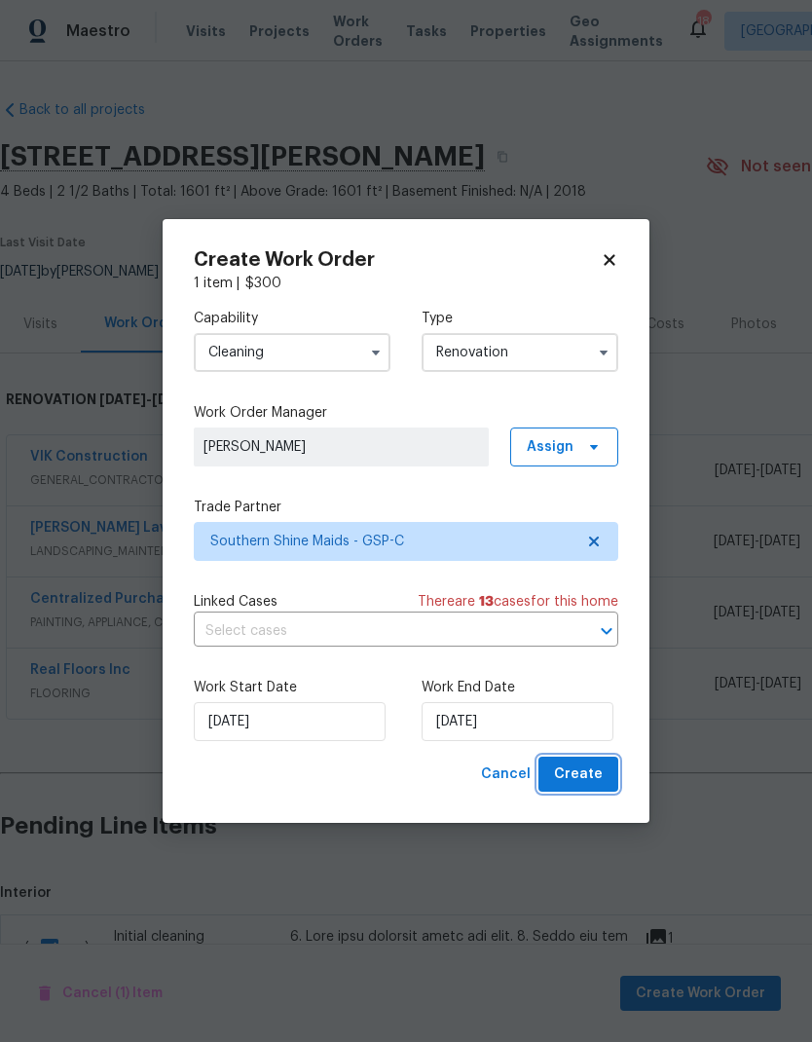
click at [590, 759] on button "Create" at bounding box center [579, 775] width 80 height 36
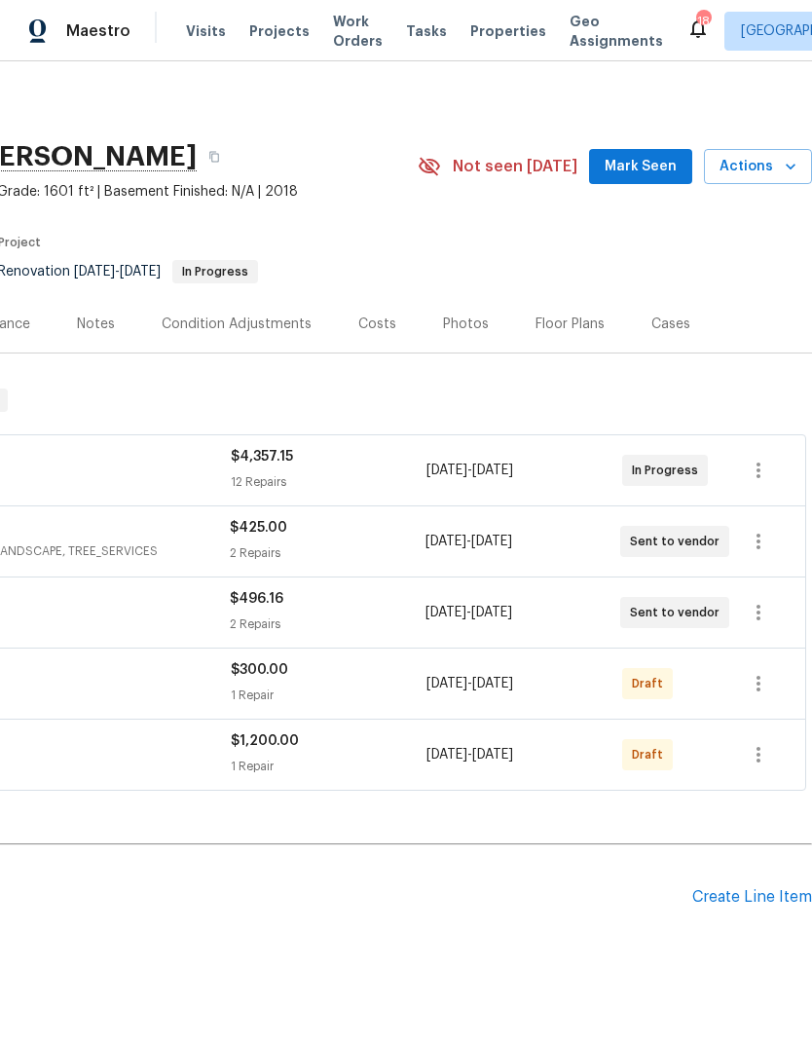
scroll to position [0, 288]
click at [763, 743] on icon "button" at bounding box center [758, 754] width 23 height 23
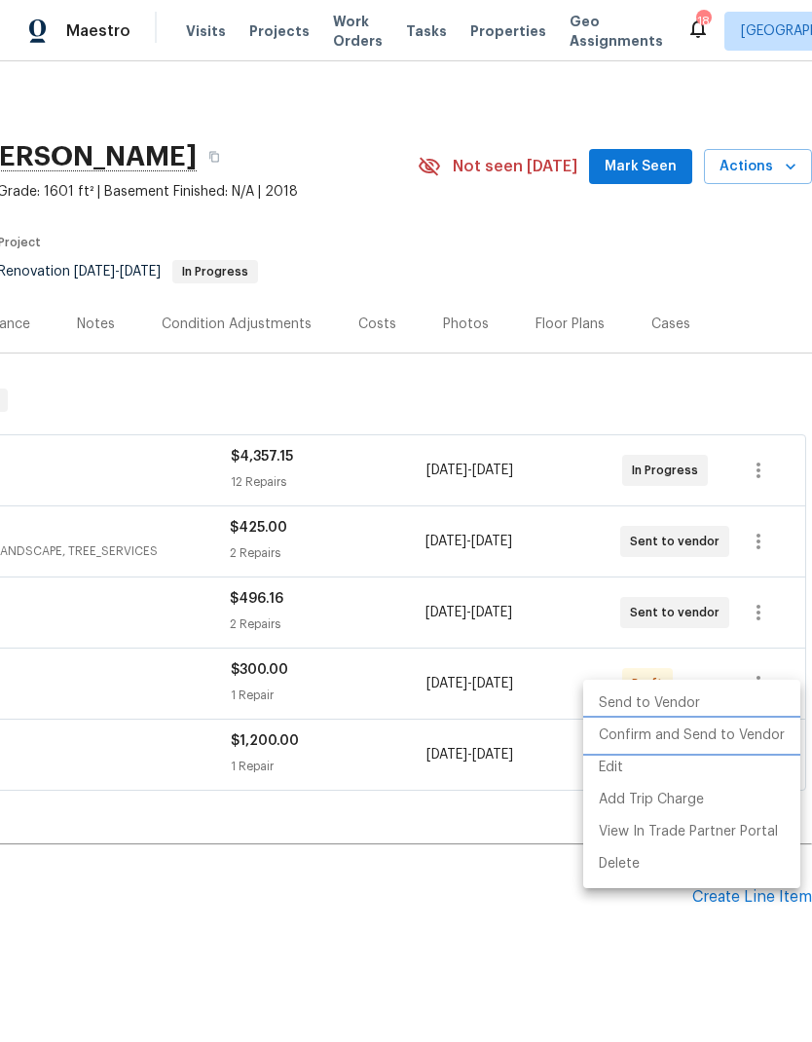
click at [709, 737] on li "Confirm and Send to Vendor" at bounding box center [691, 736] width 217 height 32
click at [523, 864] on div at bounding box center [406, 521] width 812 height 1042
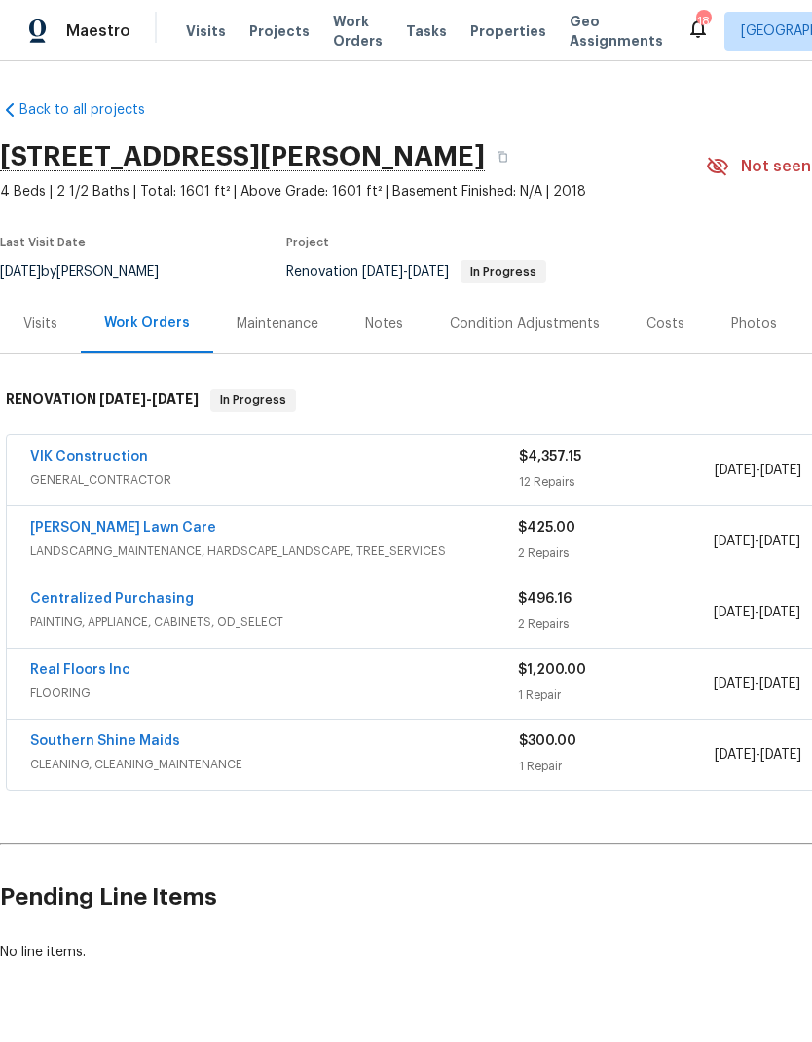
scroll to position [0, 0]
click at [105, 663] on link "Real Floors Inc" at bounding box center [80, 670] width 100 height 14
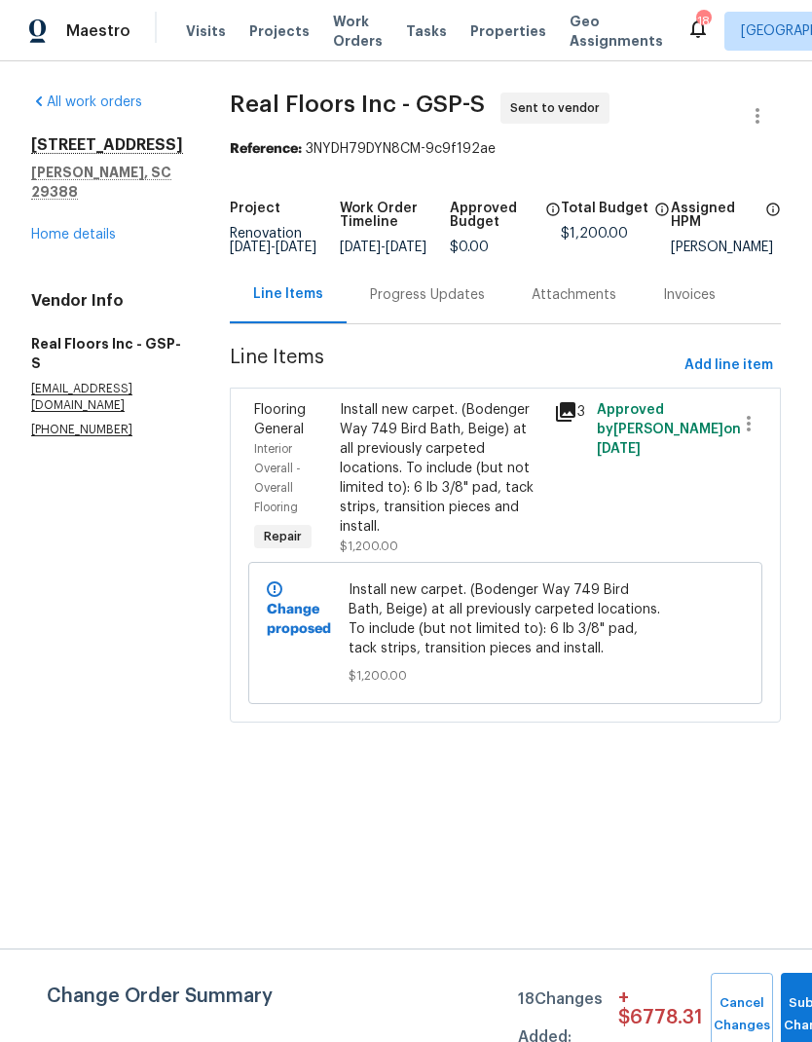
click at [441, 305] on div "Progress Updates" at bounding box center [427, 294] width 115 height 19
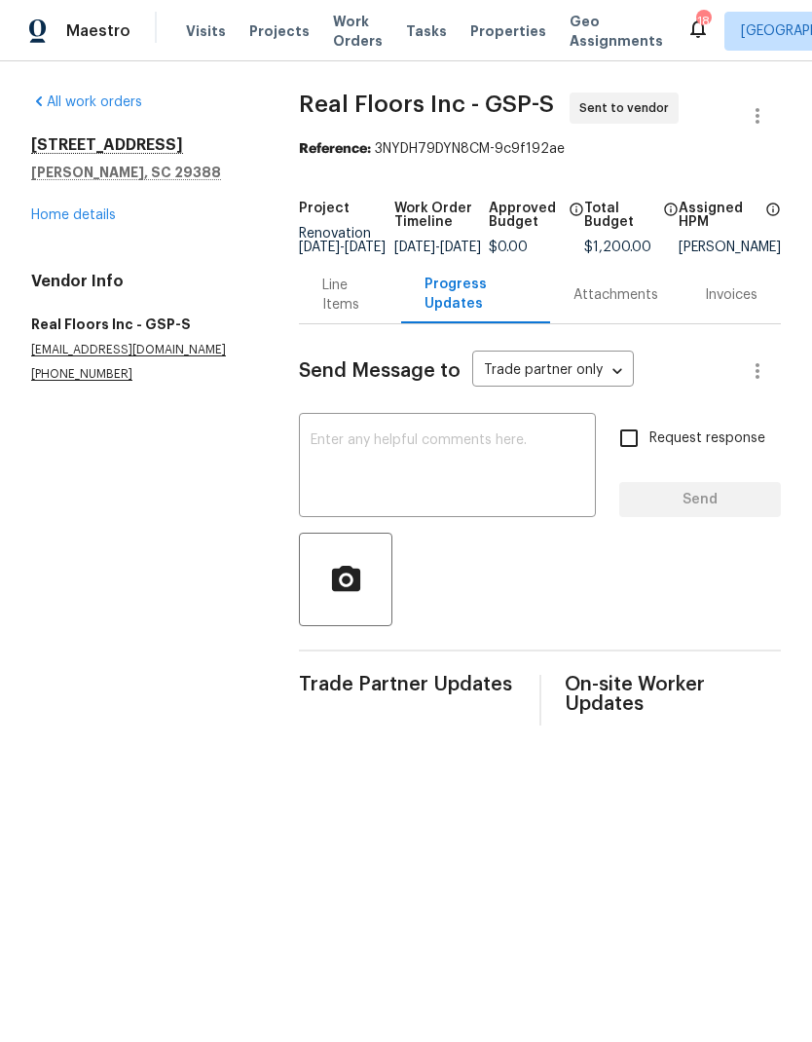
click at [472, 448] on textarea at bounding box center [448, 467] width 274 height 68
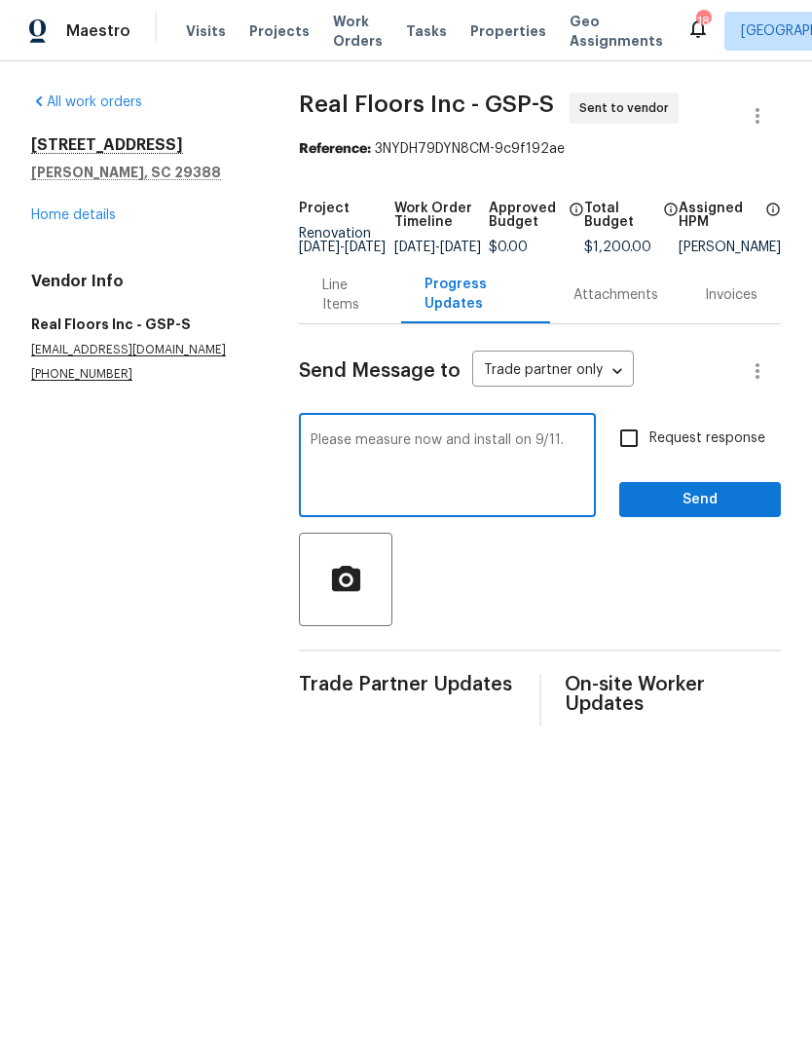
type textarea "Please measure now and install on 9/11."
click at [632, 449] on input "Request response" at bounding box center [629, 438] width 41 height 41
checkbox input "true"
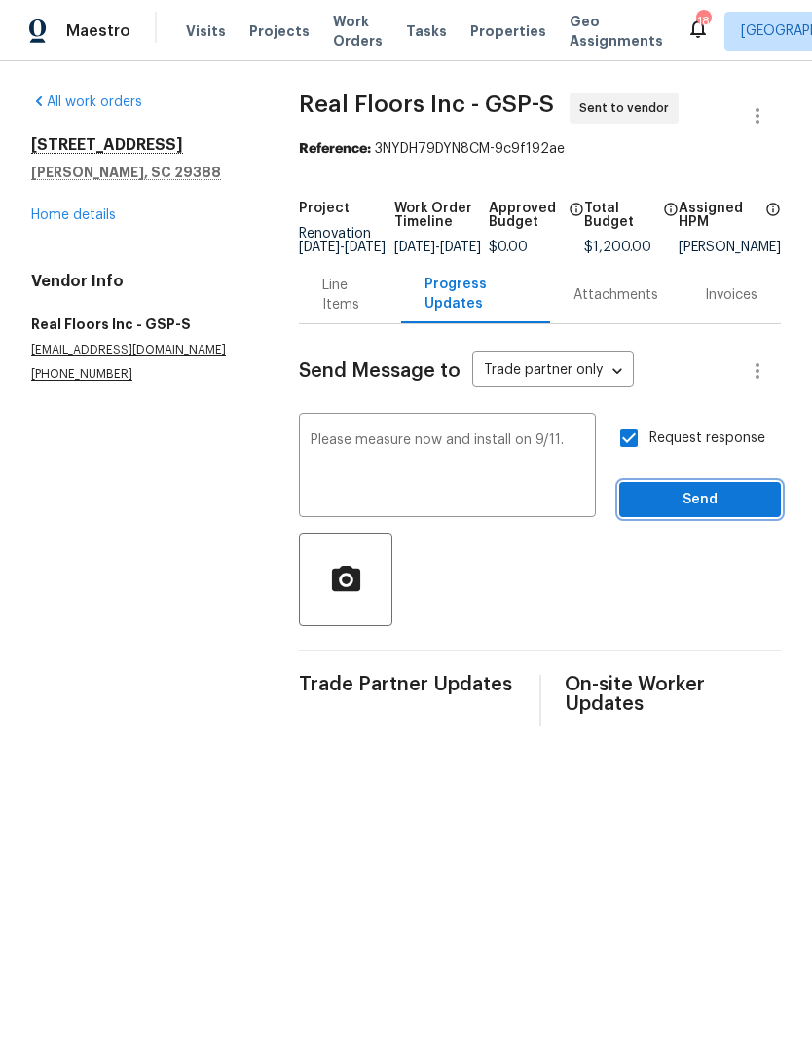
click at [734, 512] on span "Send" at bounding box center [700, 500] width 131 height 24
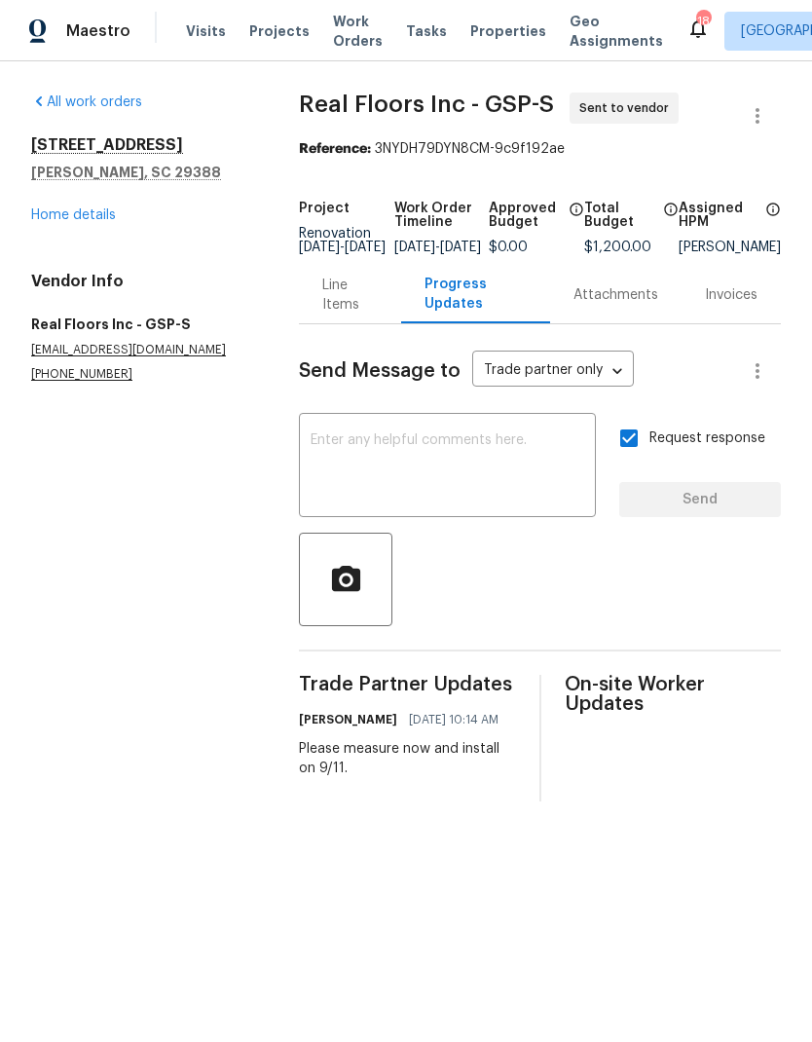
click at [338, 485] on textarea at bounding box center [448, 467] width 274 height 68
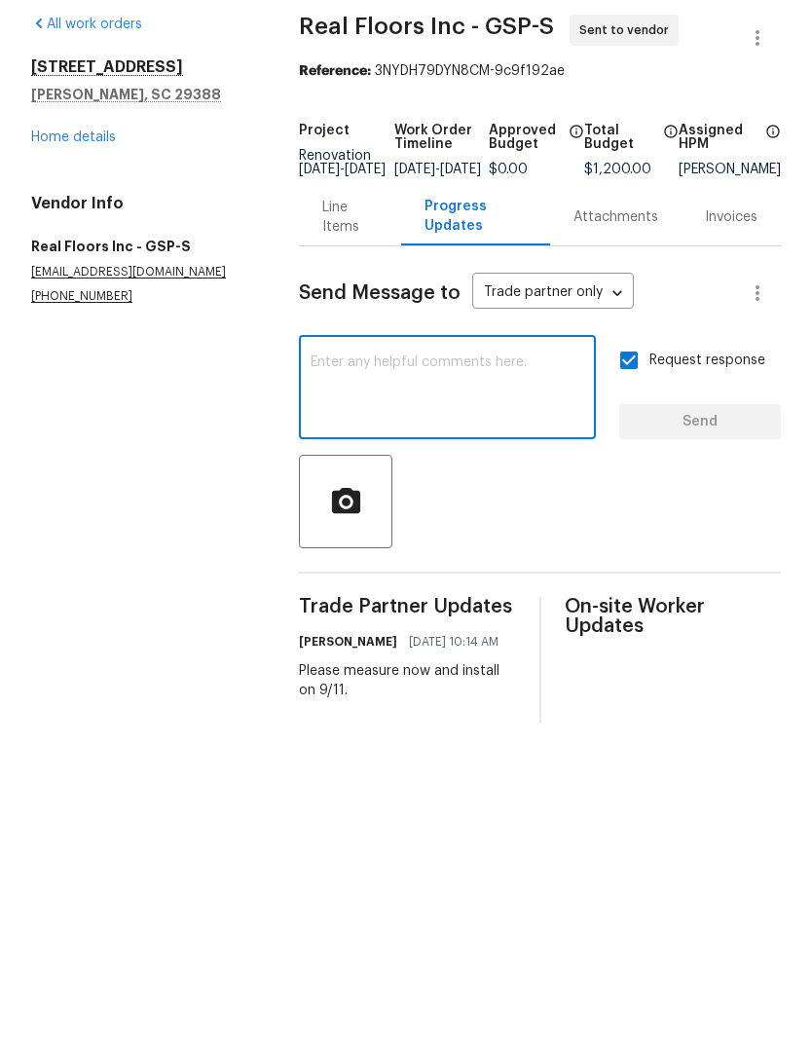
click at [337, 276] on div "Line Items" at bounding box center [349, 295] width 55 height 39
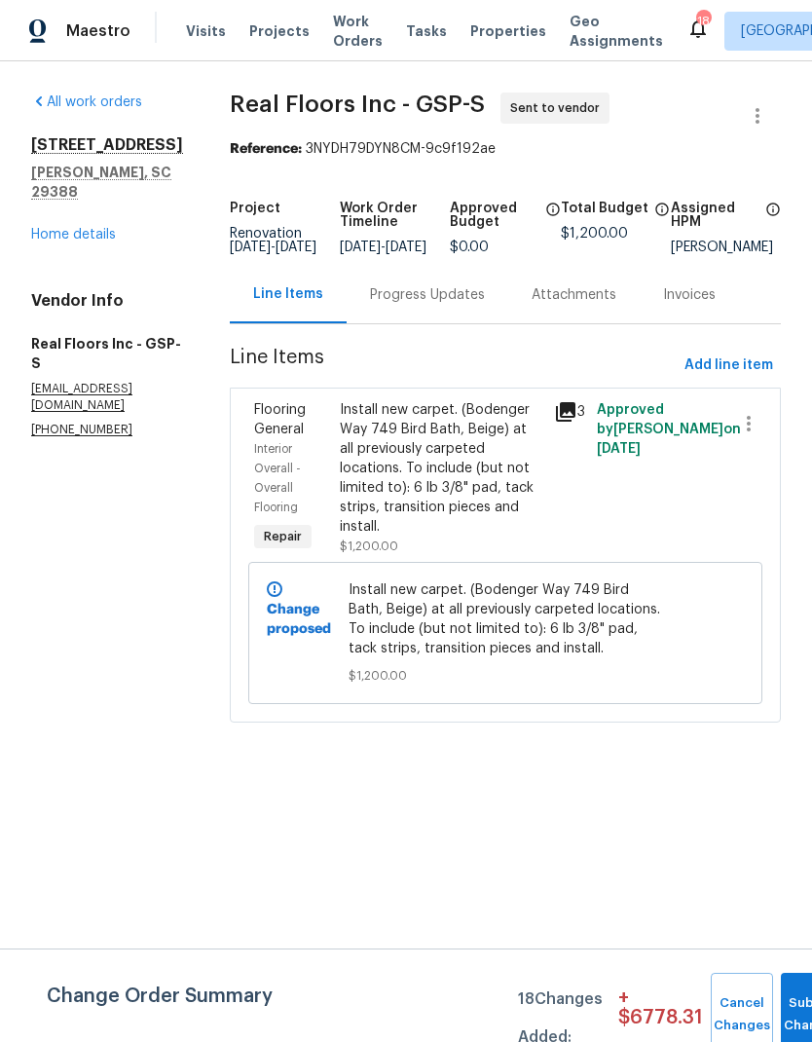
click at [64, 228] on link "Home details" at bounding box center [73, 235] width 85 height 14
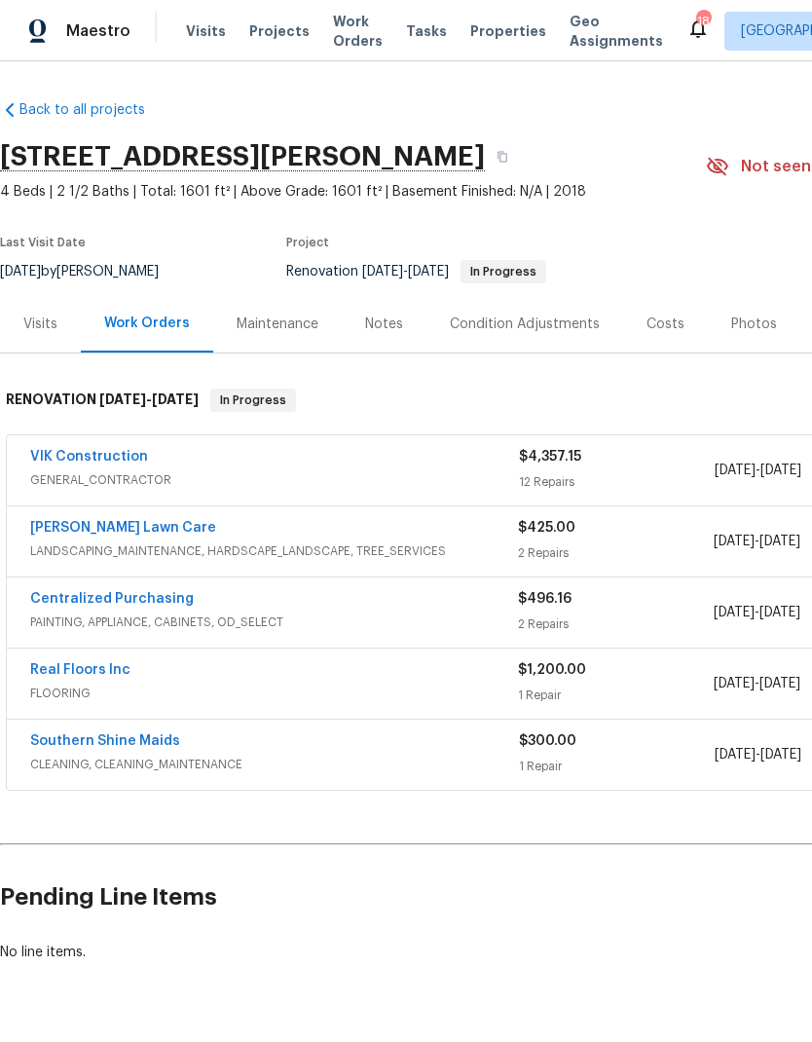
click at [90, 734] on link "Southern Shine Maids" at bounding box center [105, 741] width 150 height 14
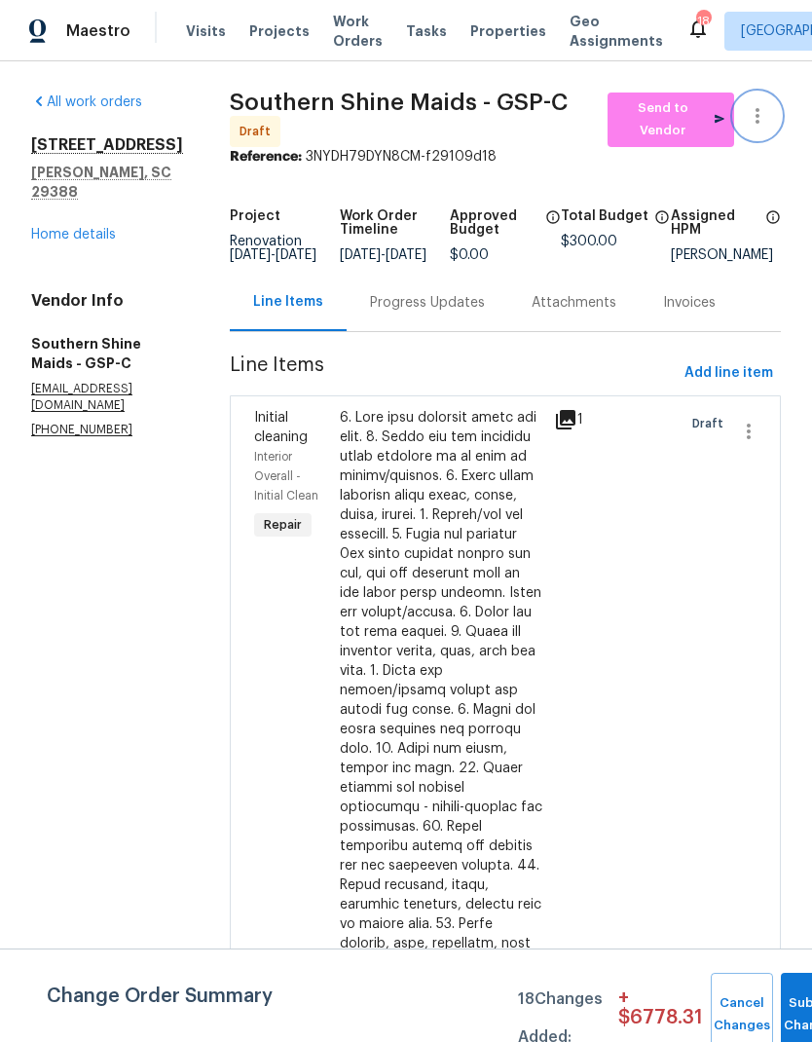
click at [748, 114] on icon "button" at bounding box center [757, 115] width 23 height 23
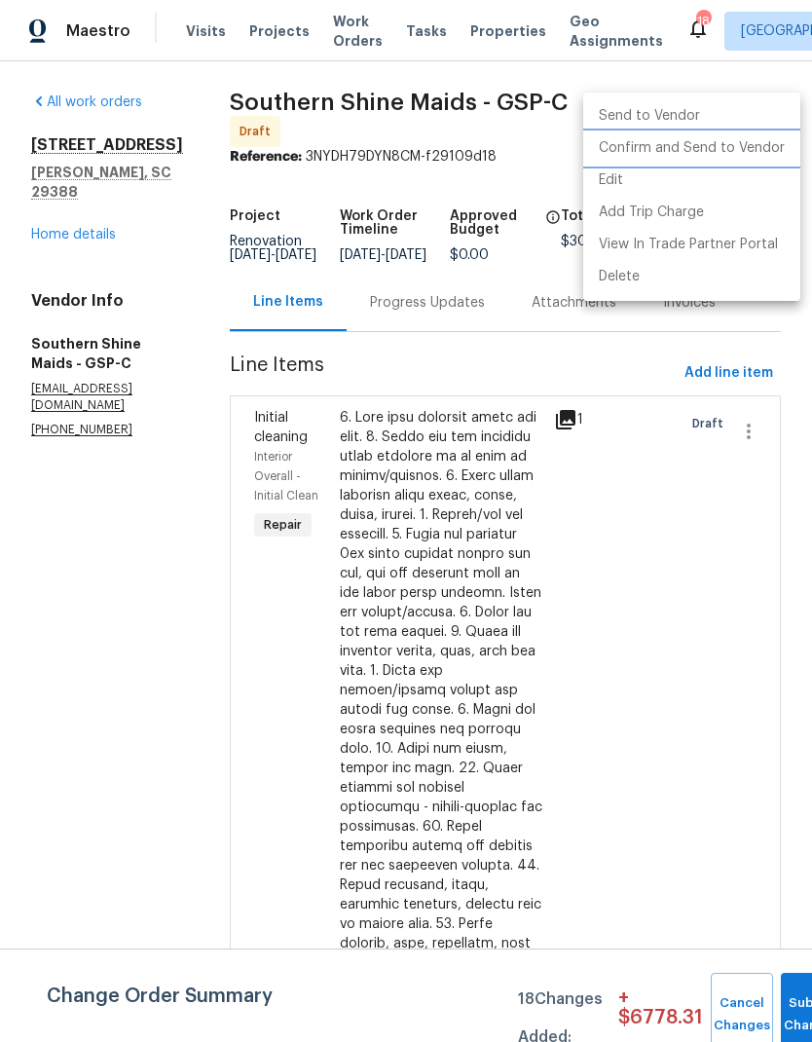
click at [752, 139] on li "Confirm and Send to Vendor" at bounding box center [691, 148] width 217 height 32
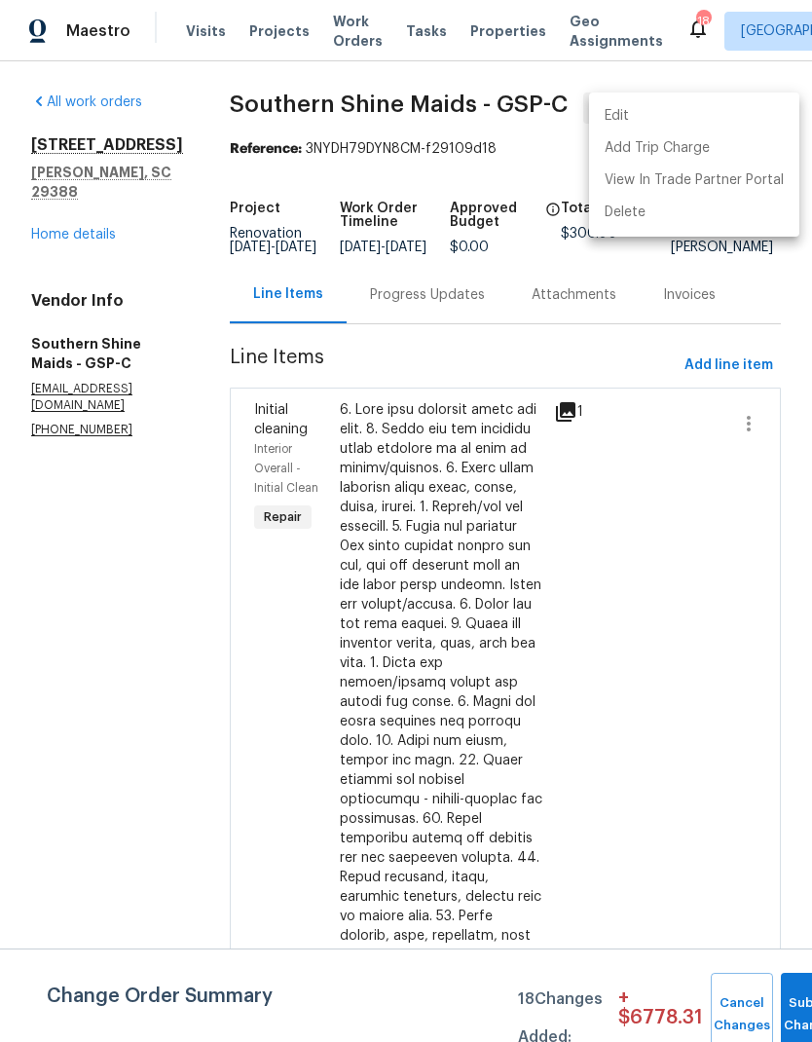
click at [619, 400] on div at bounding box center [406, 521] width 812 height 1042
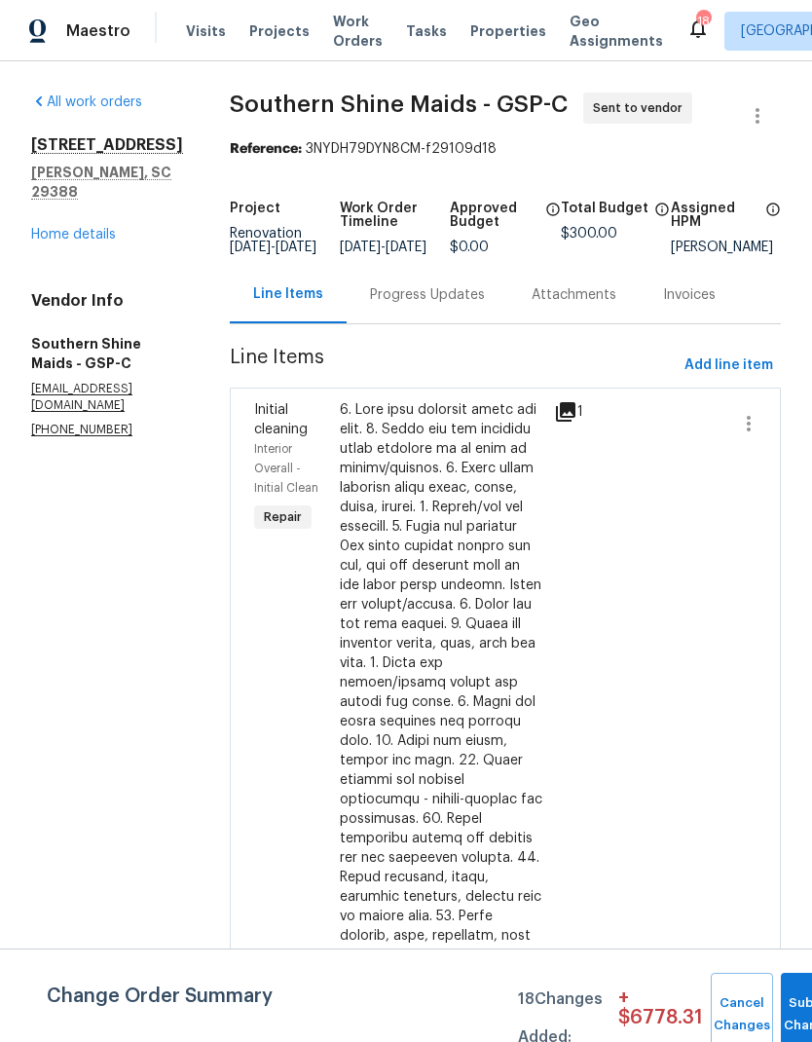
click at [472, 300] on div "Progress Updates" at bounding box center [427, 294] width 115 height 19
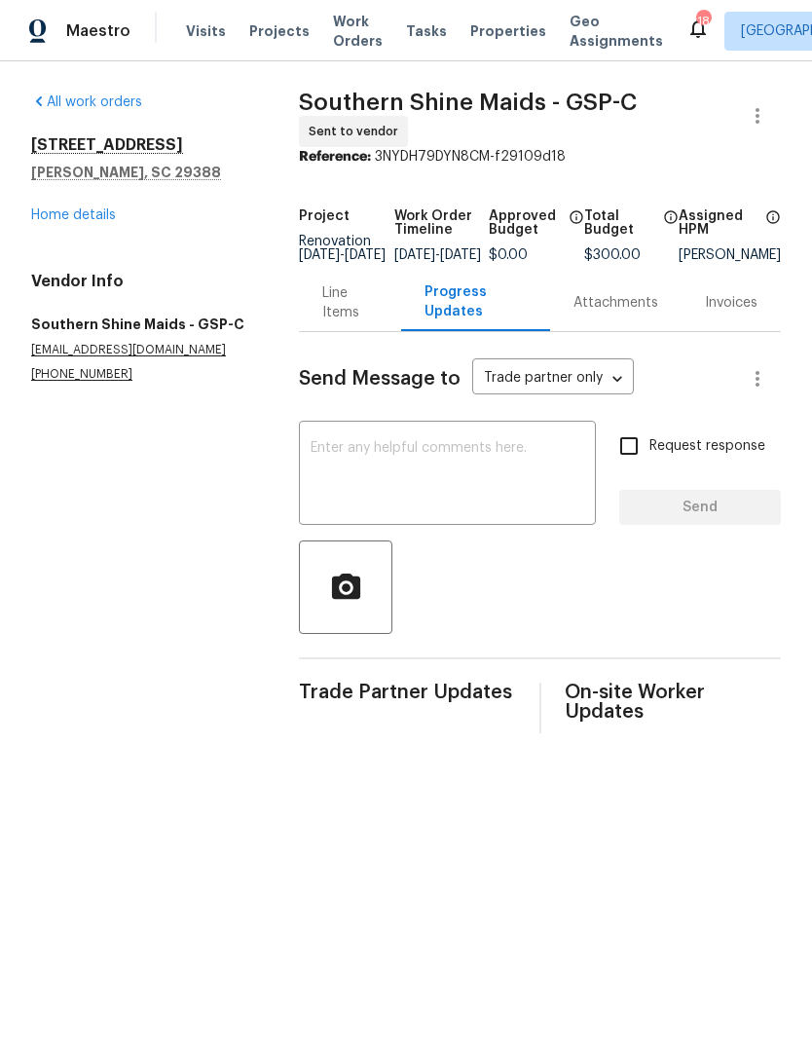
click at [534, 477] on textarea at bounding box center [448, 475] width 274 height 68
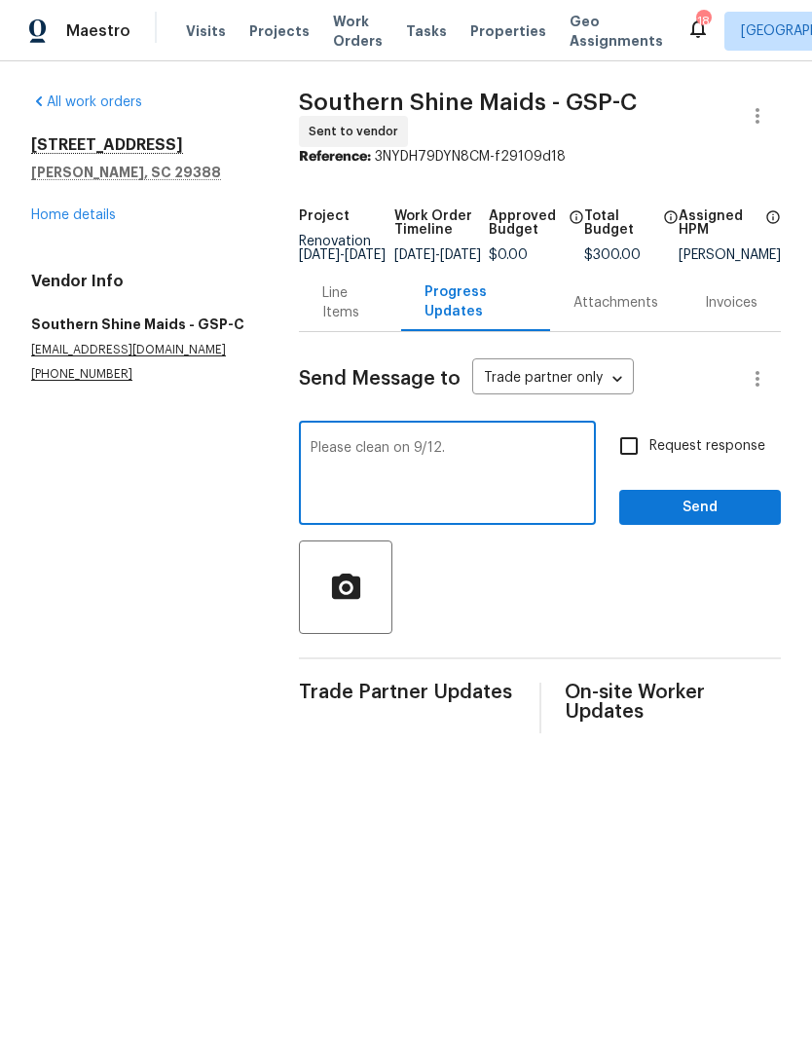
type textarea "Please clean on 9/12."
click at [642, 464] on input "Request response" at bounding box center [629, 446] width 41 height 41
checkbox input "true"
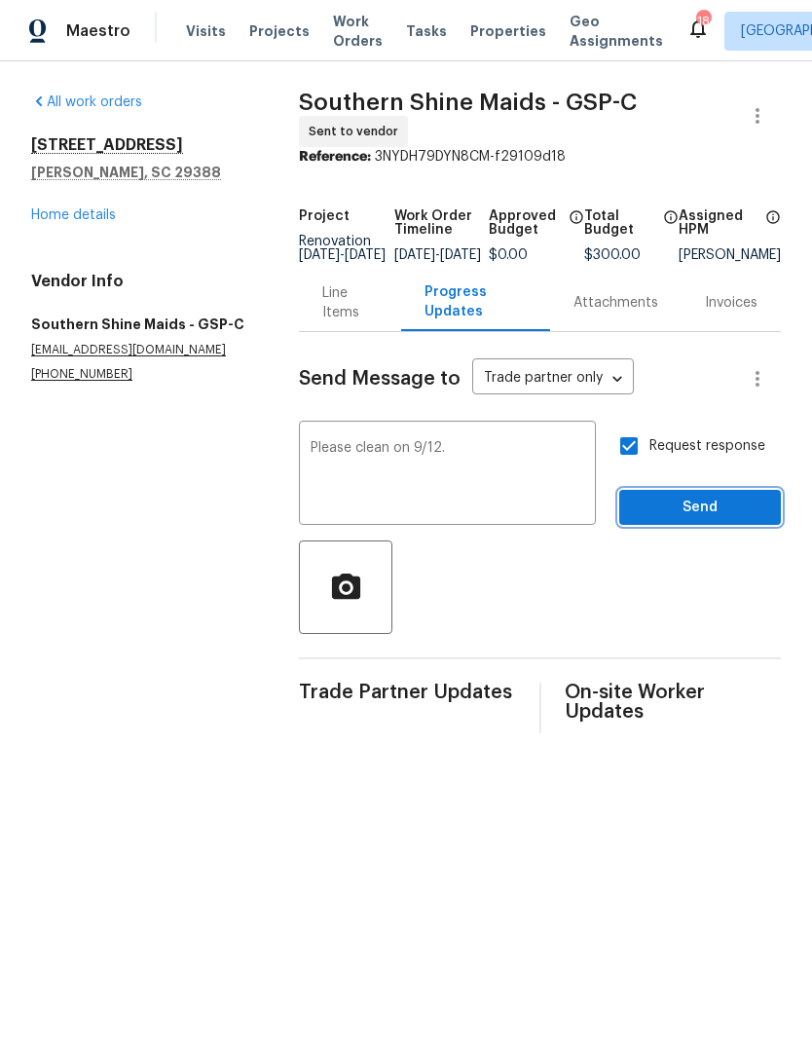
click at [714, 504] on button "Send" at bounding box center [700, 508] width 162 height 36
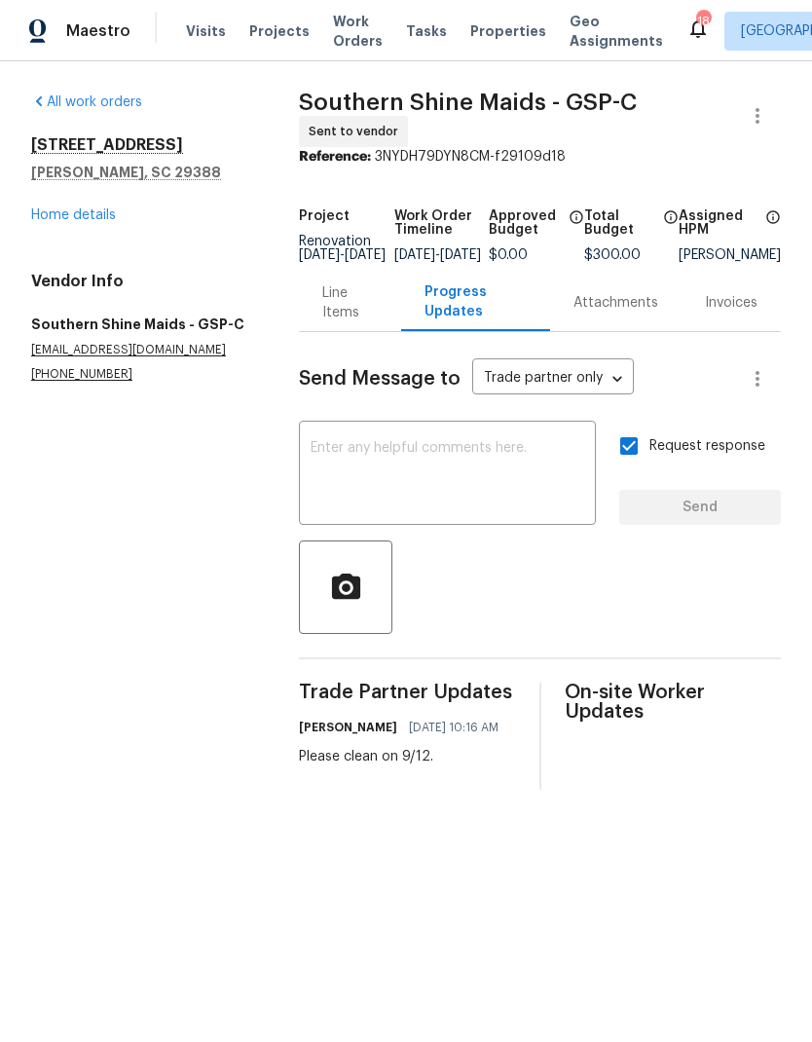
click at [64, 193] on div "353 Timberwood Dr Woodruff, SC 29388 Home details" at bounding box center [141, 180] width 221 height 90
click at [63, 218] on link "Home details" at bounding box center [73, 215] width 85 height 14
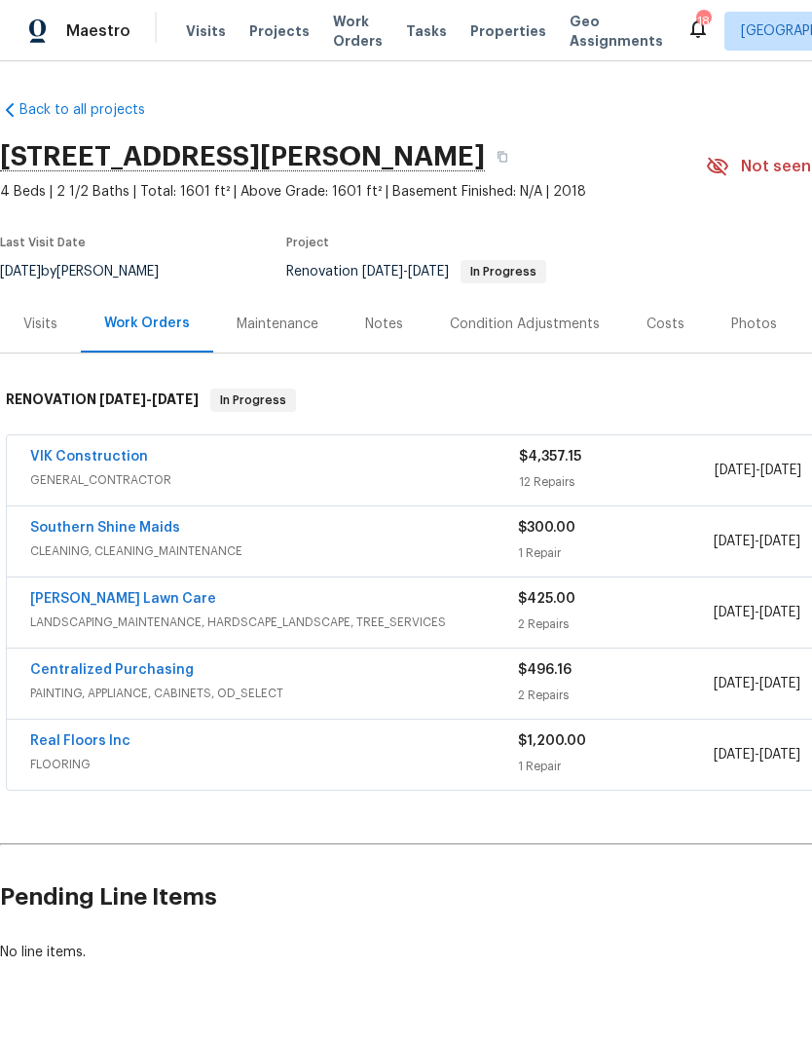
click at [23, 961] on div "Back to all projects 353 Timberwood Dr, Woodruff, SC 29388 4 Beds | 2 1/2 Baths…" at bounding box center [550, 531] width 1101 height 893
click at [389, 318] on div "Notes" at bounding box center [384, 324] width 38 height 19
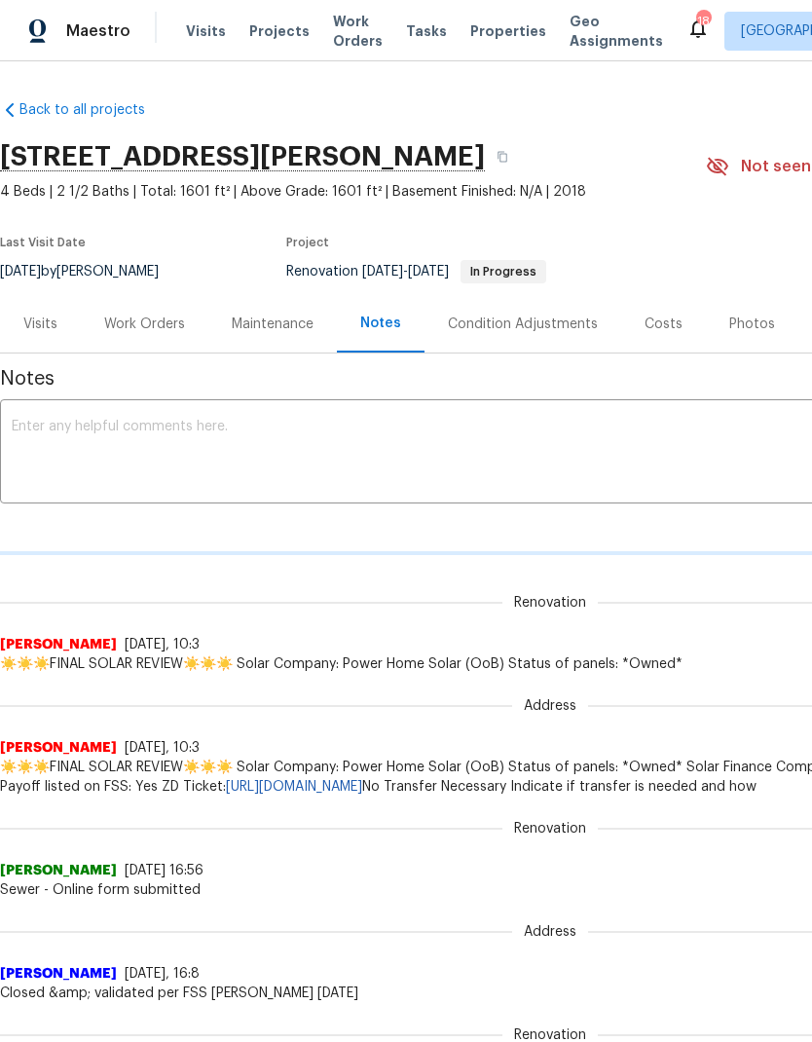
click at [356, 444] on textarea at bounding box center [550, 454] width 1077 height 68
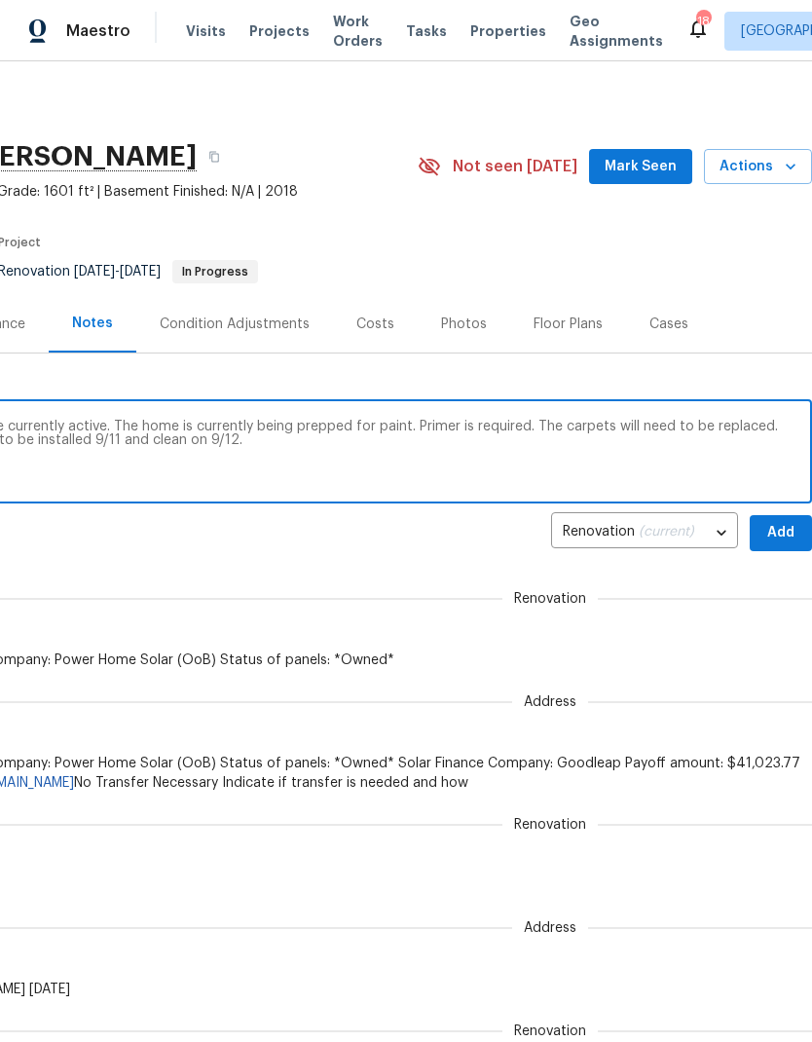
scroll to position [0, 288]
type textarea "D1w: GC has accessed home. All utilities are currently active. The home is curr…"
click at [783, 535] on span "Add" at bounding box center [781, 533] width 31 height 24
